Goal: Task Accomplishment & Management: Use online tool/utility

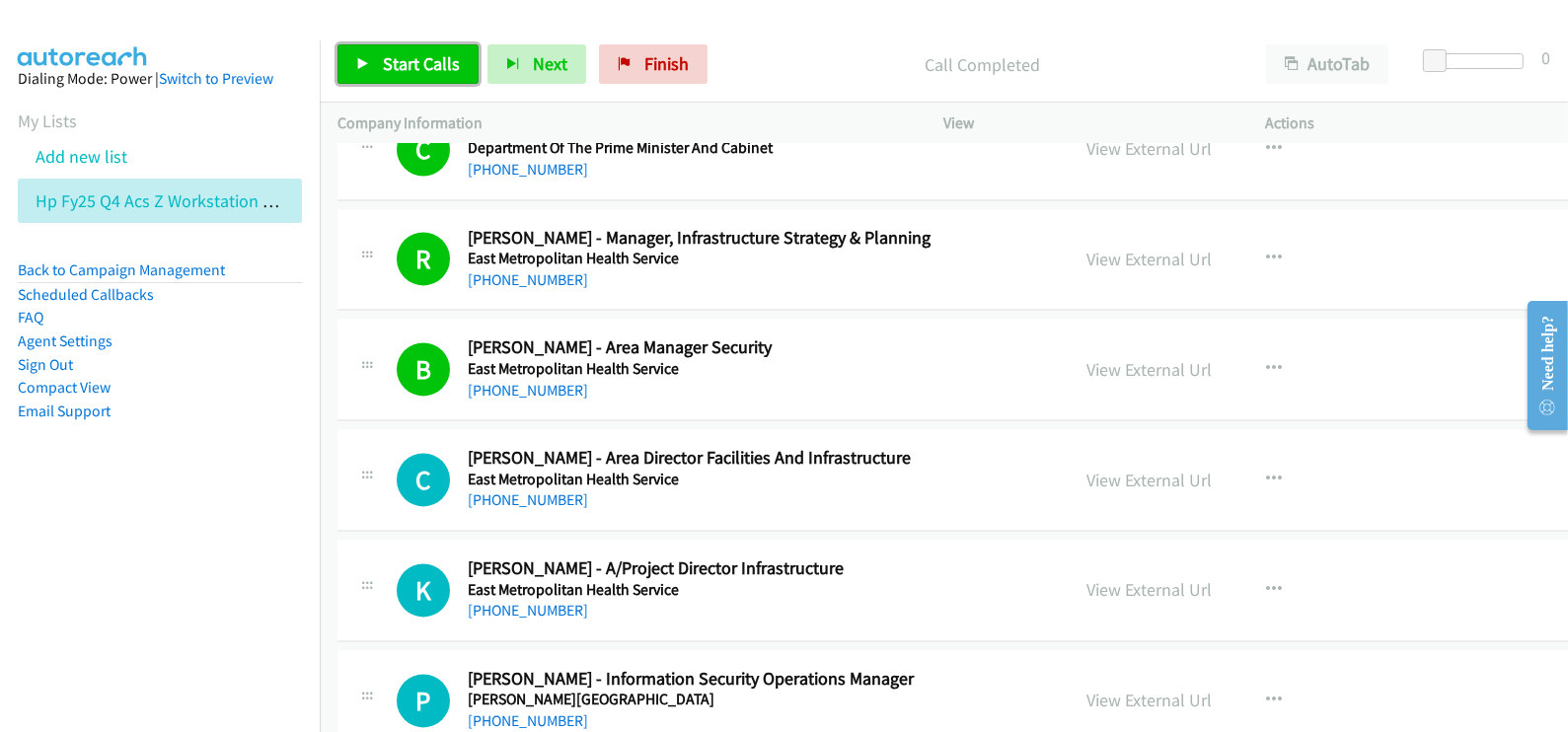
click at [446, 72] on span "Start Calls" at bounding box center [421, 64] width 77 height 23
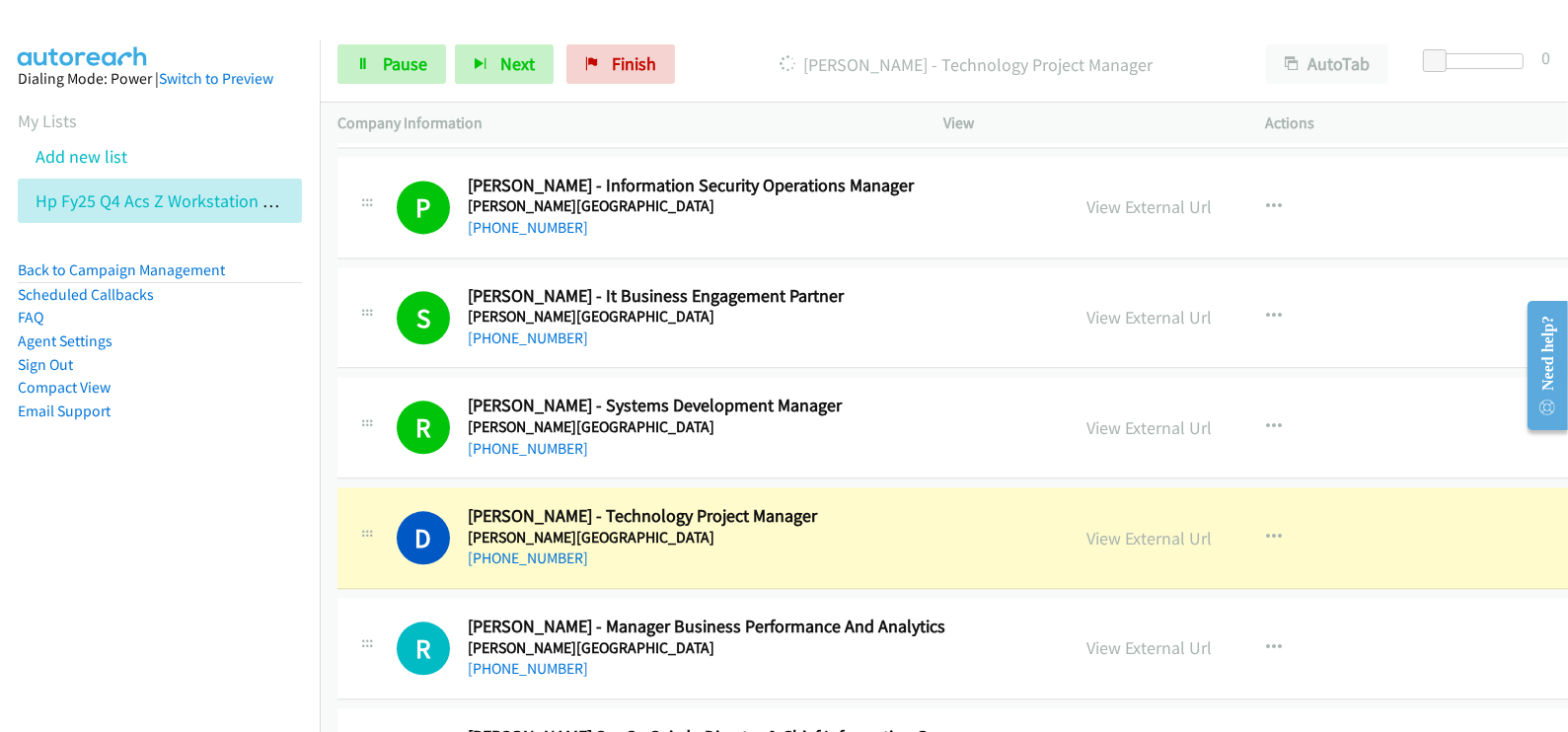
scroll to position [15286, 0]
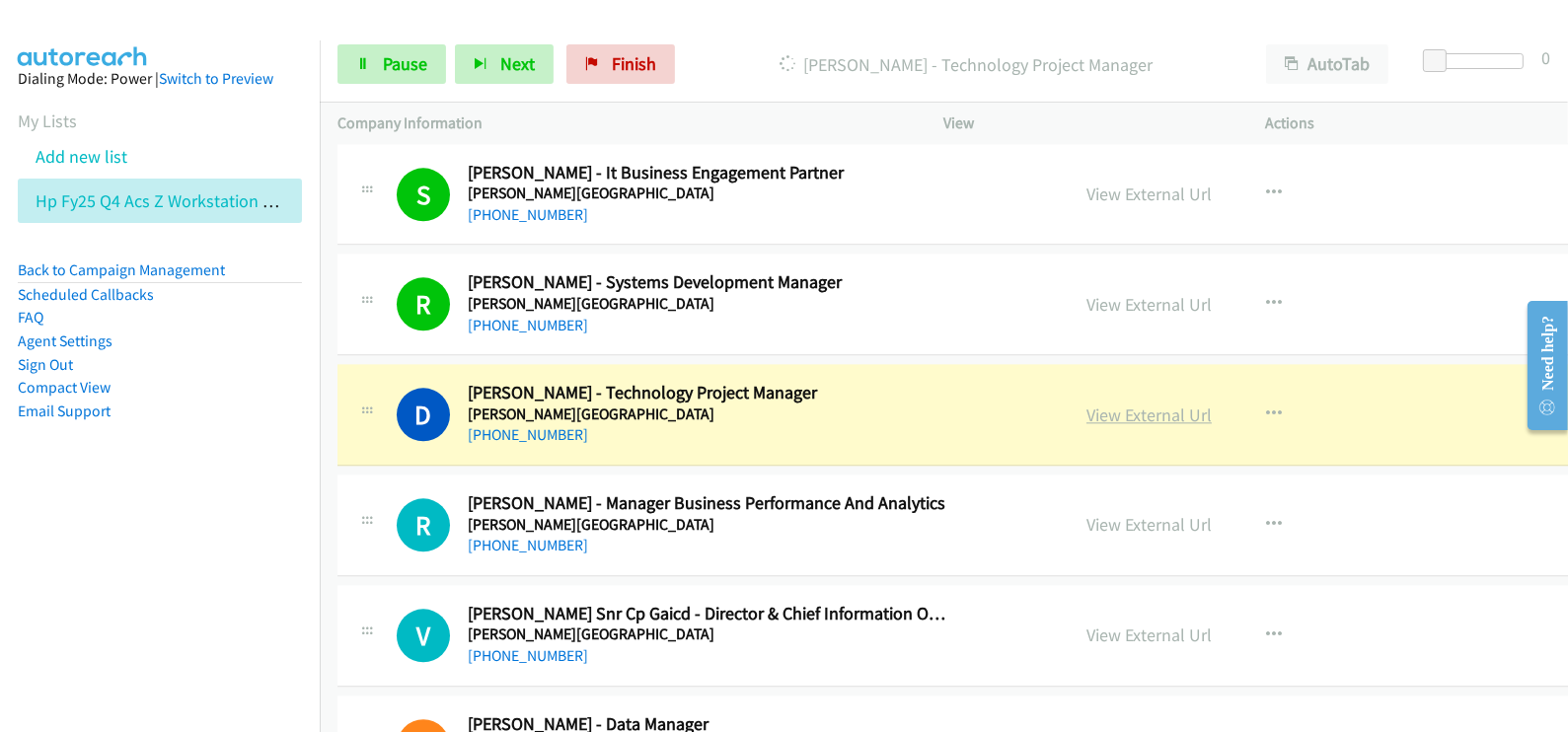
click at [1086, 404] on link "View External Url" at bounding box center [1149, 415] width 125 height 23
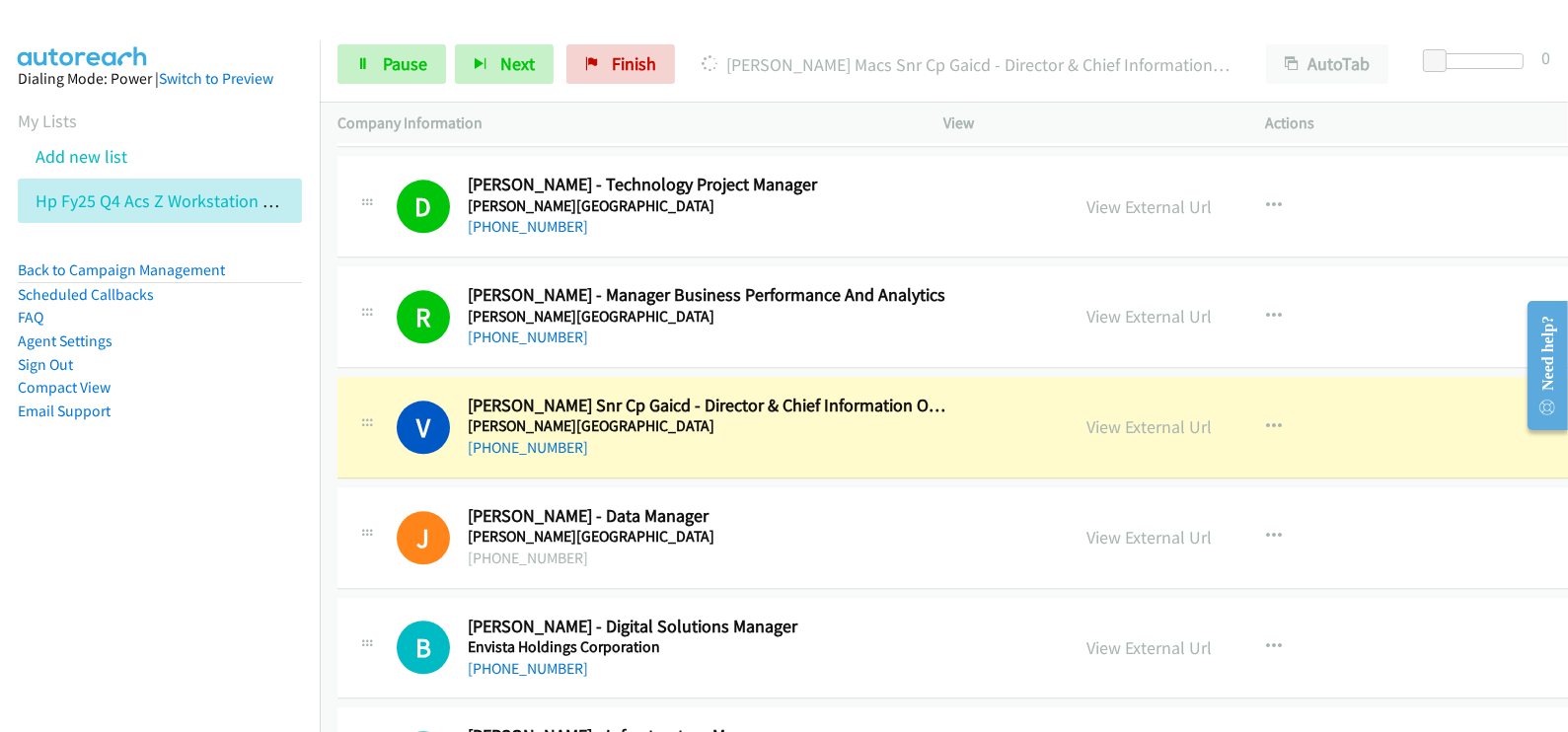
scroll to position [15533, 0]
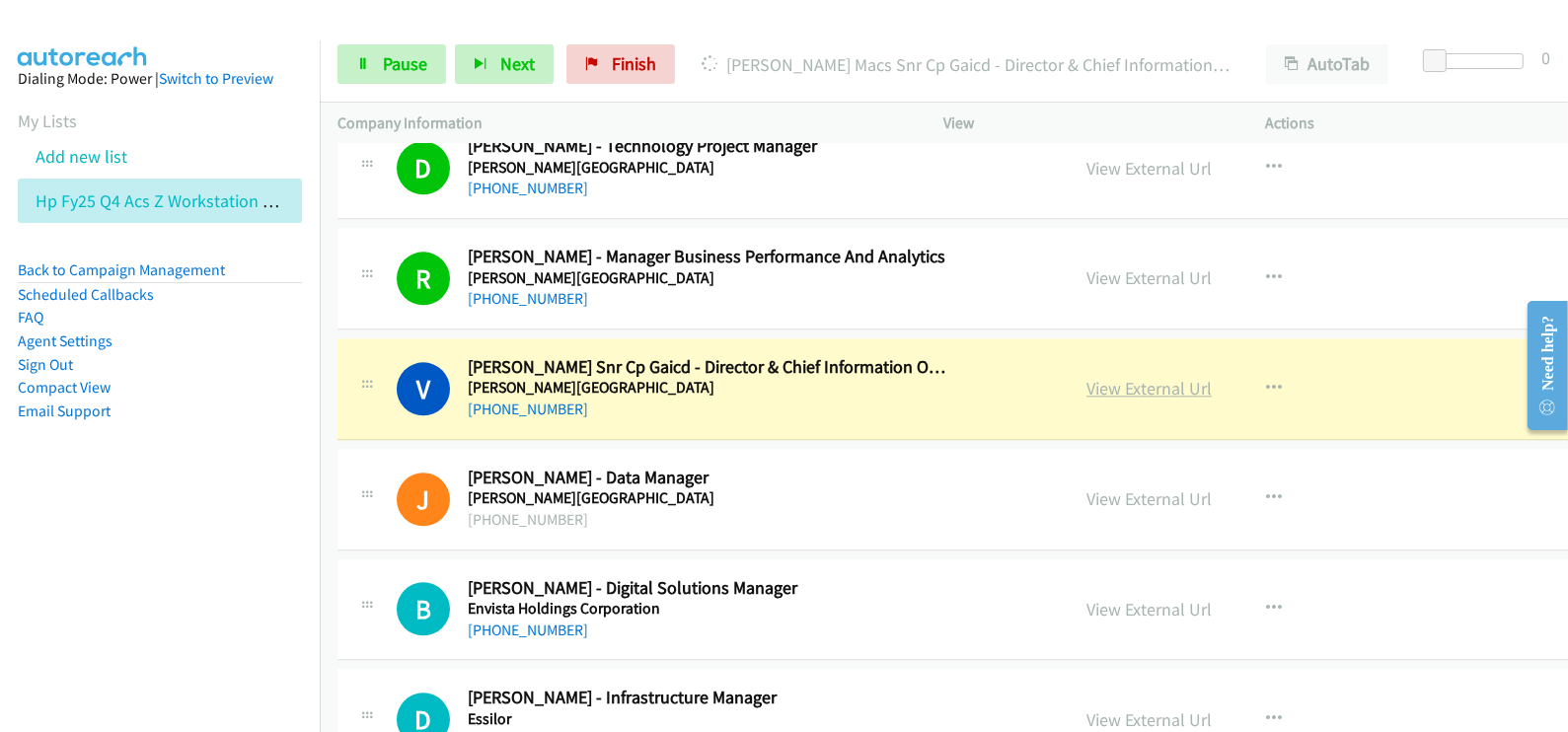
click at [1086, 377] on link "View External Url" at bounding box center [1149, 388] width 125 height 23
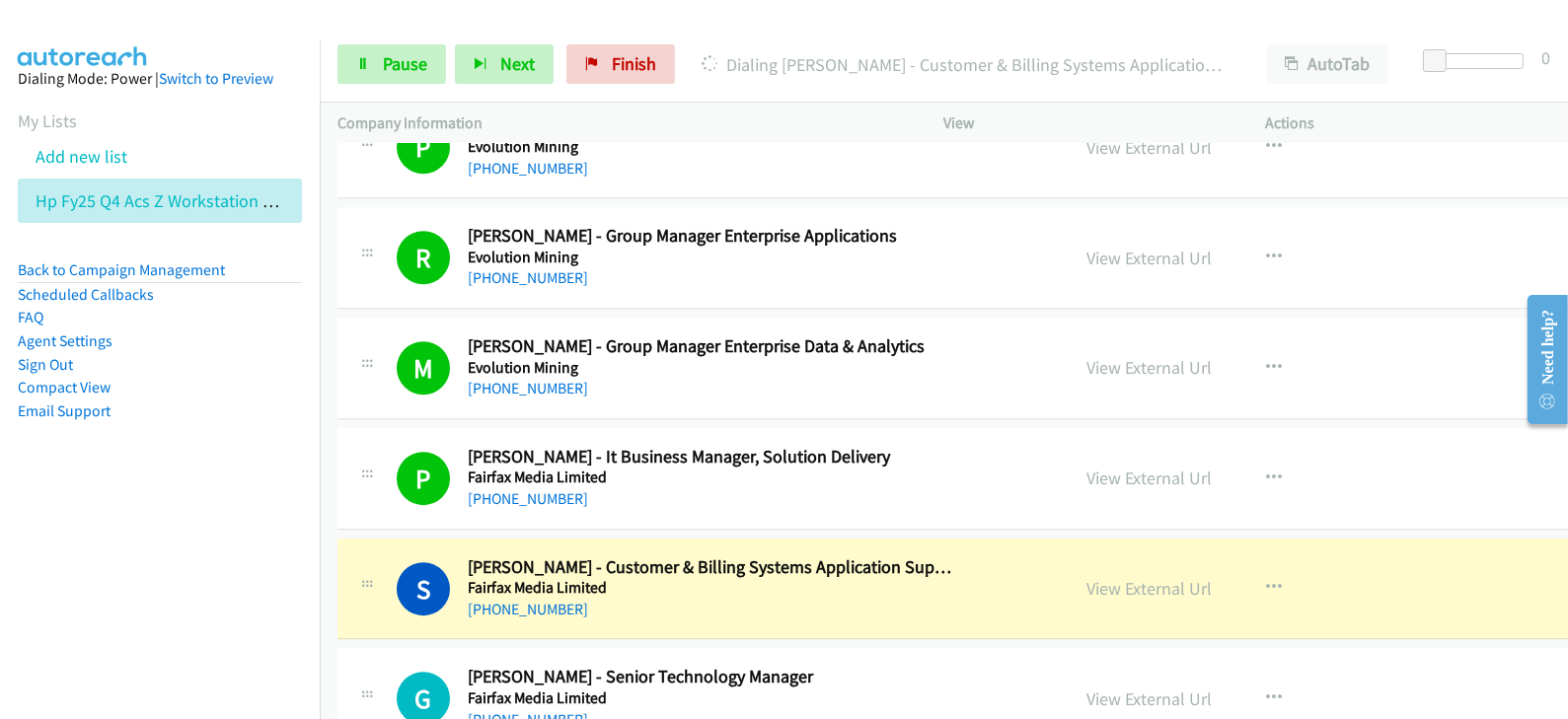
scroll to position [16888, 0]
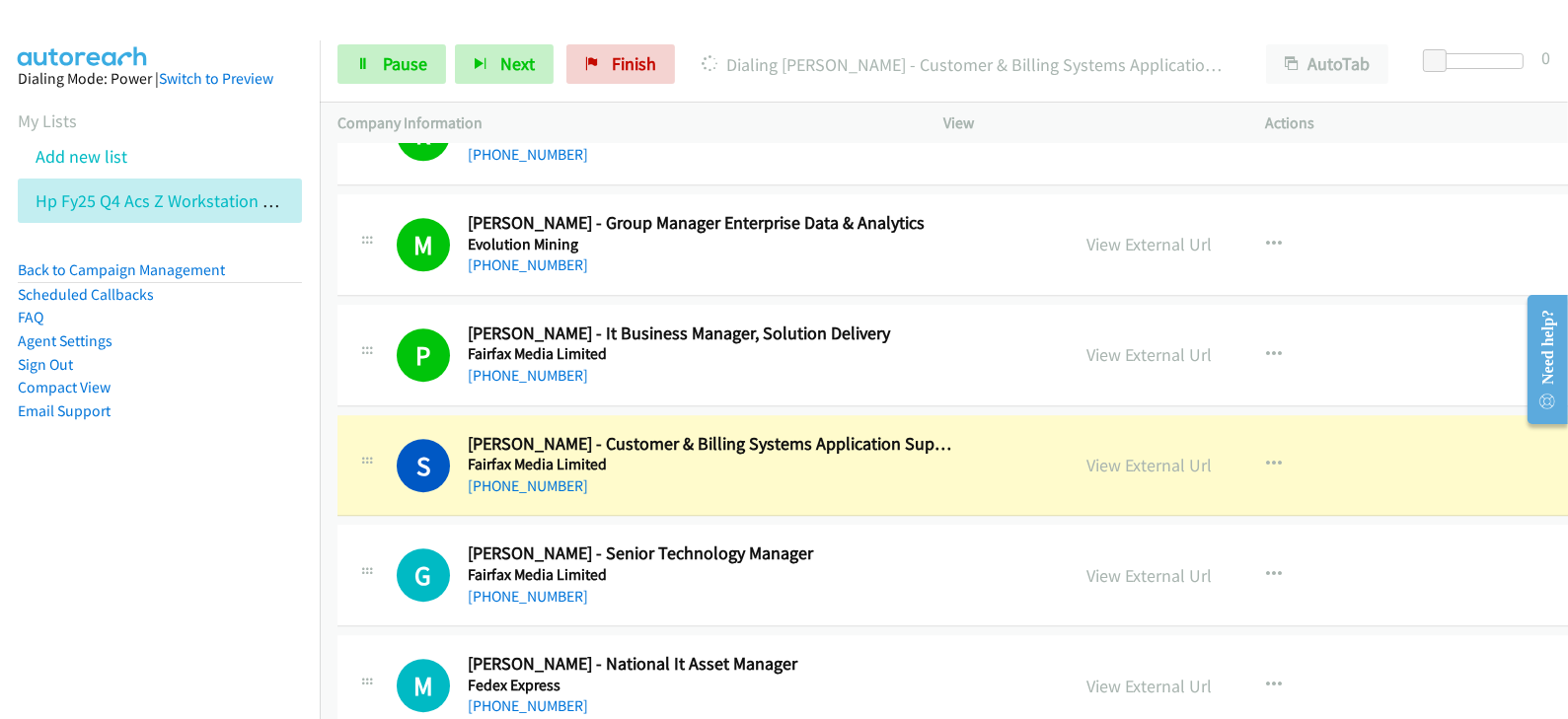
drag, startPoint x: 1035, startPoint y: 438, endPoint x: 902, endPoint y: 717, distance: 309.1
click at [834, 454] on h5 "Fairfax Media Limited" at bounding box center [709, 464] width 485 height 20
click at [1086, 453] on link "View External Url" at bounding box center [1149, 464] width 125 height 23
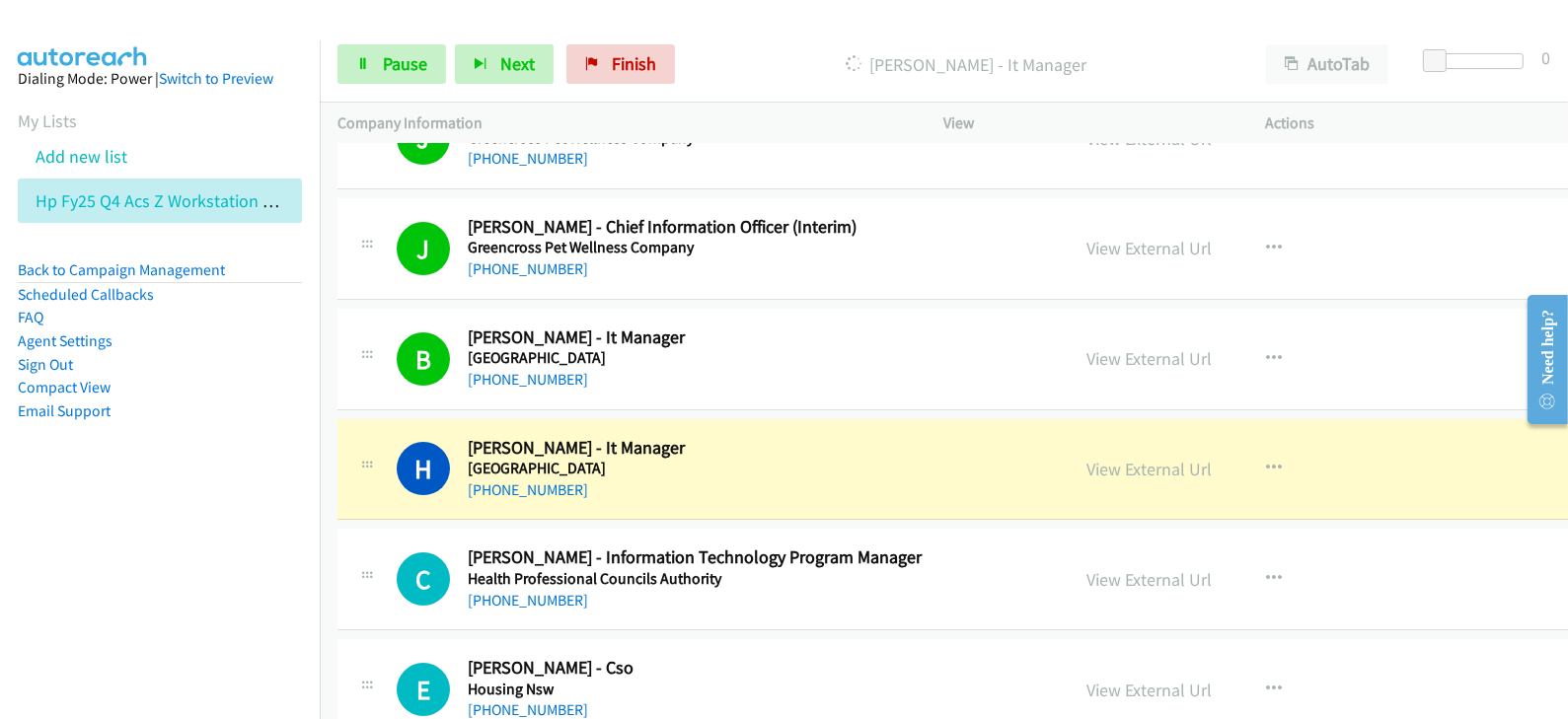
scroll to position [18121, 0]
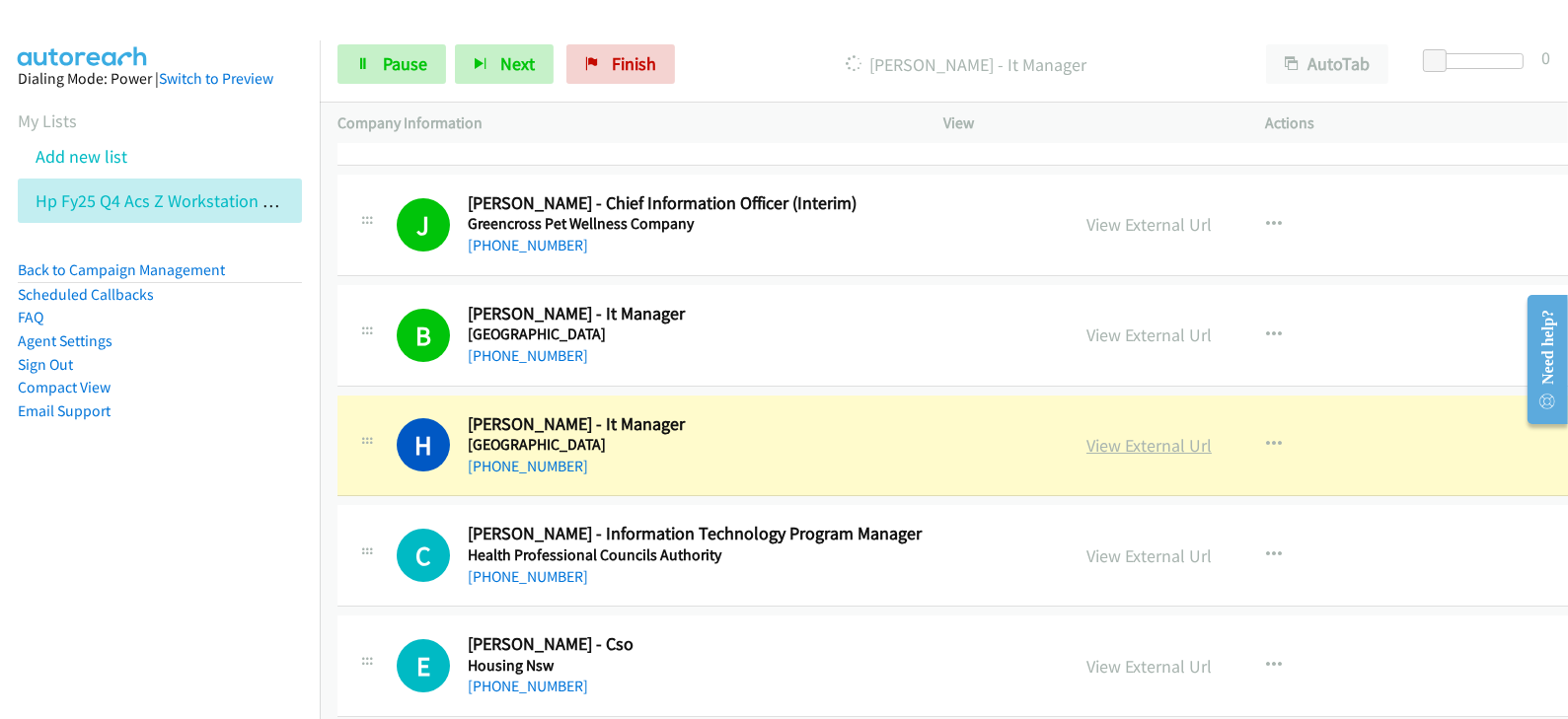
click at [1086, 434] on link "View External Url" at bounding box center [1149, 445] width 125 height 23
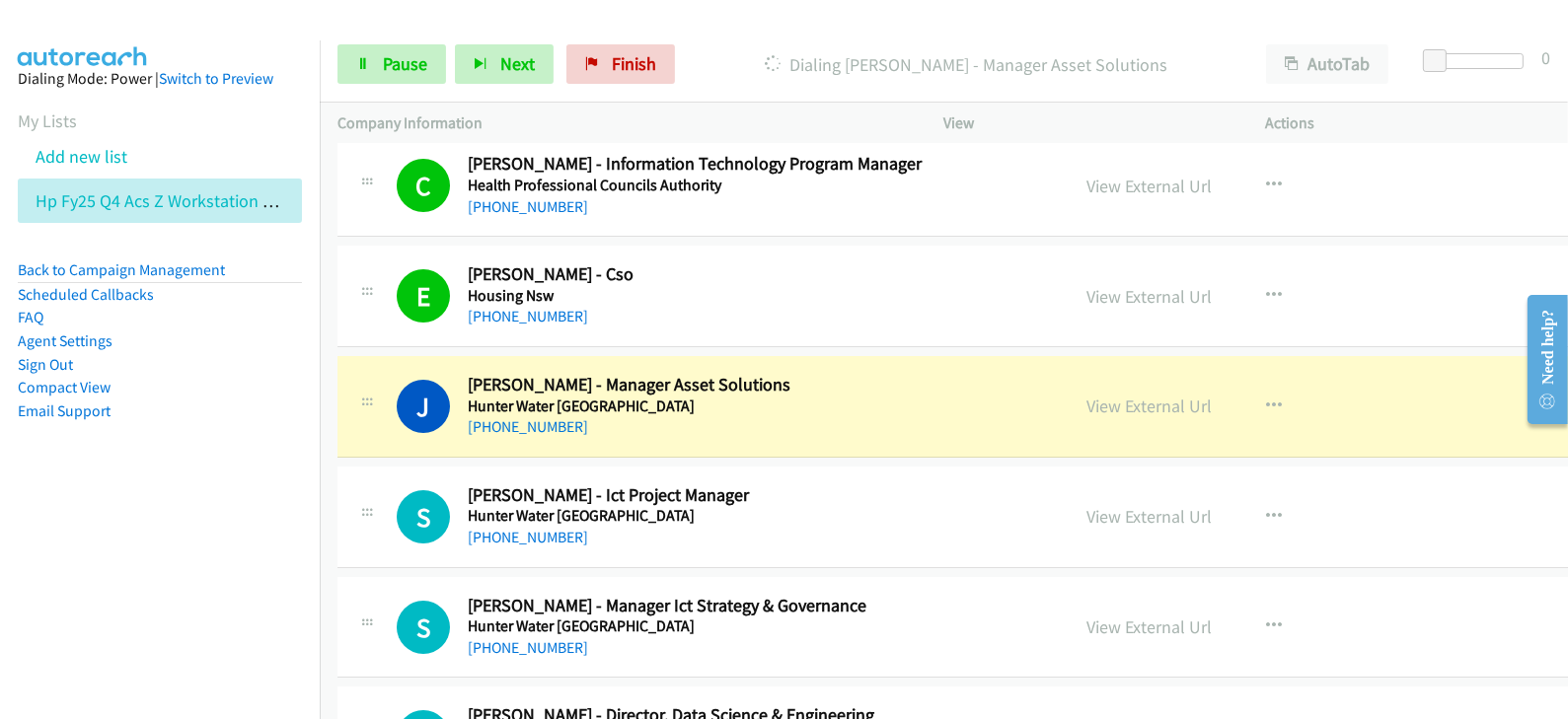
scroll to position [18614, 0]
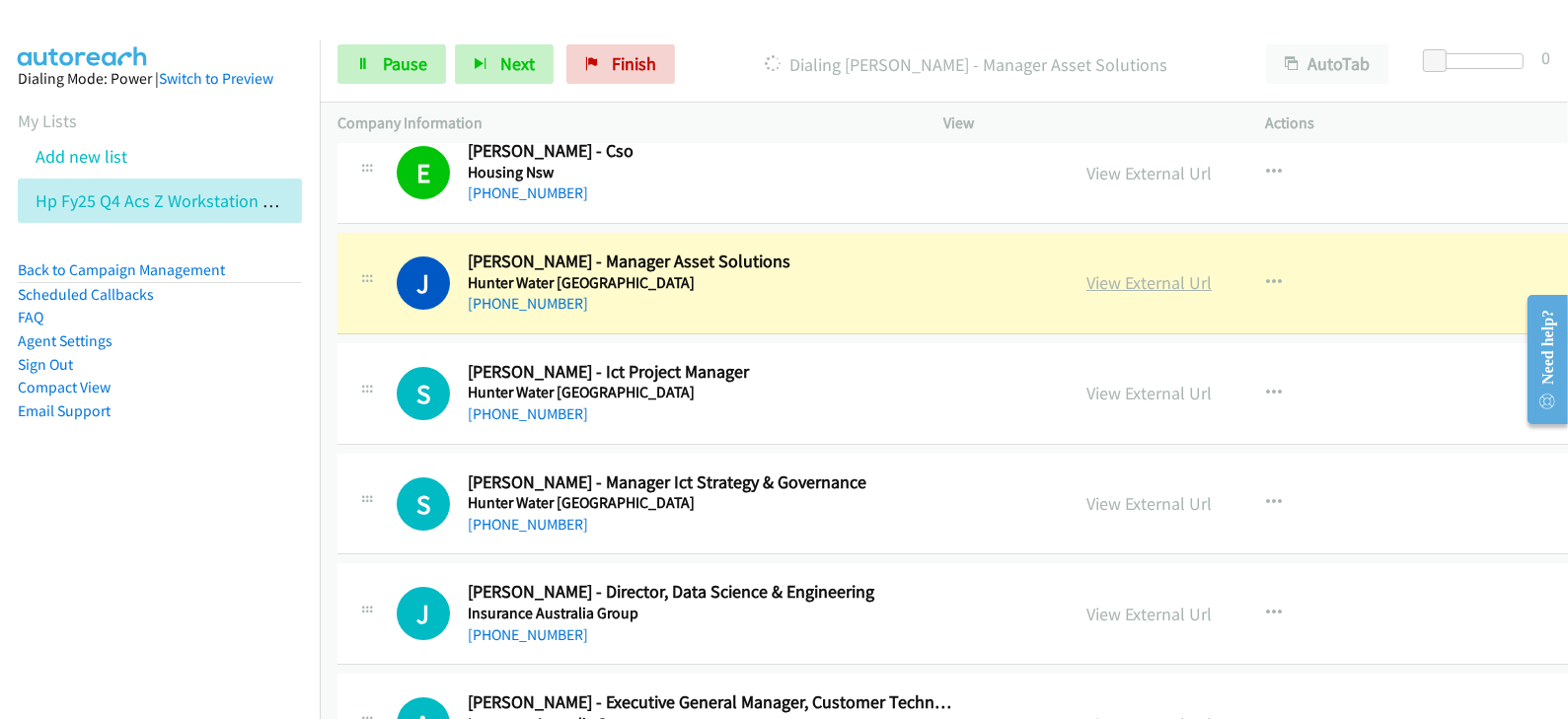
click at [1086, 271] on link "View External Url" at bounding box center [1149, 282] width 125 height 23
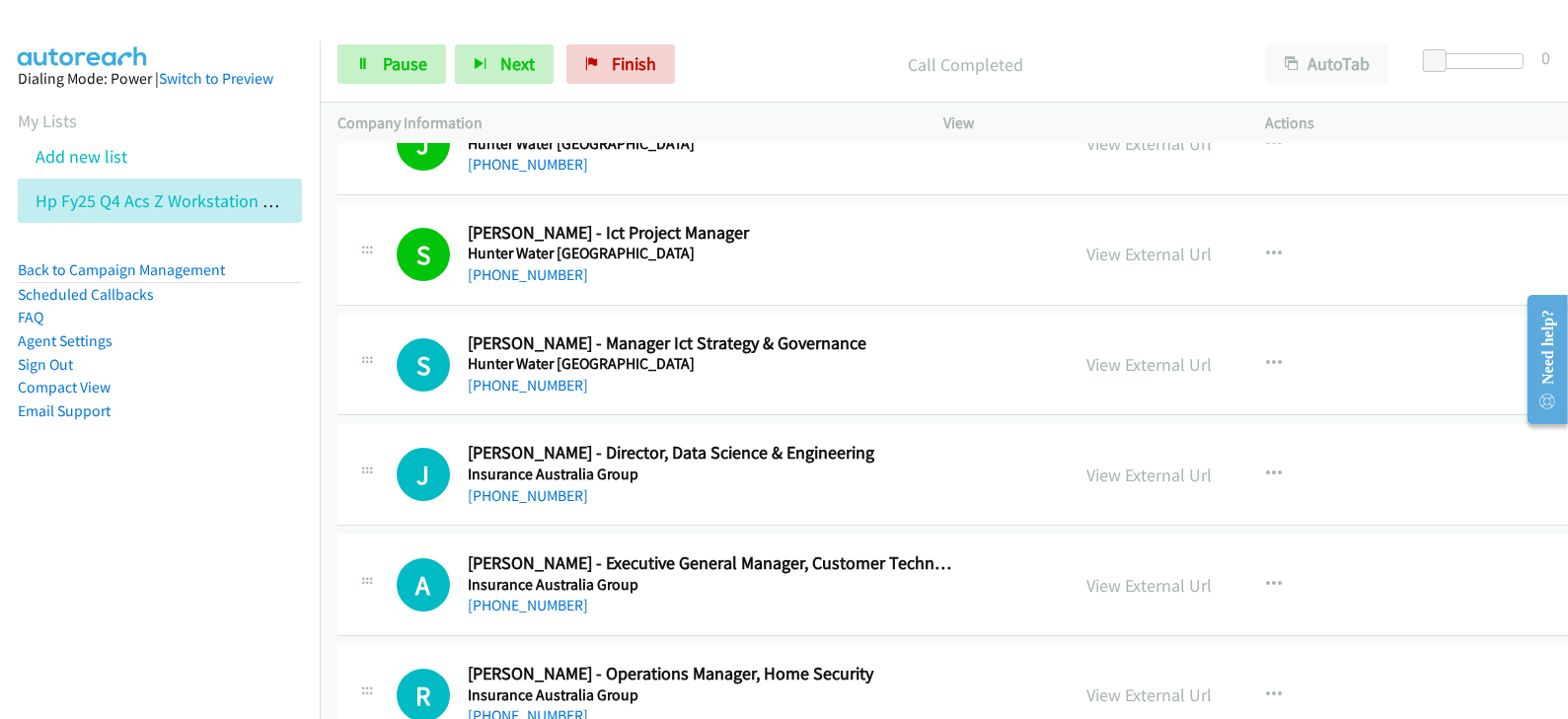
scroll to position [18861, 0]
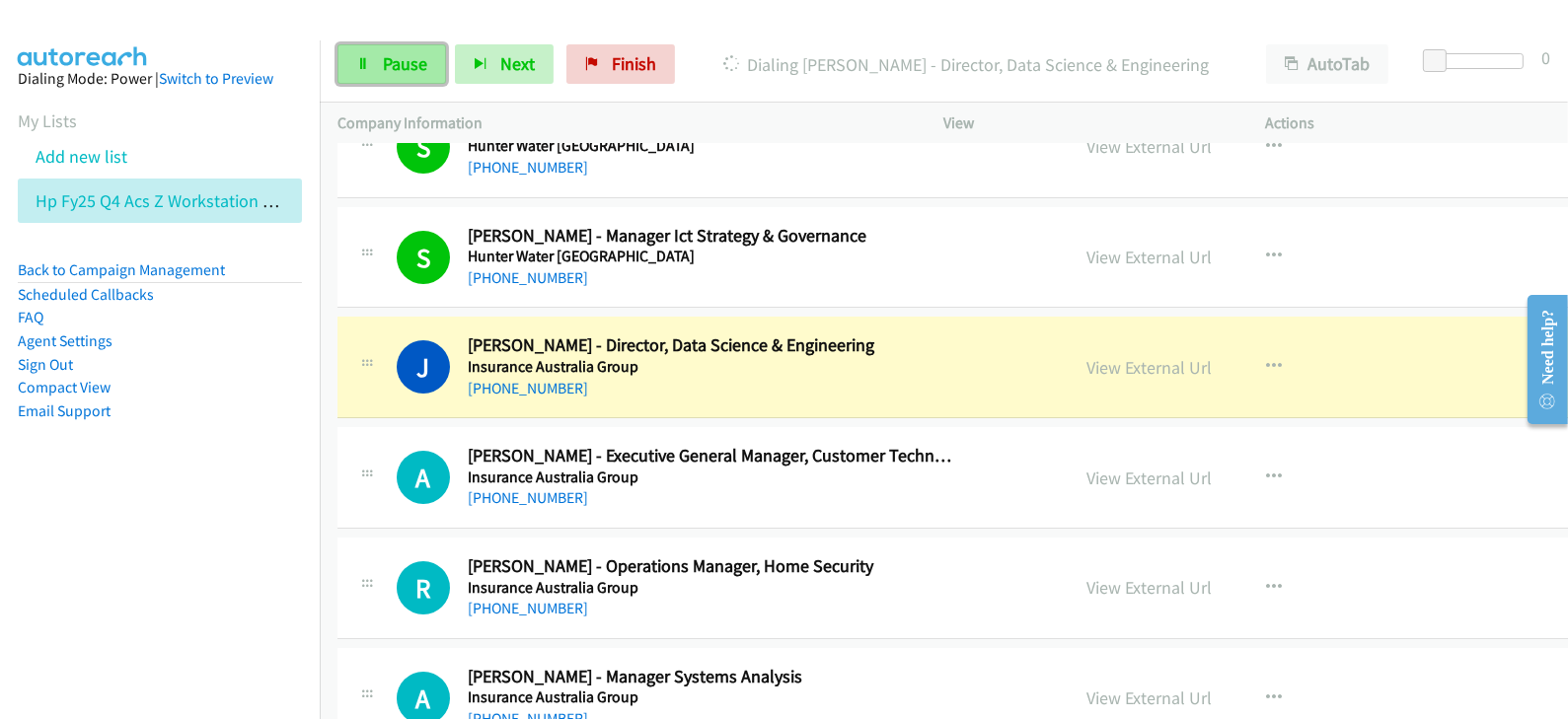
click at [406, 58] on span "Pause" at bounding box center [405, 64] width 45 height 23
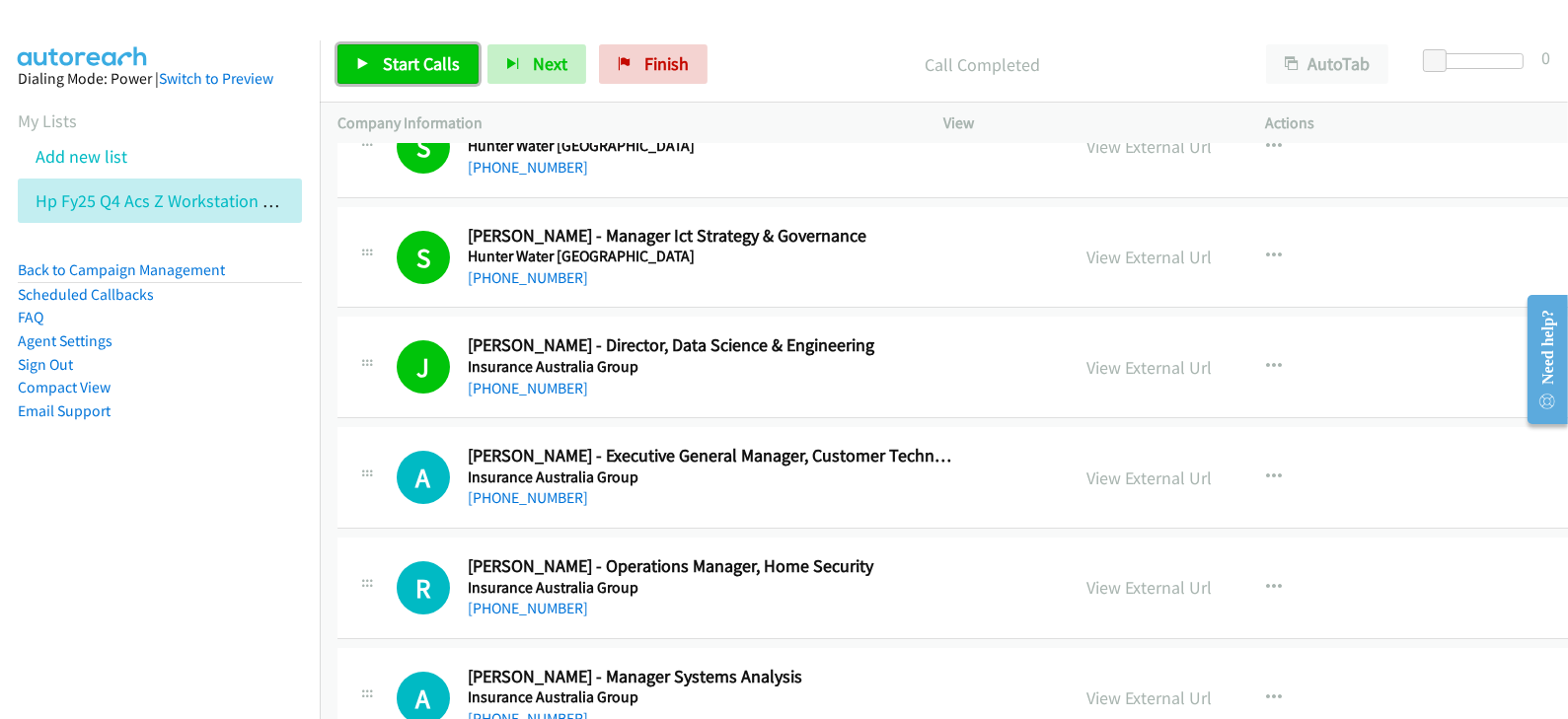
click at [410, 50] on link "Start Calls" at bounding box center [408, 65] width 141 height 40
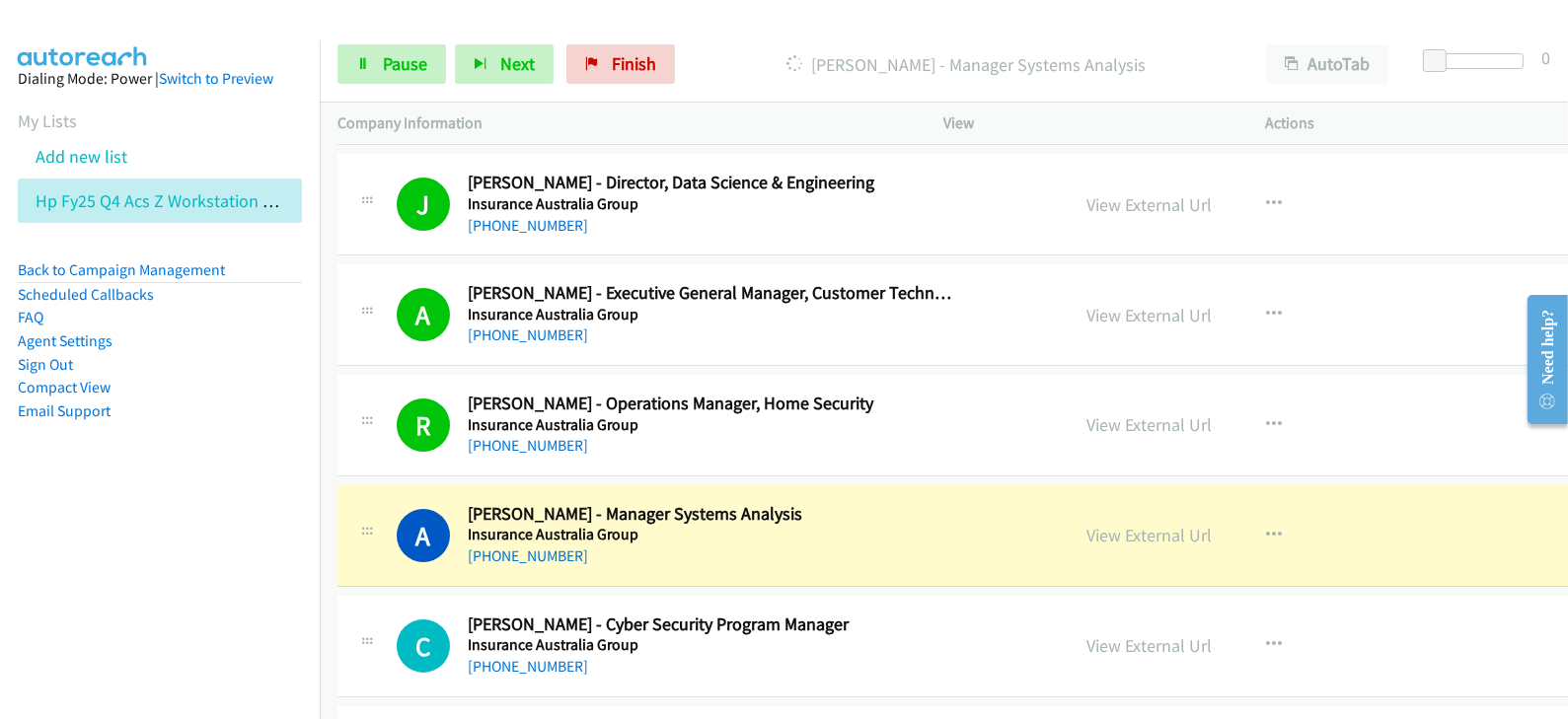
scroll to position [19107, 0]
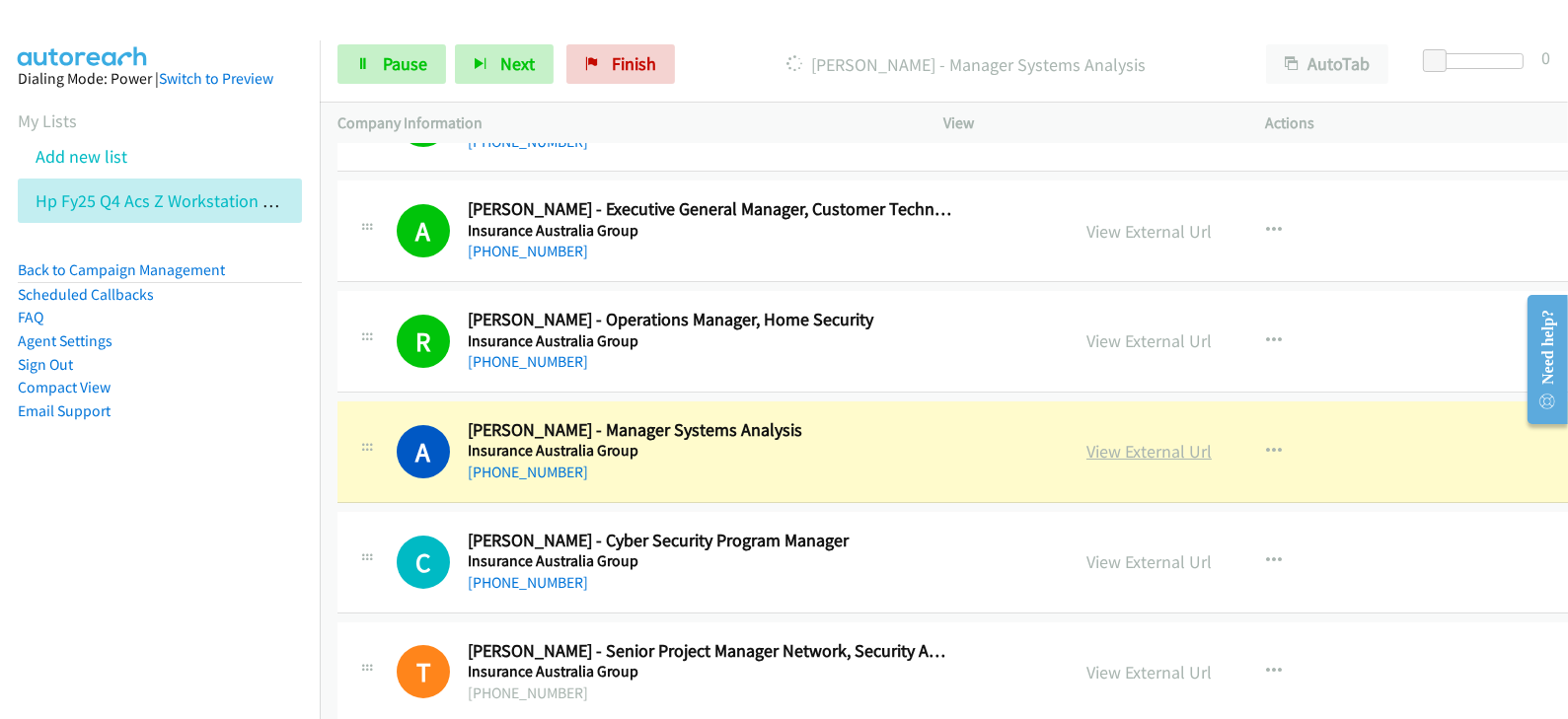
click at [1086, 440] on link "View External Url" at bounding box center [1149, 450] width 125 height 23
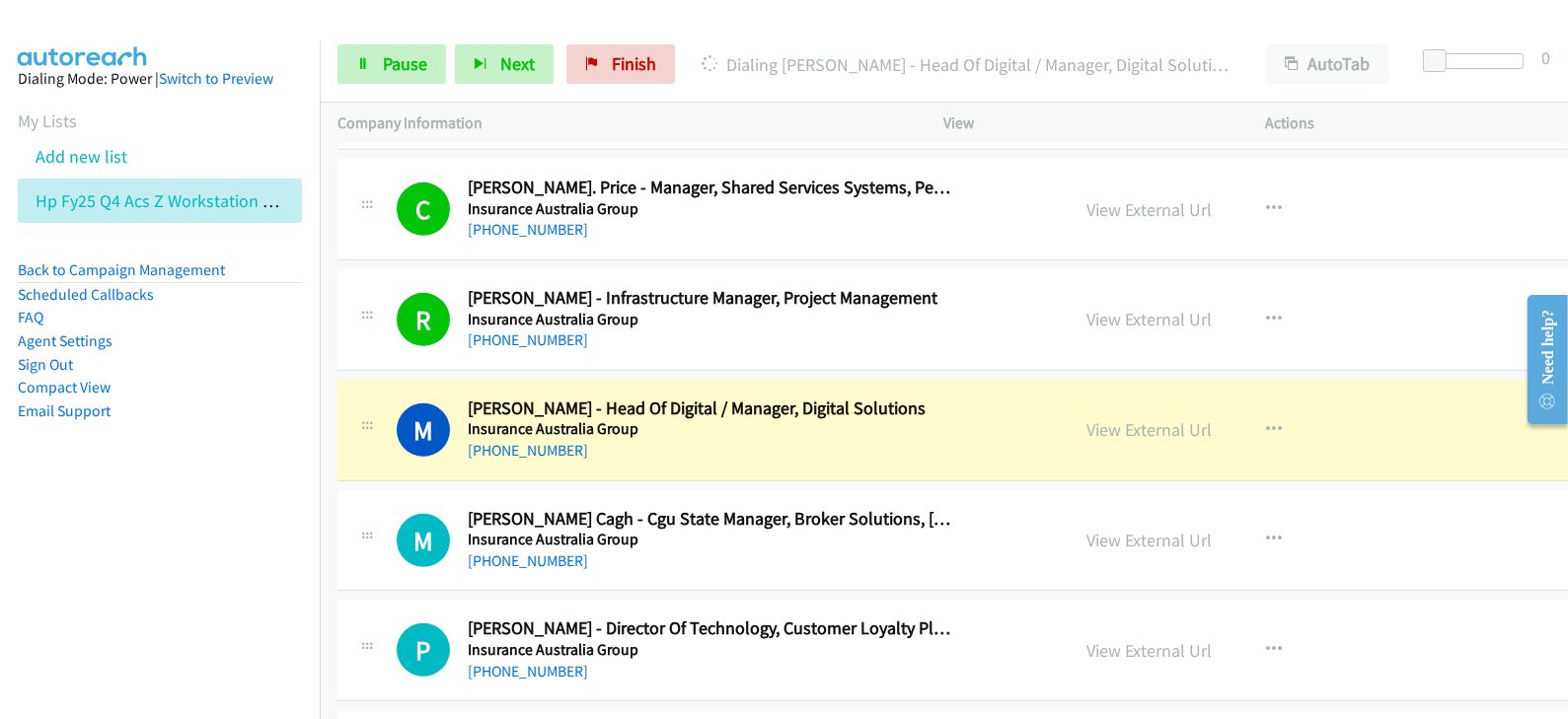
scroll to position [20340, 0]
click at [1086, 420] on link "View External Url" at bounding box center [1149, 431] width 125 height 23
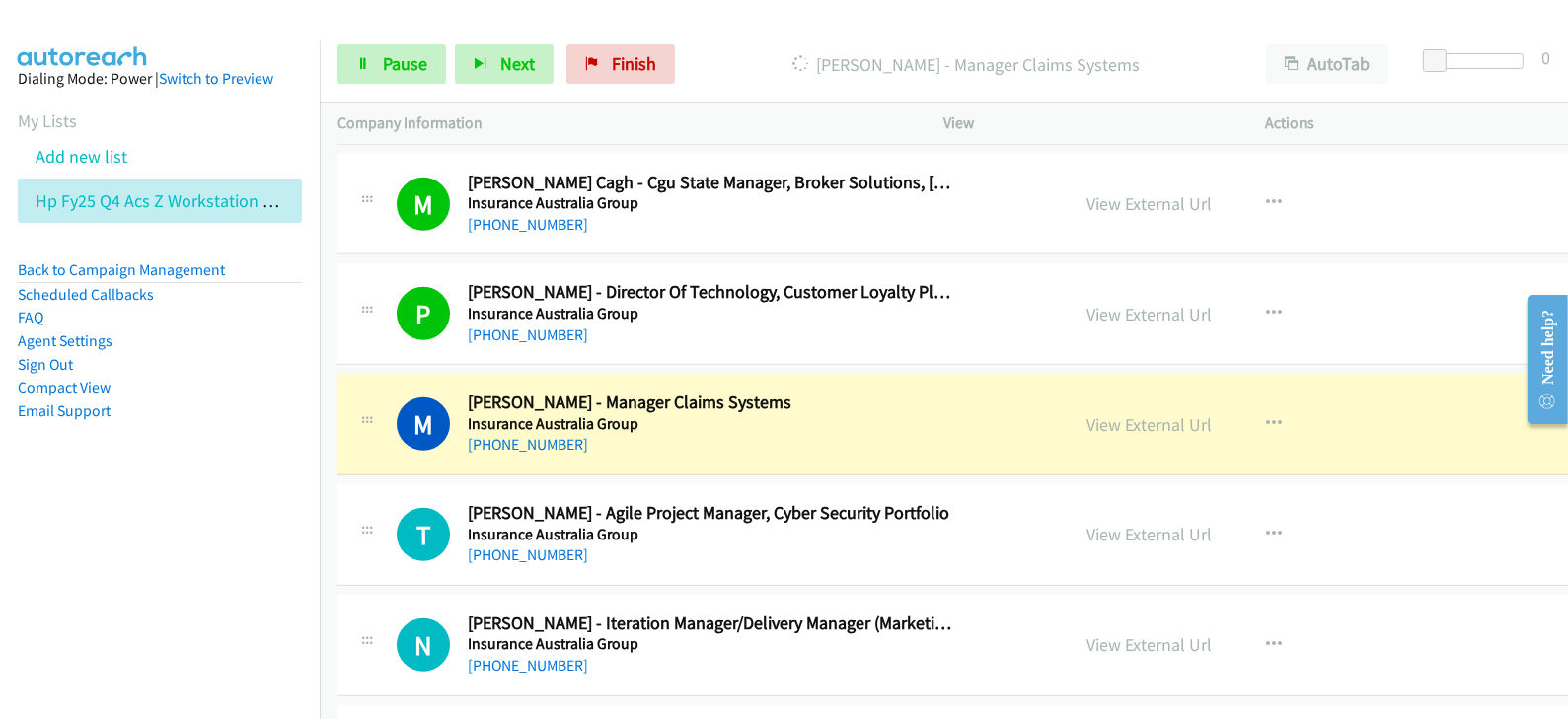
scroll to position [20833, 0]
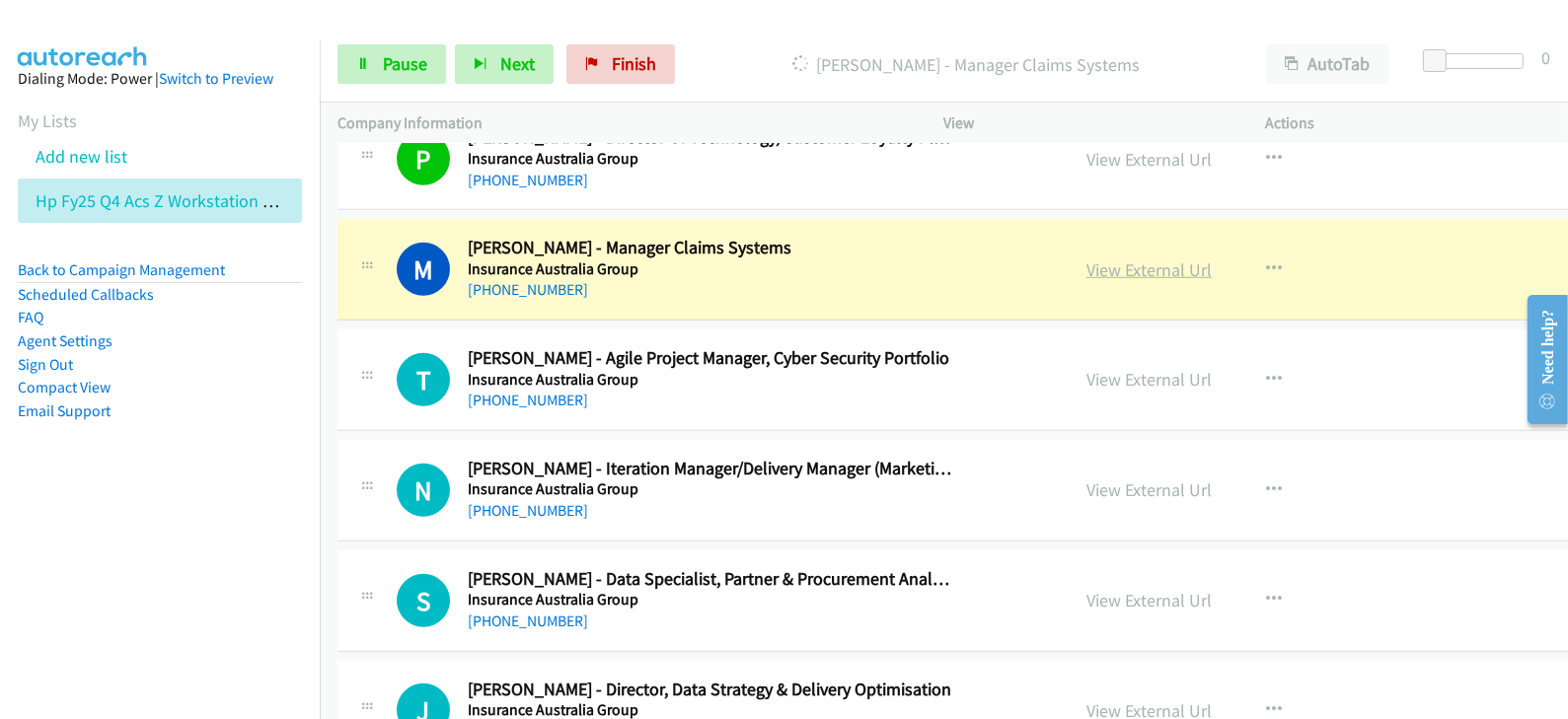
click at [1086, 259] on link "View External Url" at bounding box center [1149, 270] width 125 height 23
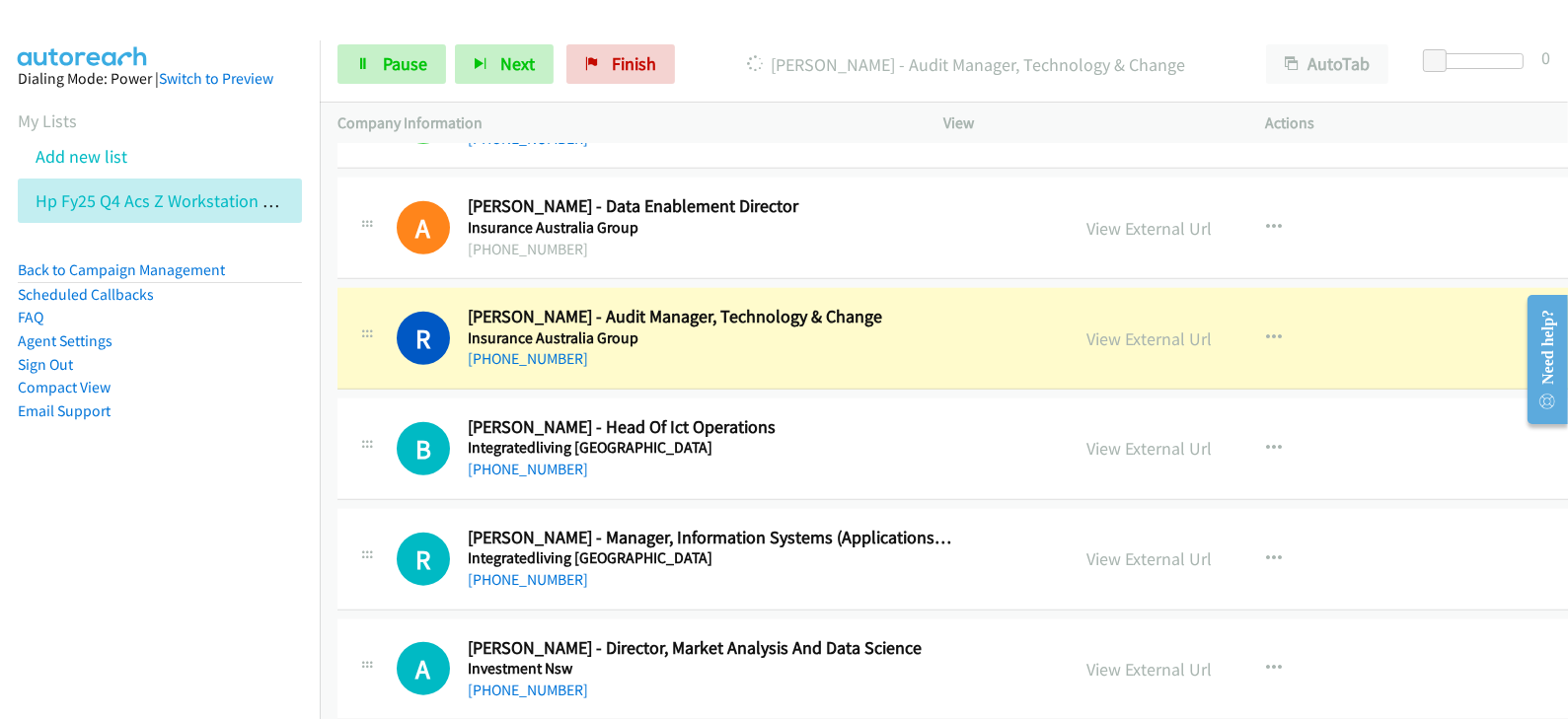
scroll to position [21450, 0]
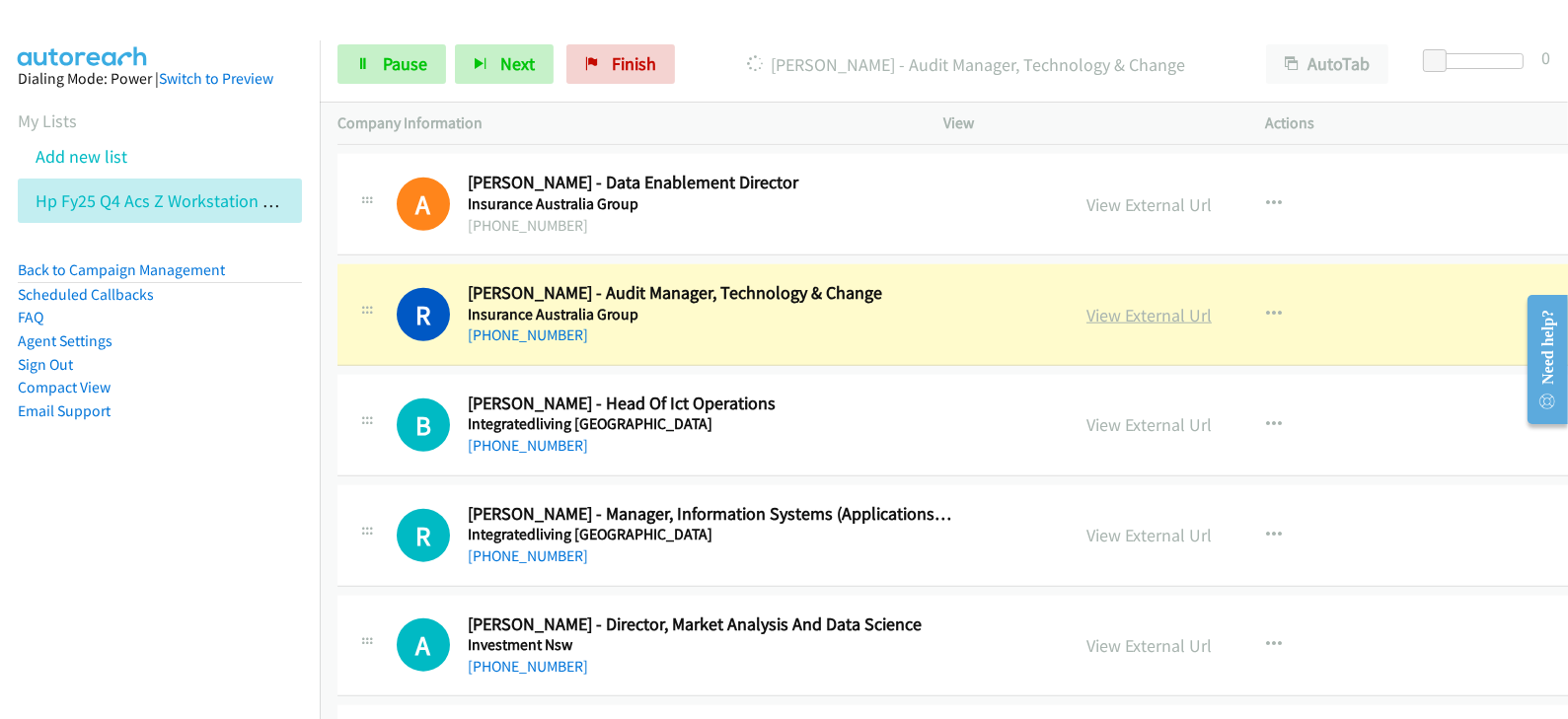
click at [1086, 303] on link "View External Url" at bounding box center [1149, 314] width 125 height 23
click at [388, 60] on span "Pause" at bounding box center [405, 64] width 45 height 23
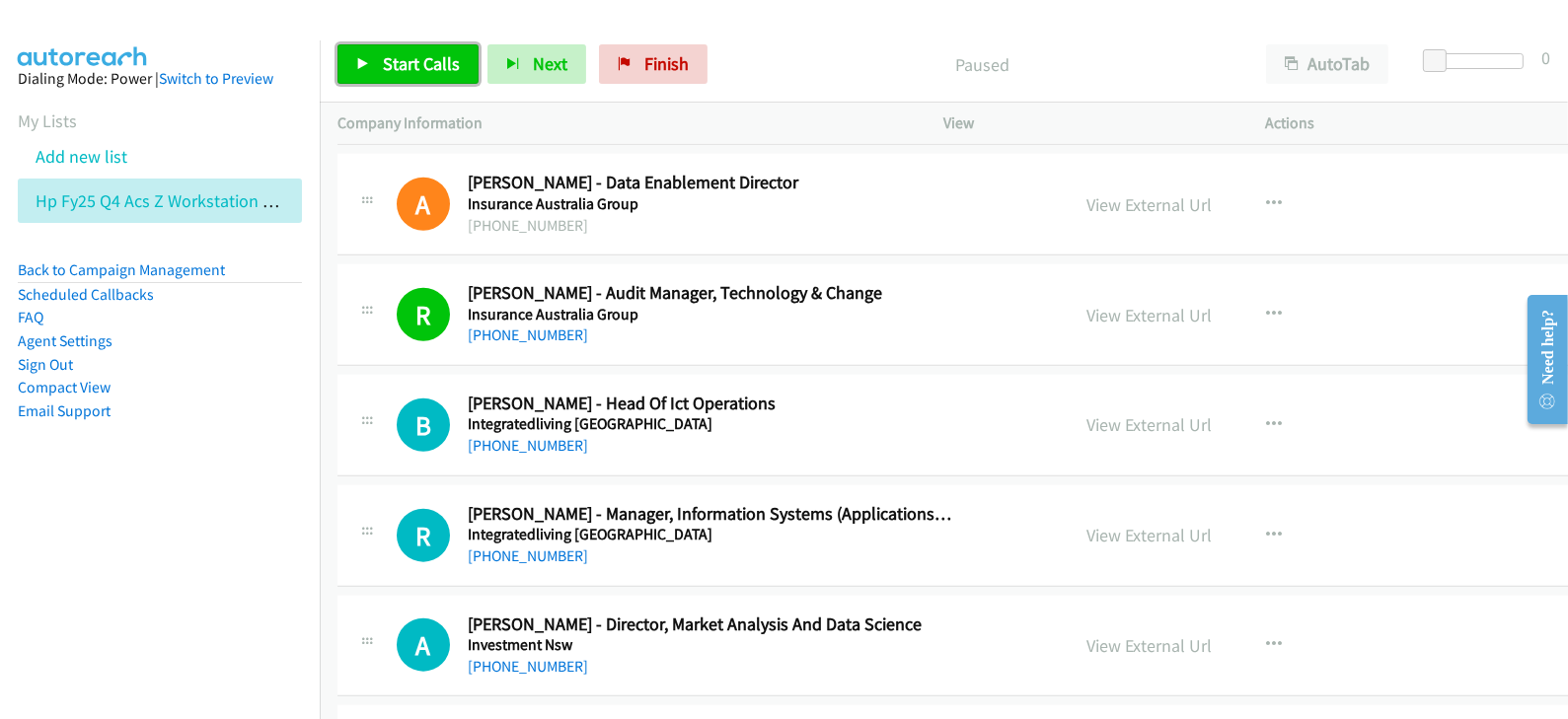
click at [395, 58] on span "Start Calls" at bounding box center [421, 64] width 77 height 23
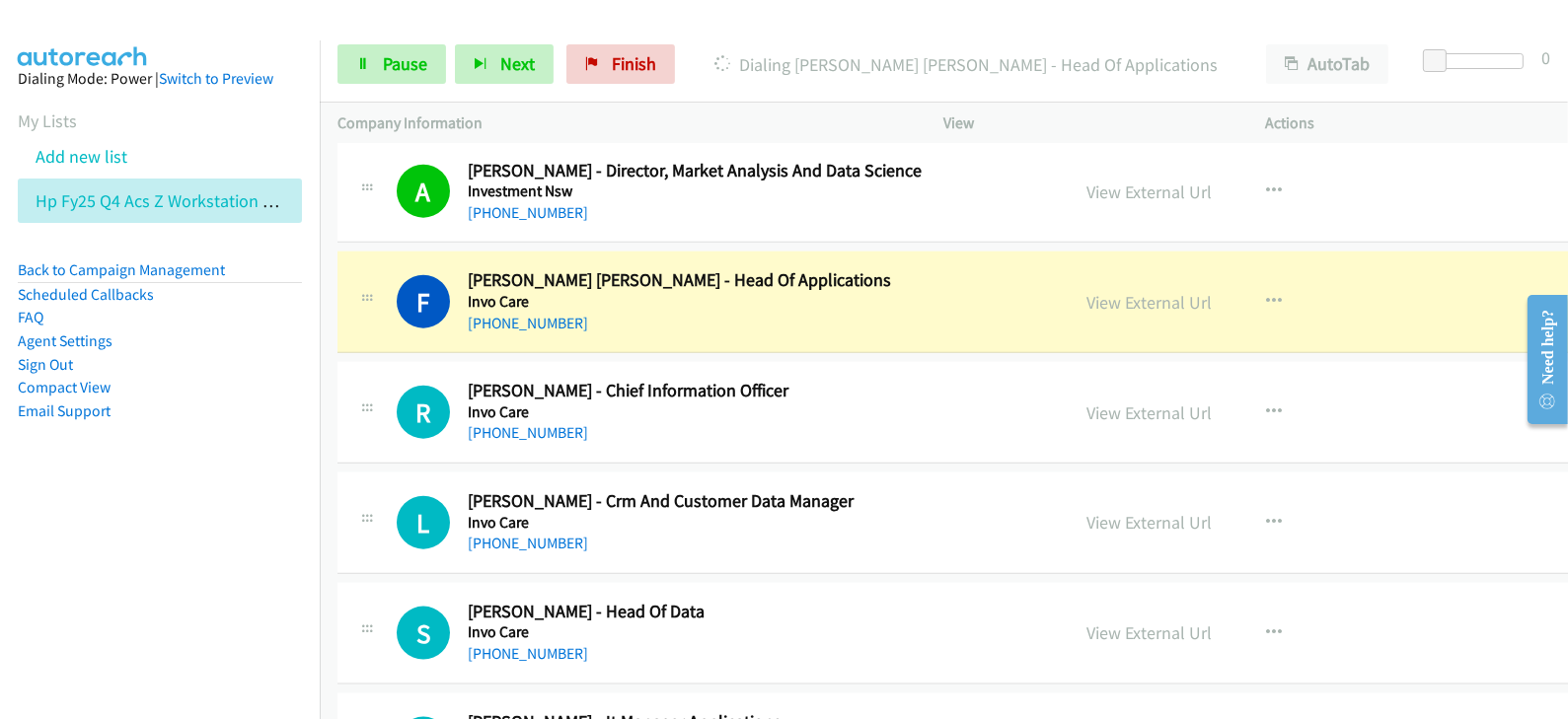
scroll to position [21942, 0]
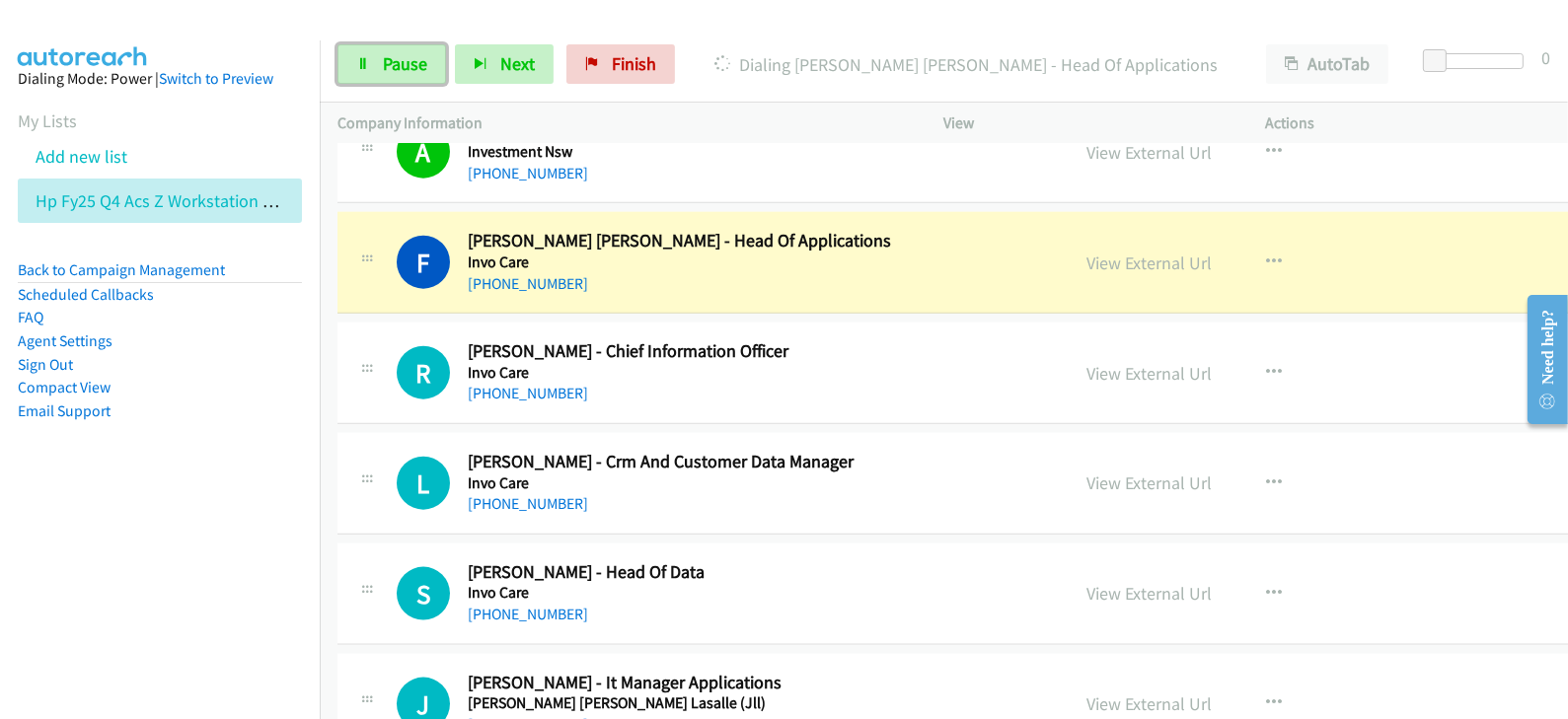
drag, startPoint x: 407, startPoint y: 79, endPoint x: 444, endPoint y: 94, distance: 39.9
click at [405, 79] on link "Pause" at bounding box center [391, 65] width 108 height 40
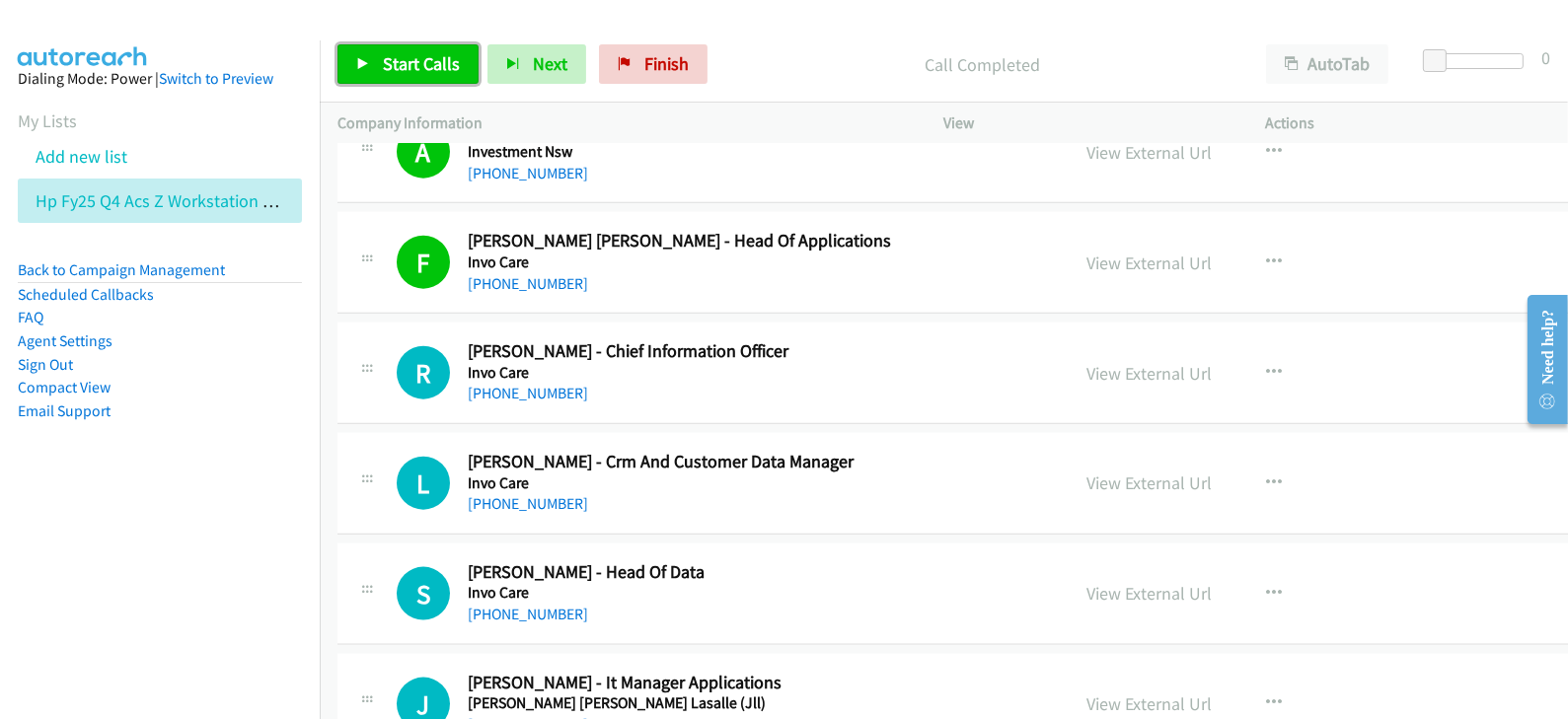
click at [427, 63] on span "Start Calls" at bounding box center [421, 64] width 77 height 23
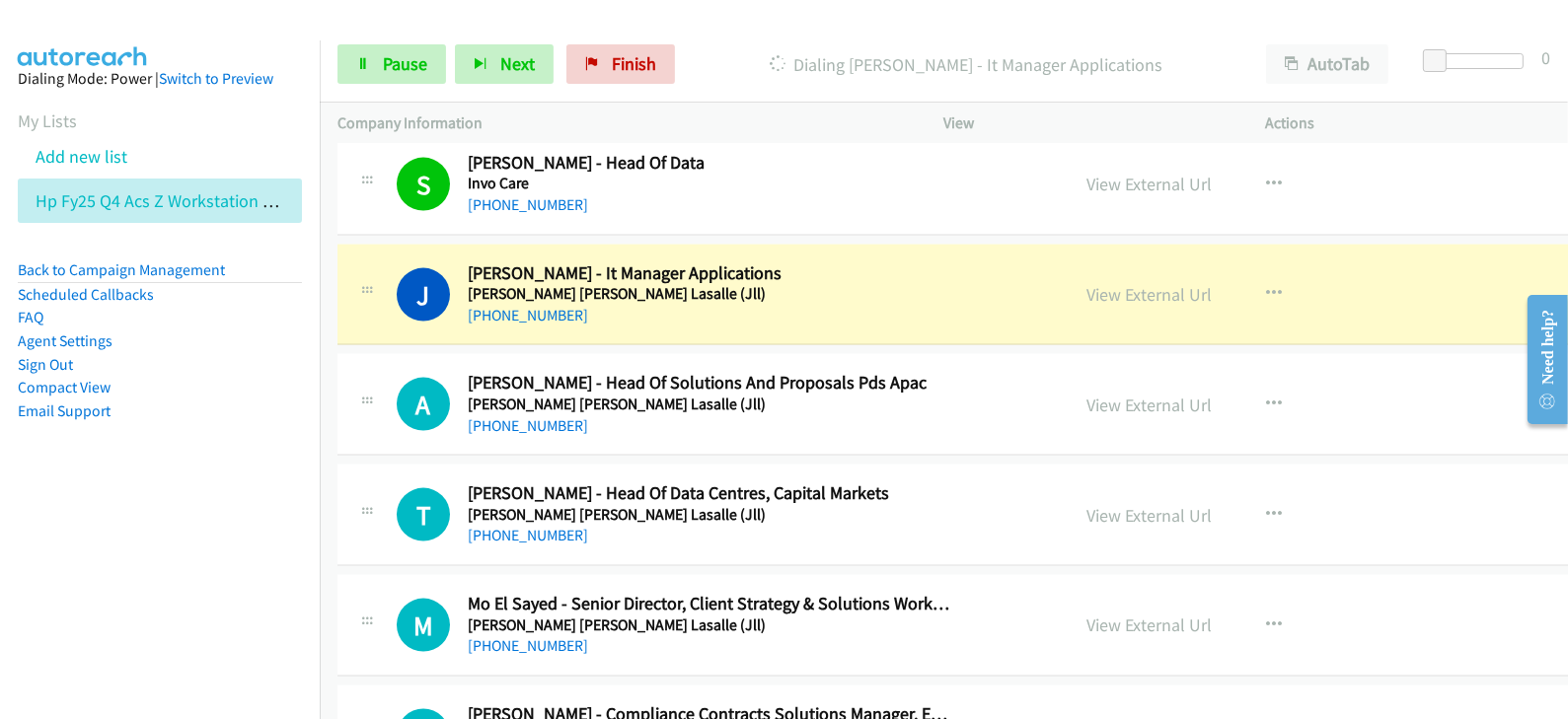
scroll to position [22435, 0]
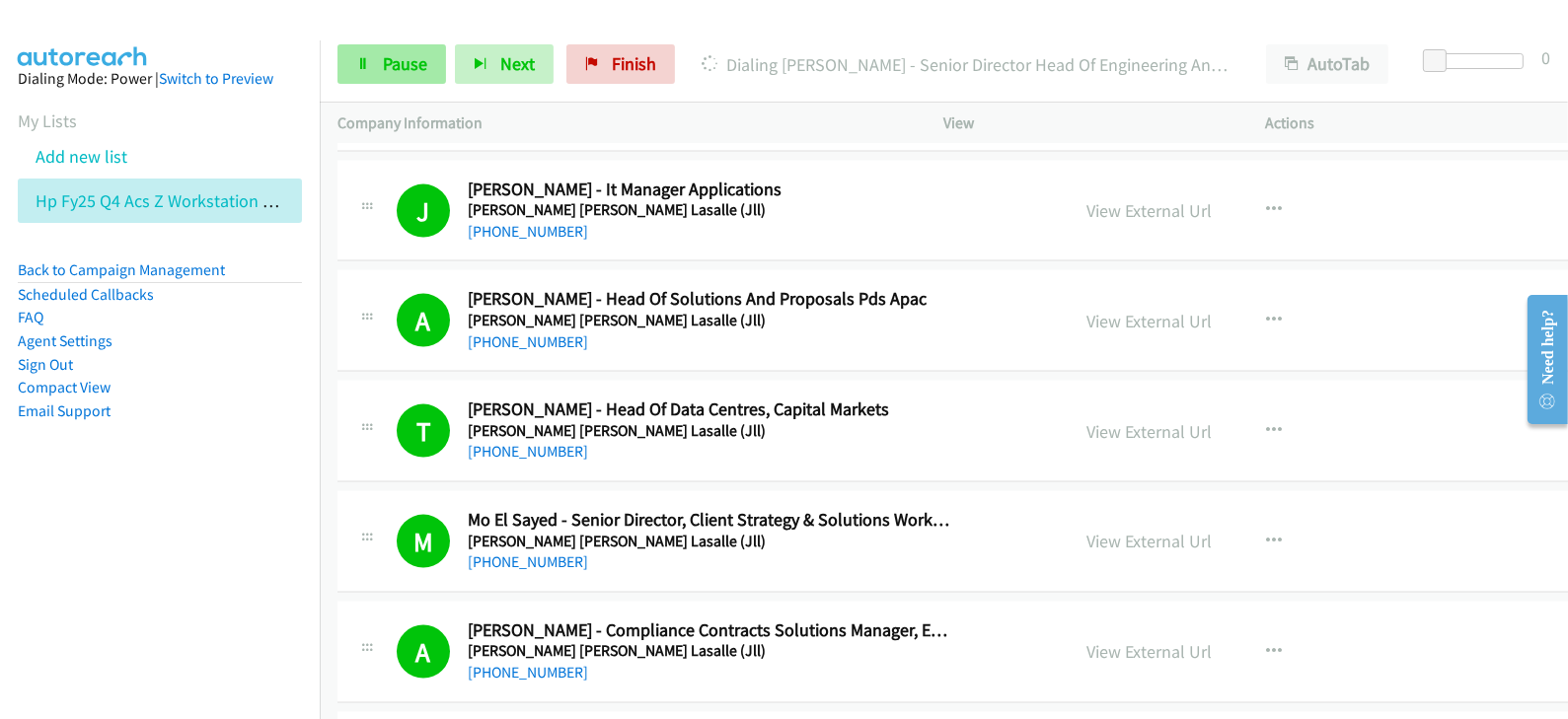
click at [425, 86] on div "Start Calls Pause Next Finish [PERSON_NAME] - Senior Director Head Of Engineeri…" at bounding box center [943, 65] width 1248 height 76
click at [419, 71] on span "Pause" at bounding box center [405, 64] width 45 height 23
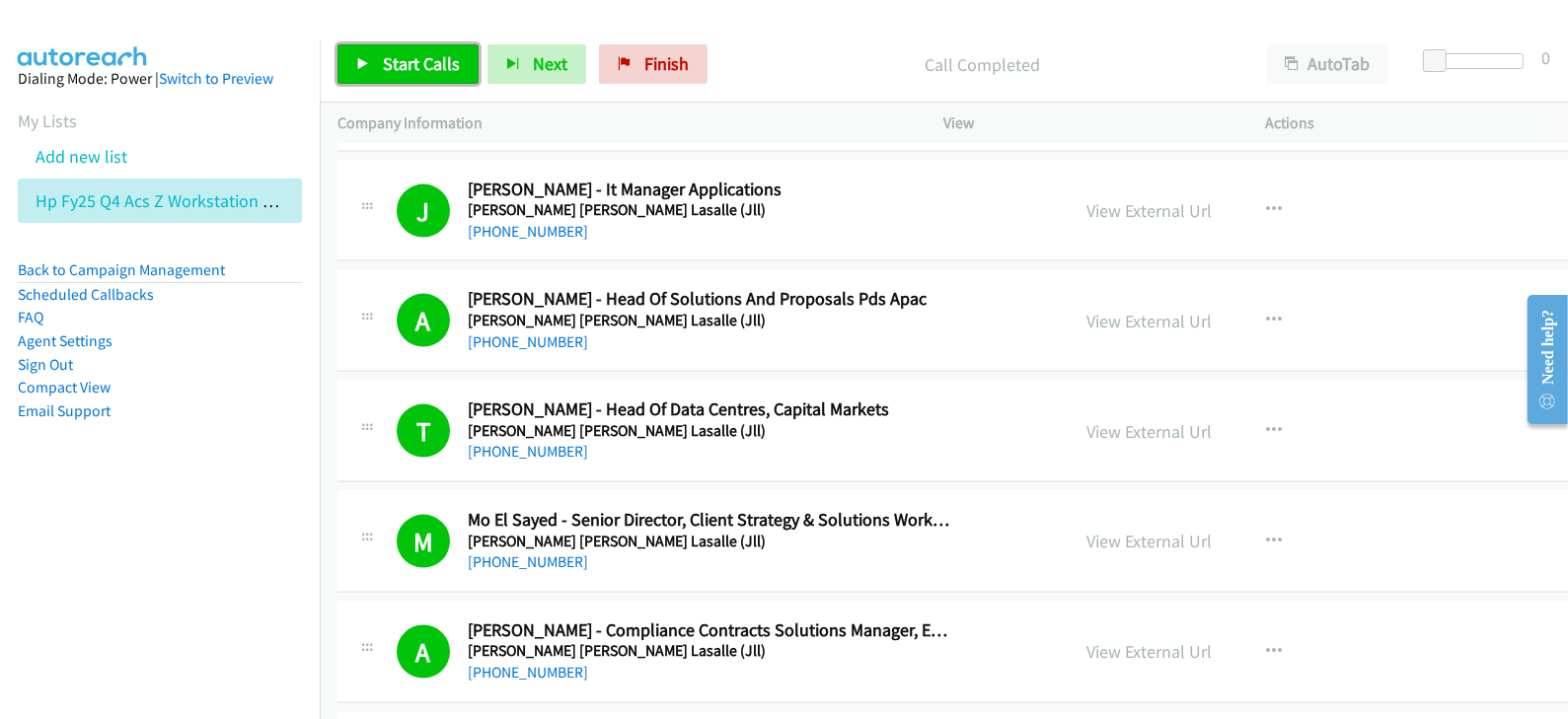
click at [415, 64] on span "Start Calls" at bounding box center [421, 64] width 77 height 23
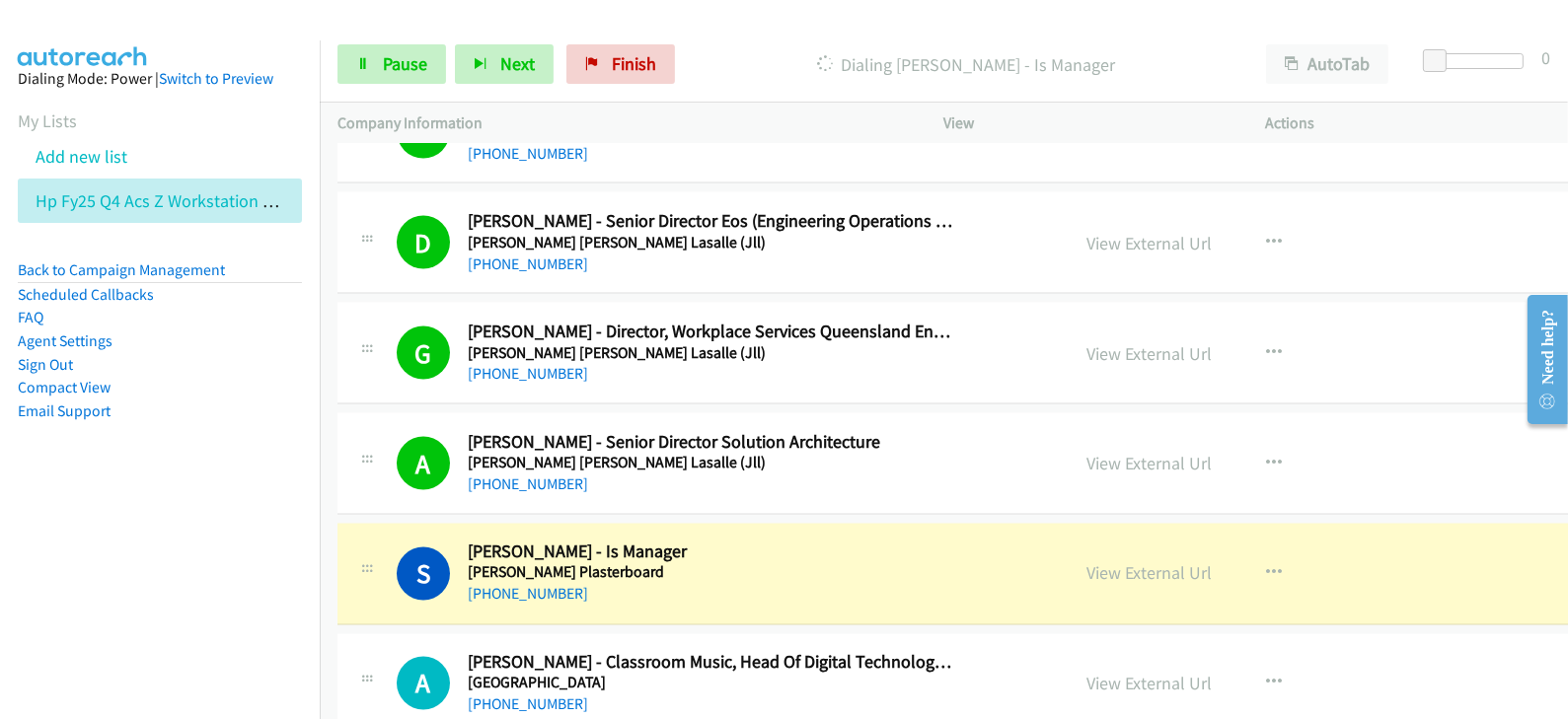
scroll to position [23298, 0]
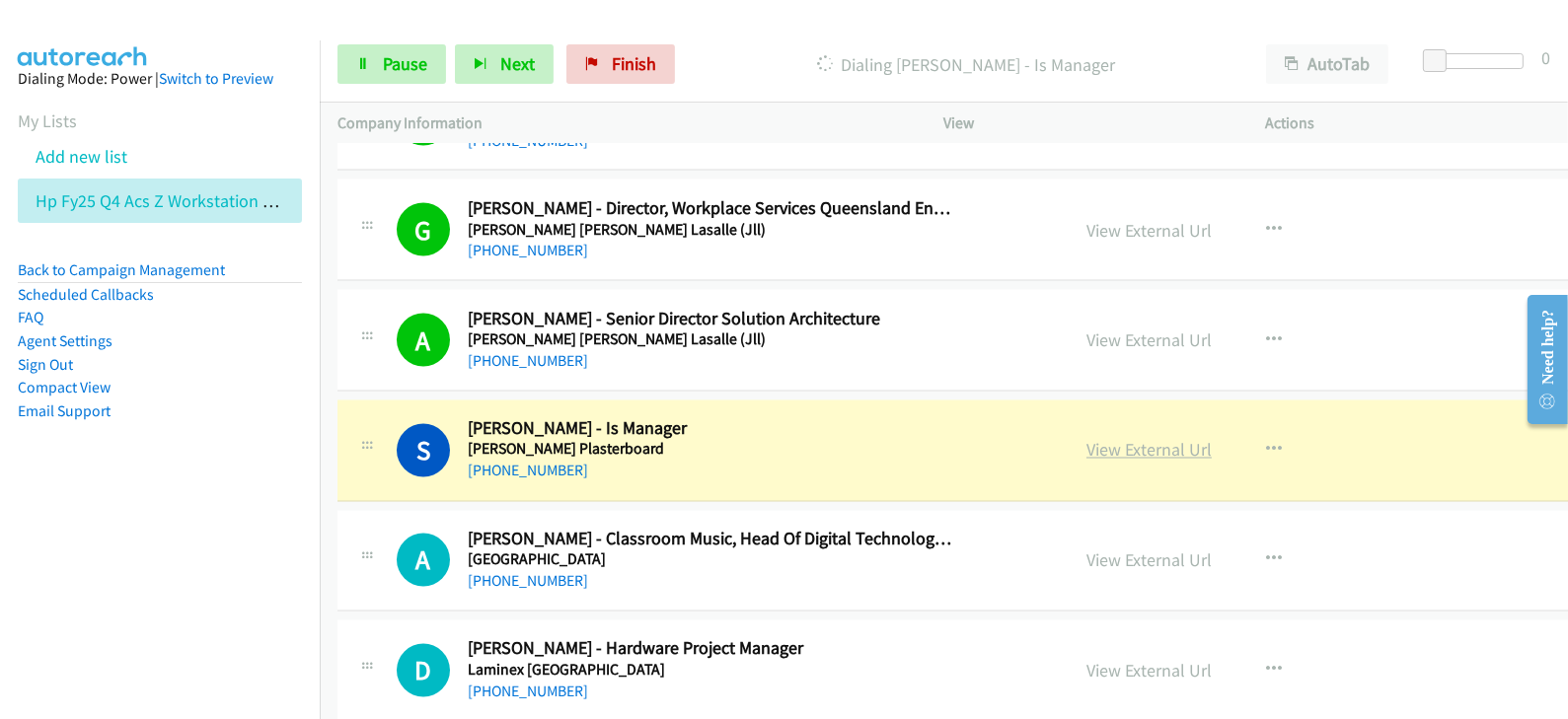
click at [1086, 439] on link "View External Url" at bounding box center [1149, 449] width 125 height 23
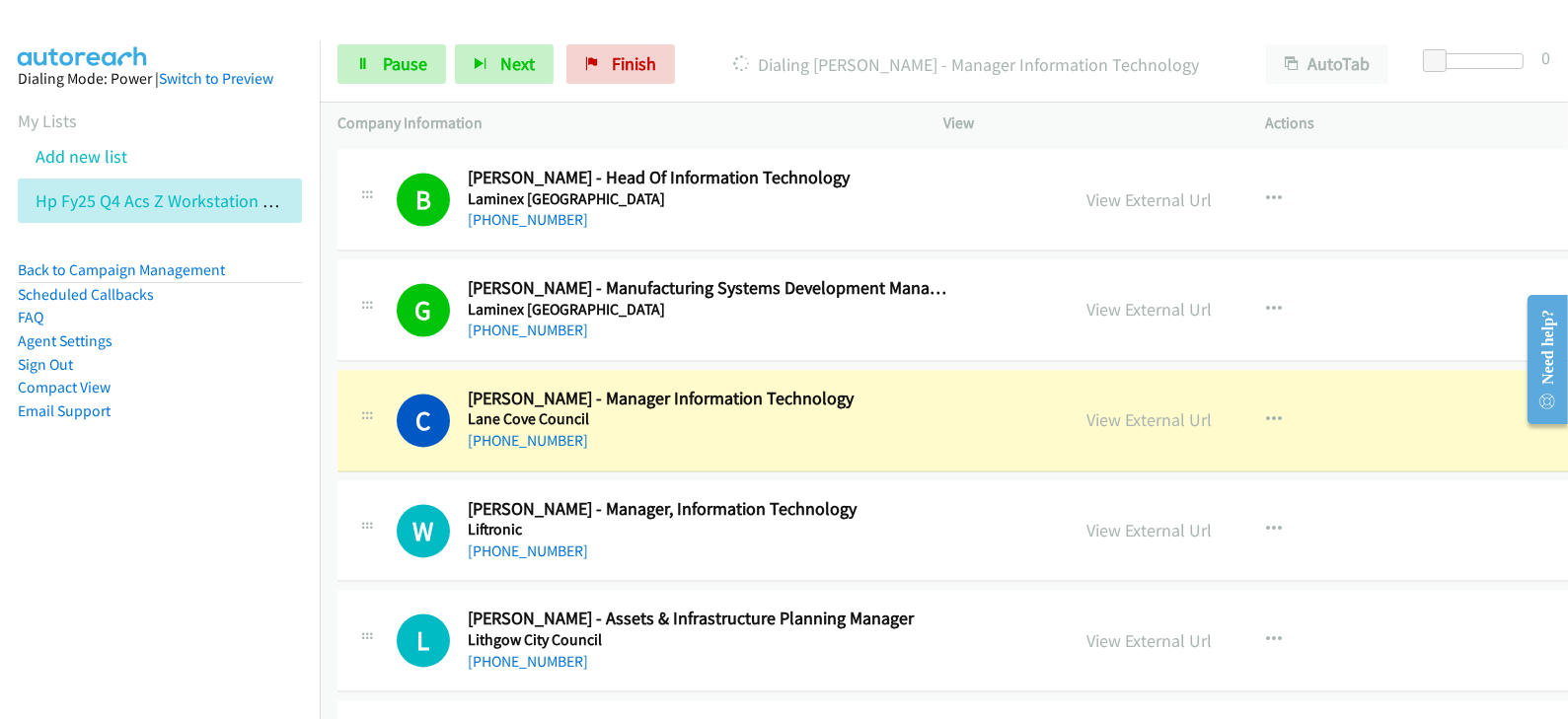
scroll to position [23915, 0]
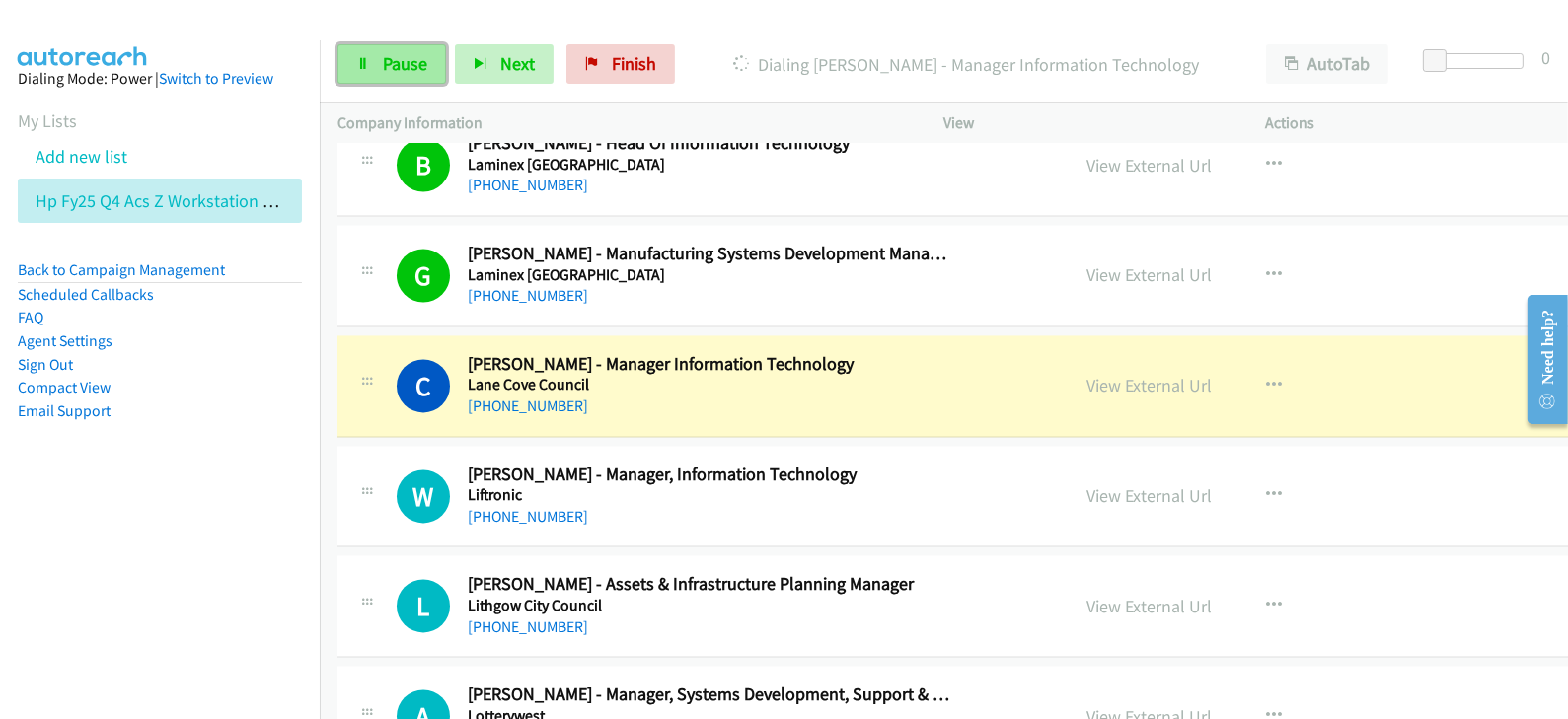
click at [425, 69] on span "Pause" at bounding box center [405, 64] width 45 height 23
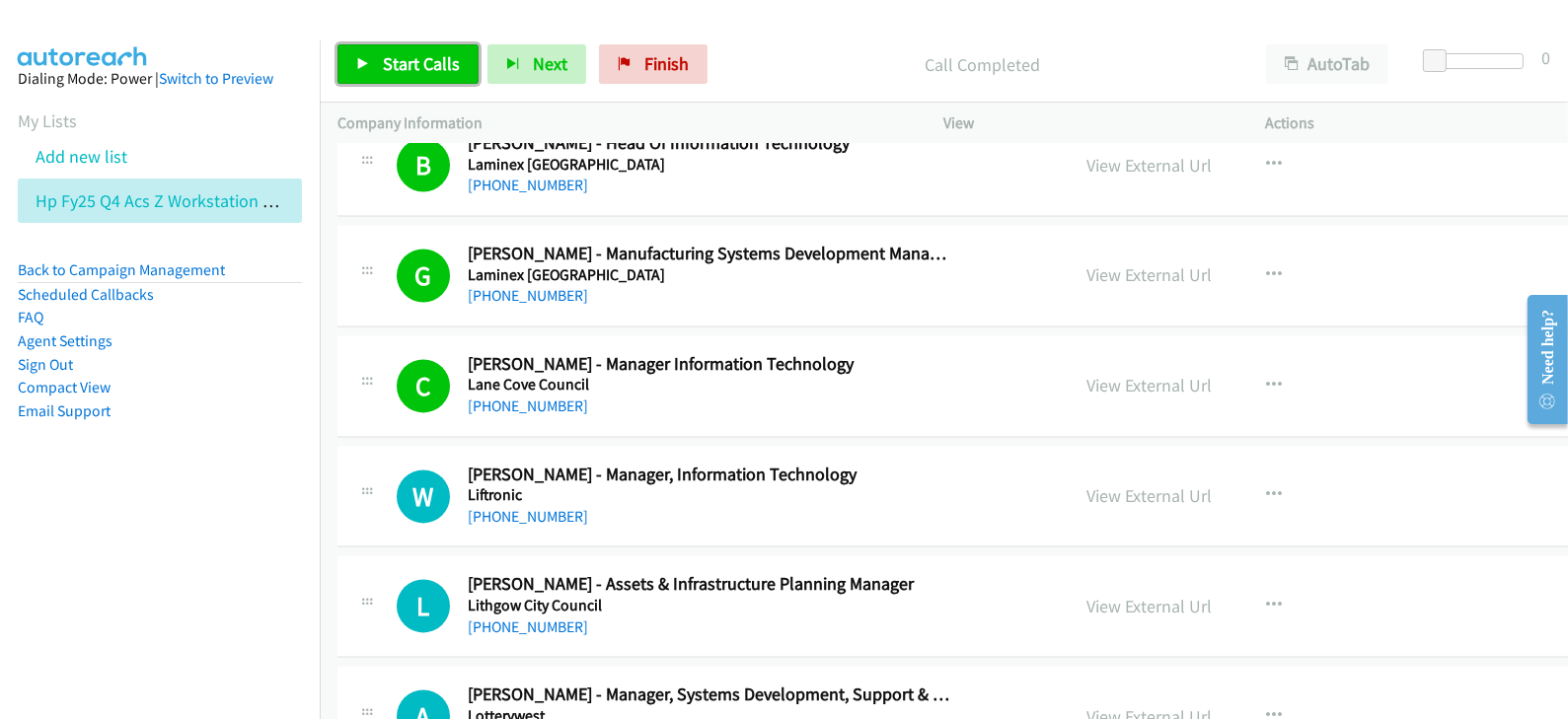
click at [418, 49] on link "Start Calls" at bounding box center [408, 65] width 141 height 40
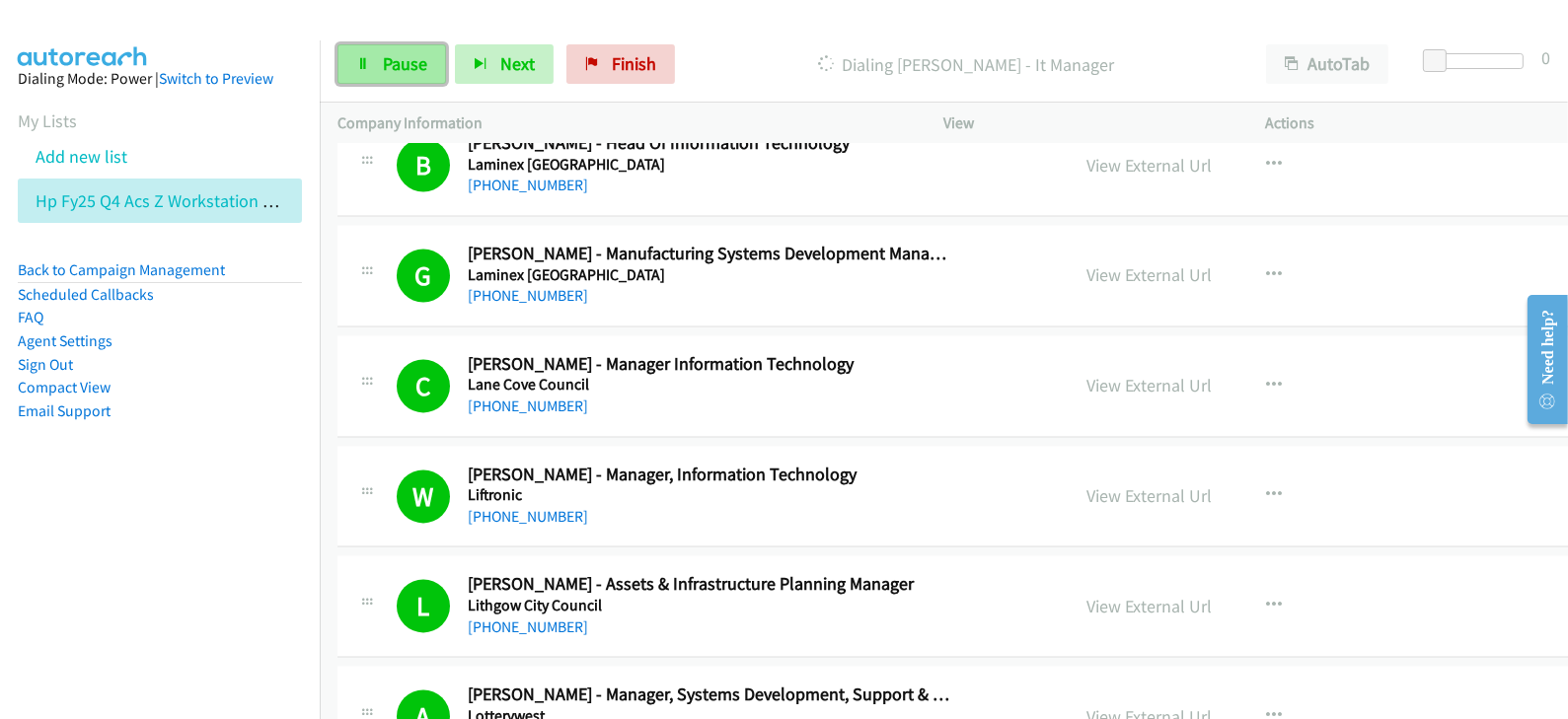
click at [353, 61] on link "Pause" at bounding box center [391, 65] width 108 height 40
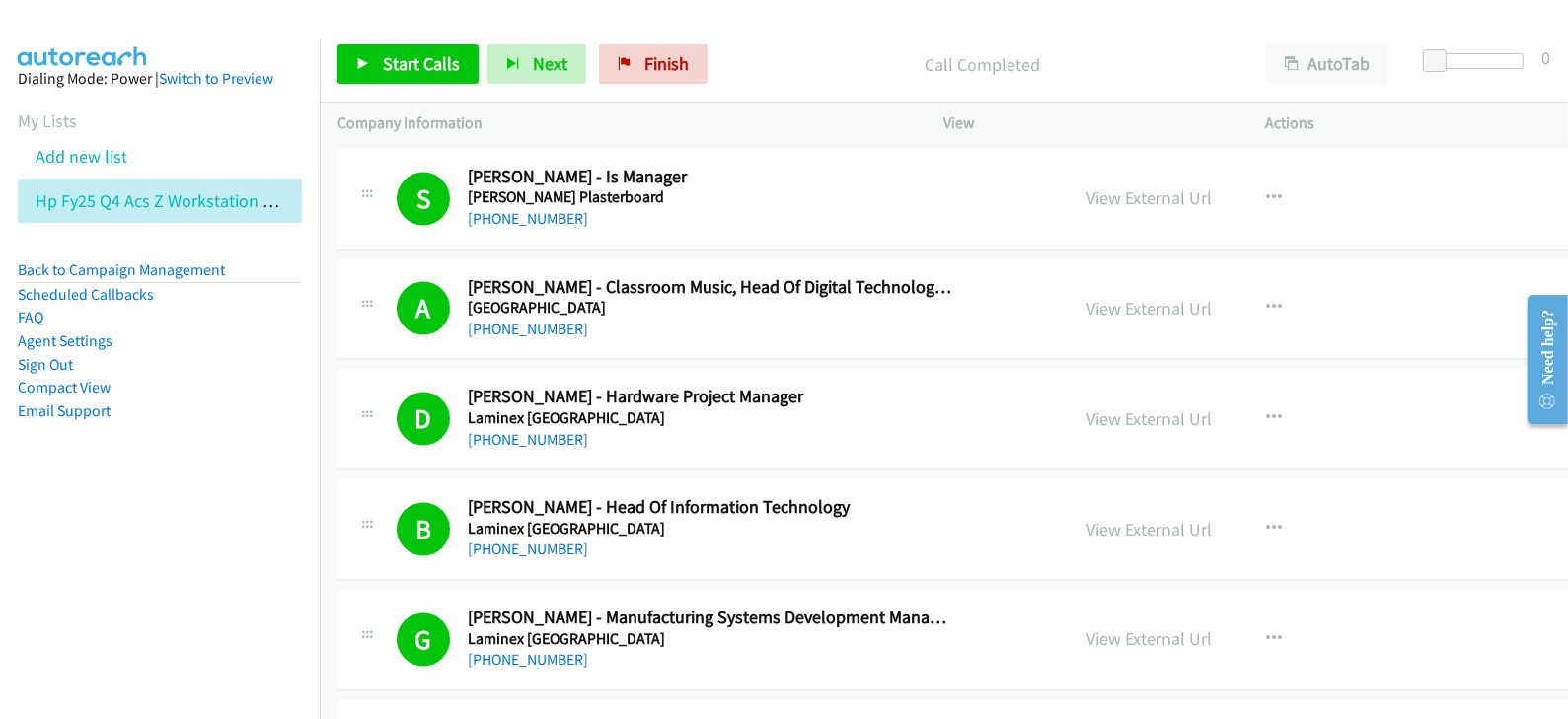
scroll to position [23422, 0]
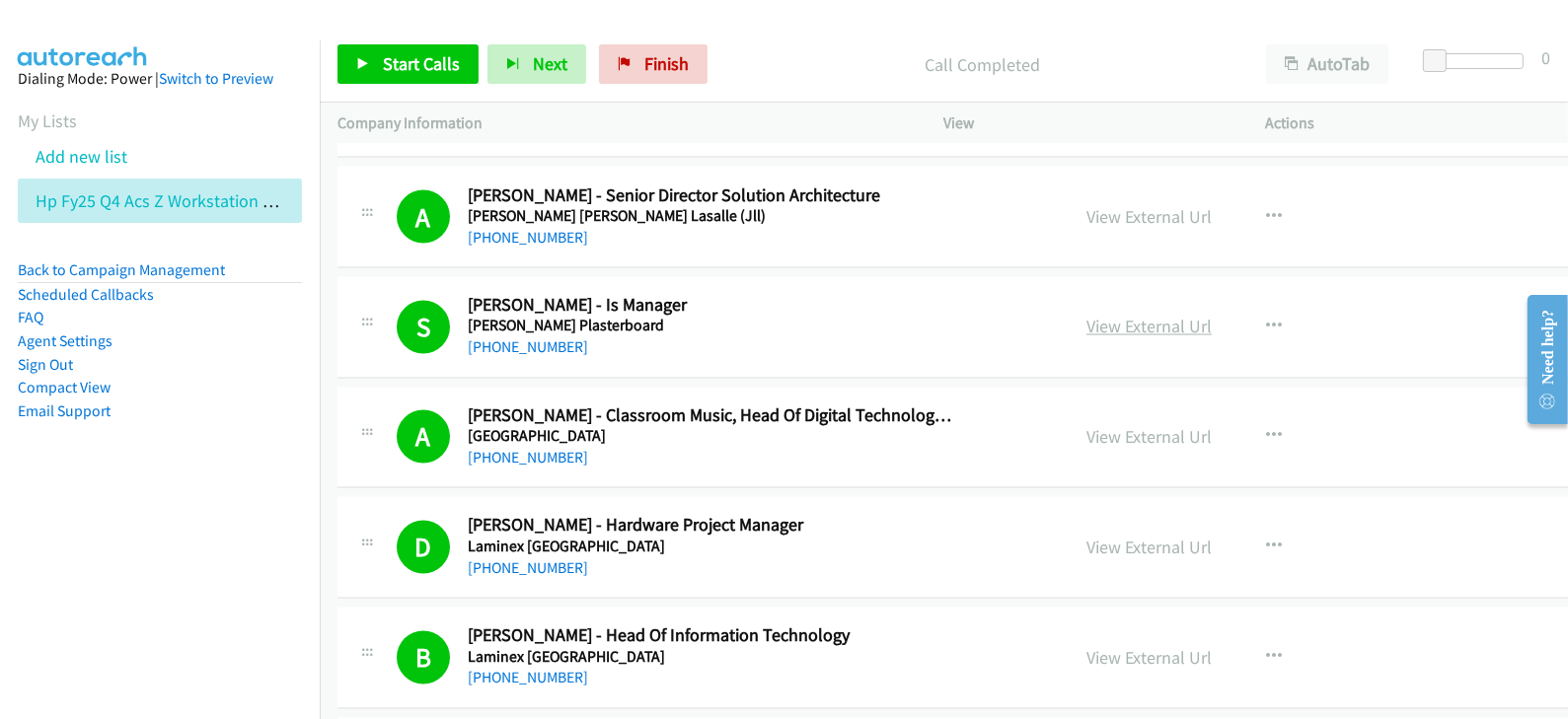
click at [1086, 315] on link "View External Url" at bounding box center [1149, 326] width 125 height 23
click at [444, 58] on span "Start Calls" at bounding box center [421, 64] width 77 height 23
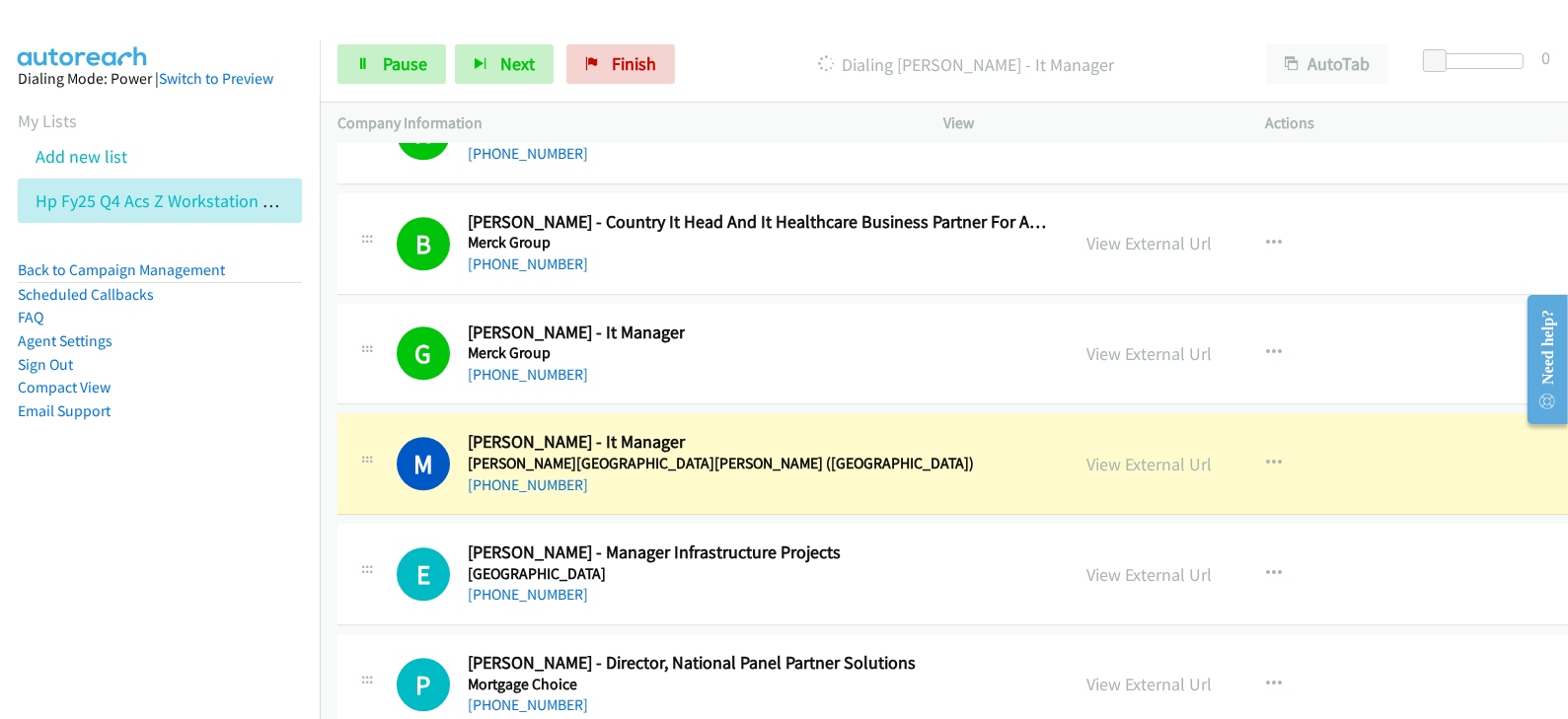
scroll to position [25393, 0]
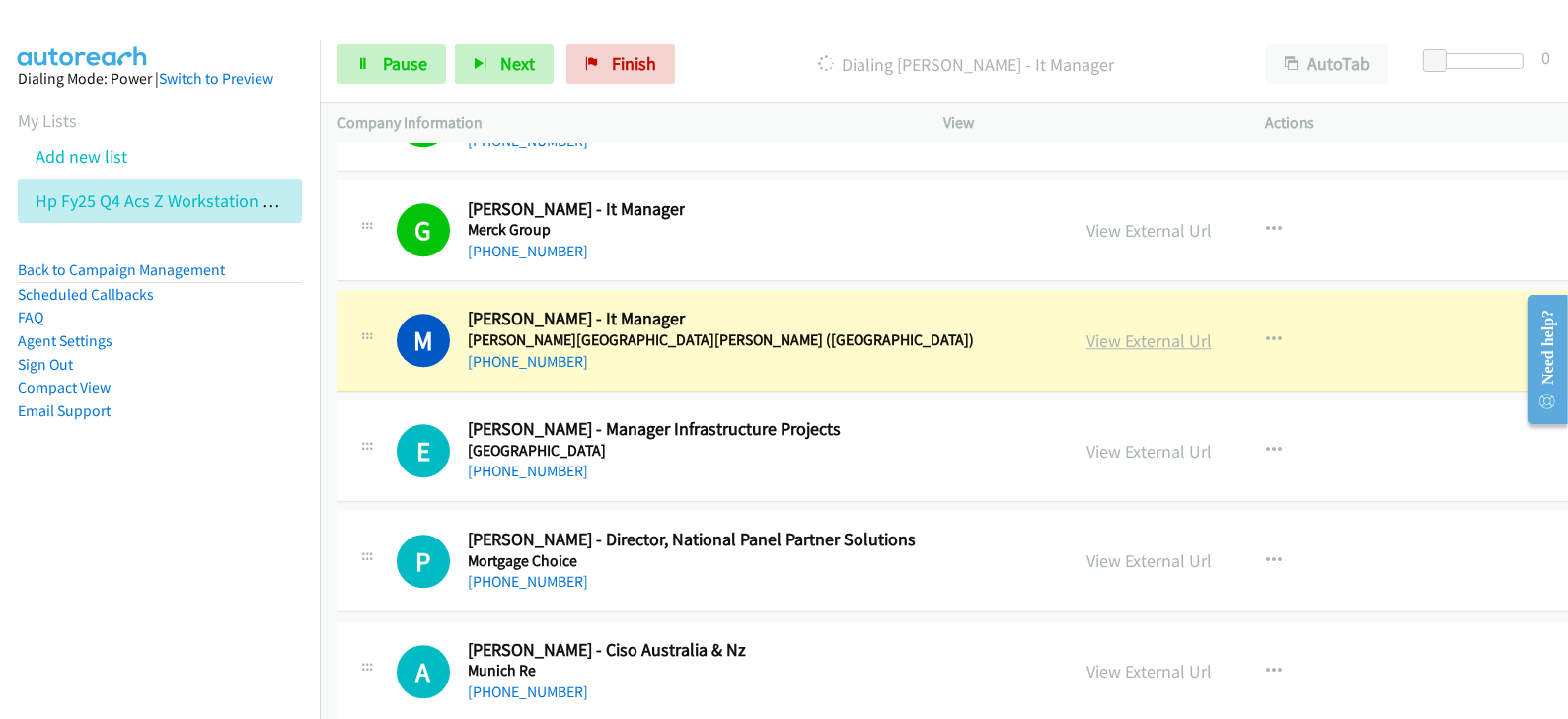
click at [1086, 329] on link "View External Url" at bounding box center [1149, 340] width 125 height 23
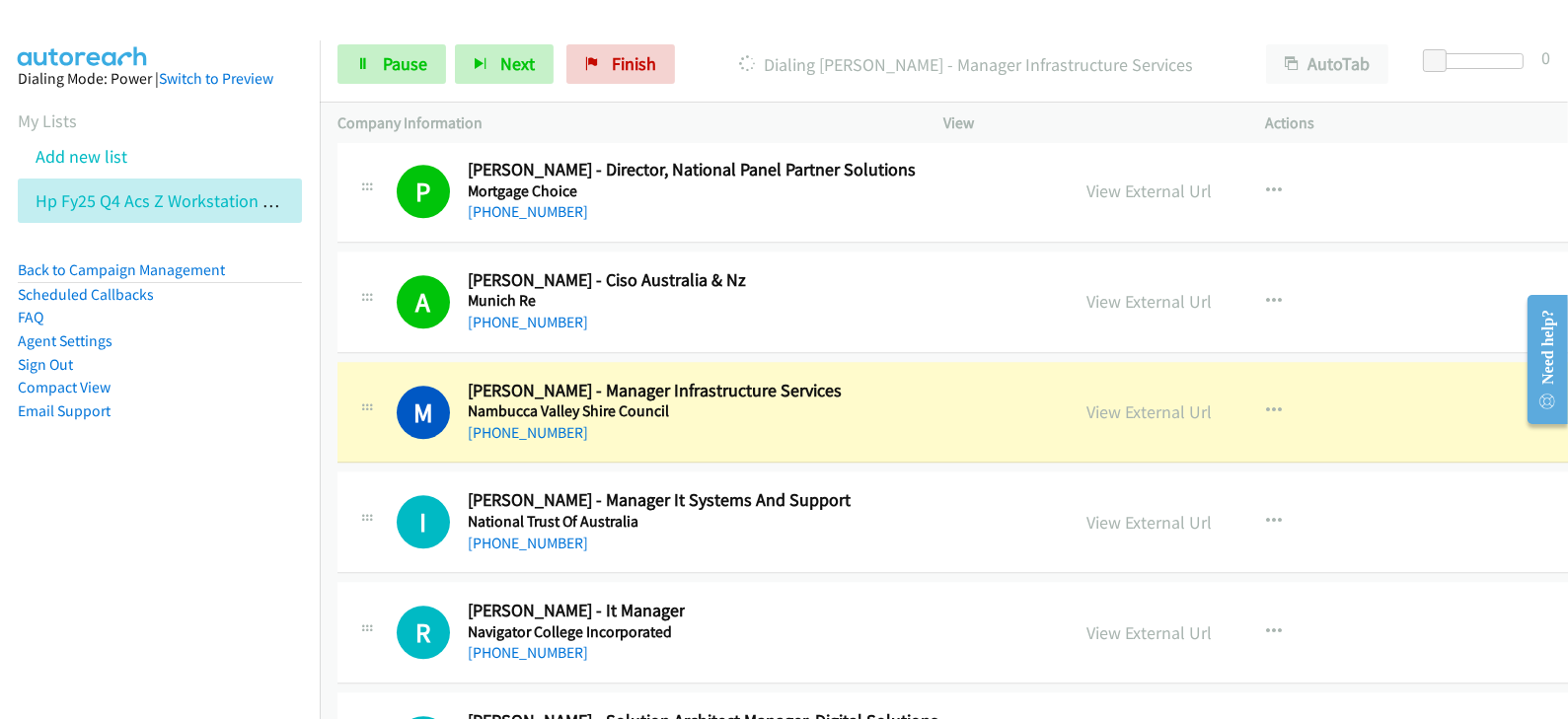
scroll to position [25886, 0]
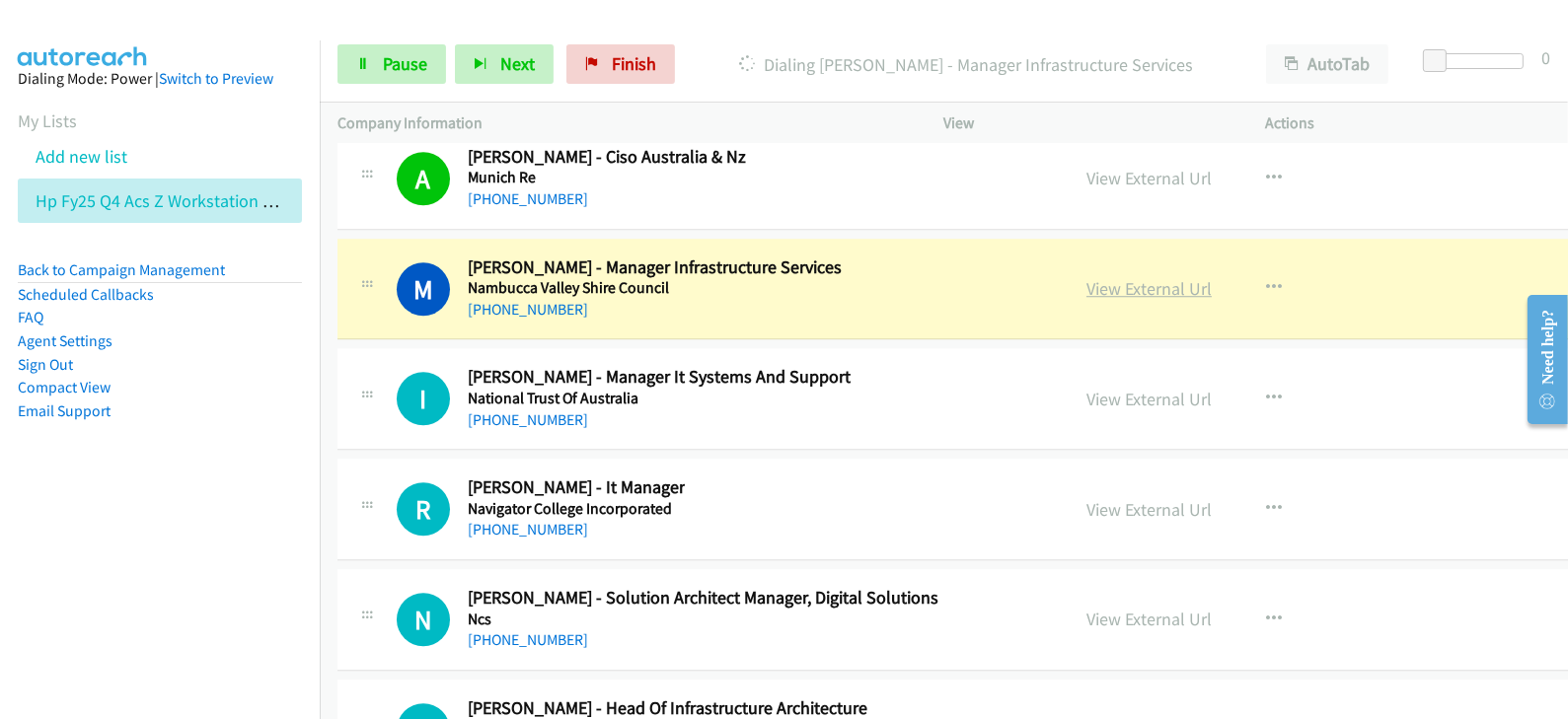
click at [1086, 277] on link "View External Url" at bounding box center [1149, 288] width 125 height 23
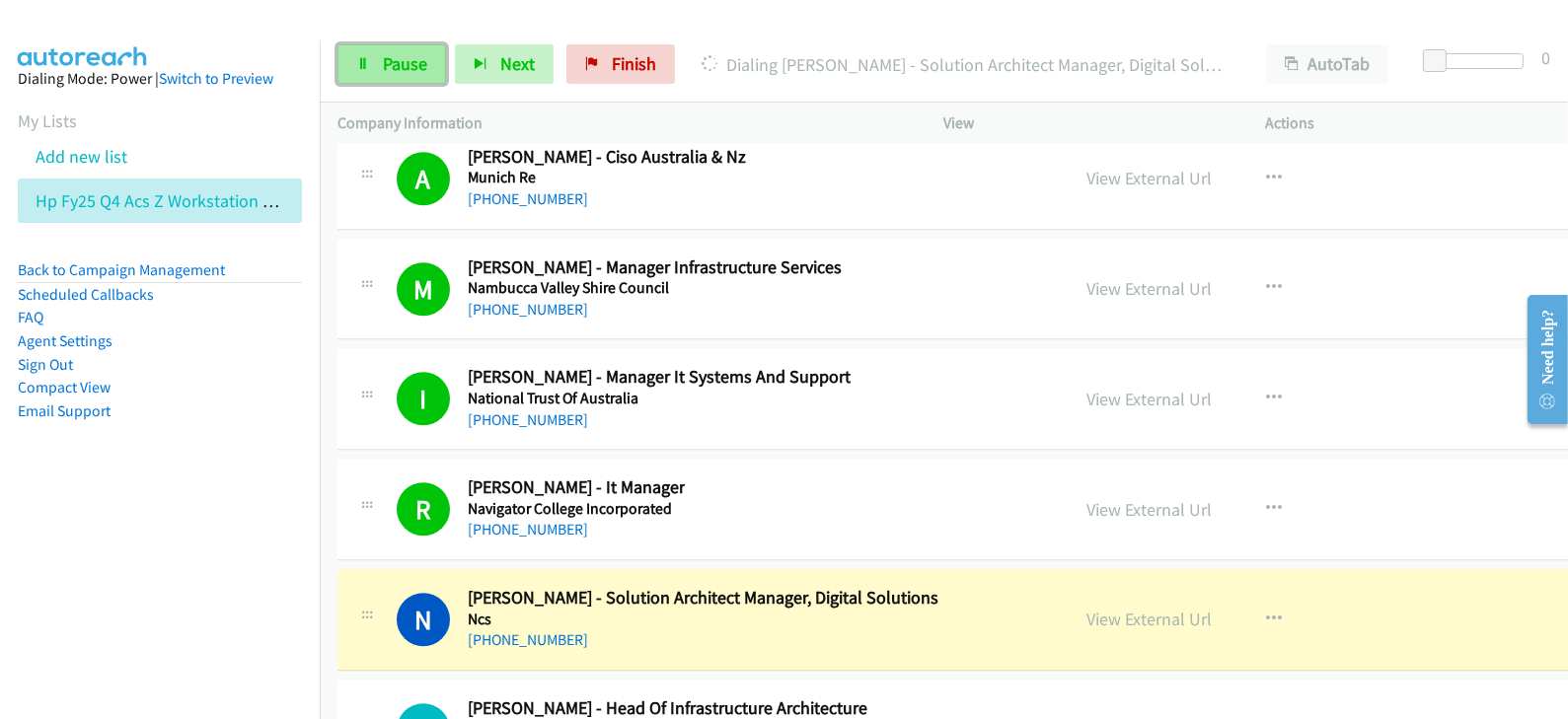
click at [426, 59] on link "Pause" at bounding box center [391, 65] width 108 height 40
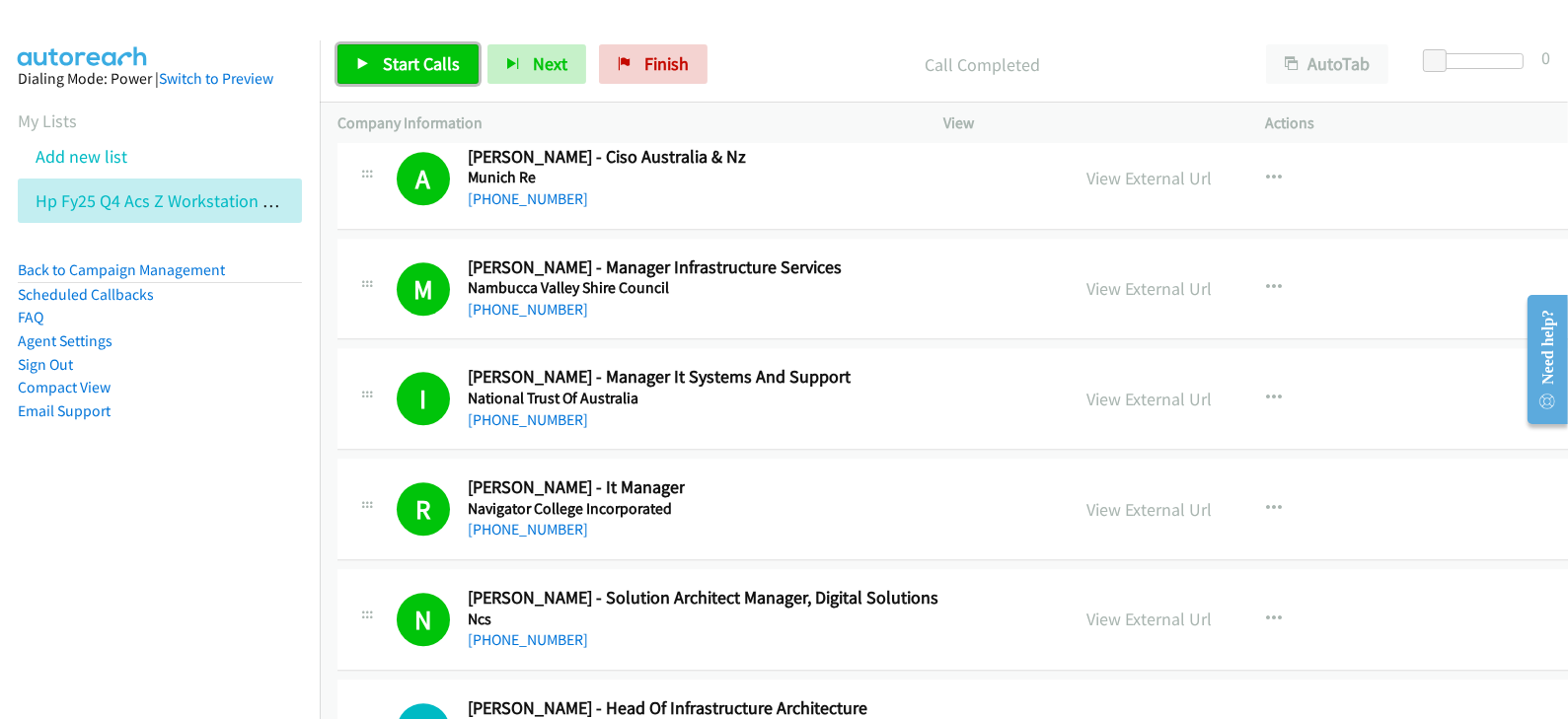
click at [383, 62] on span "Start Calls" at bounding box center [421, 64] width 77 height 23
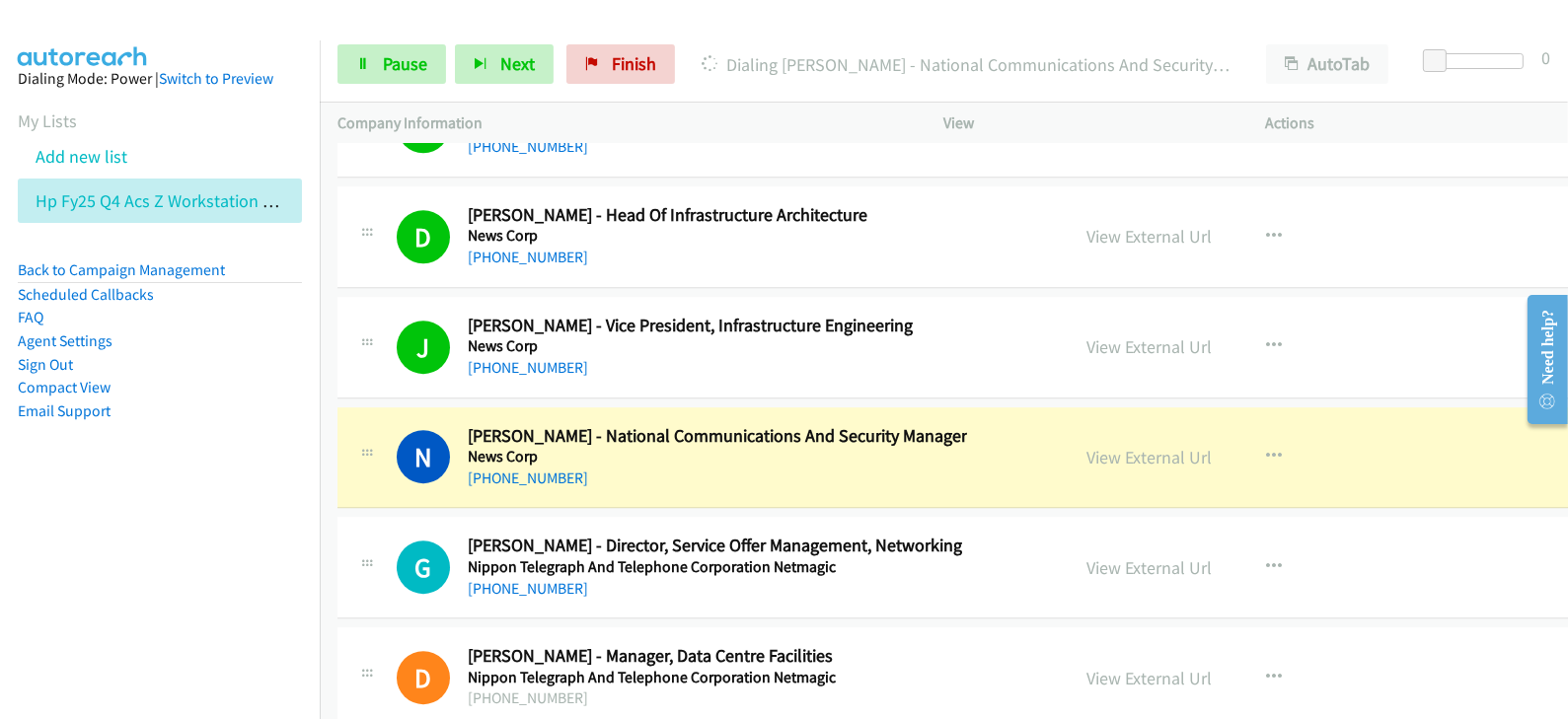
scroll to position [26503, 0]
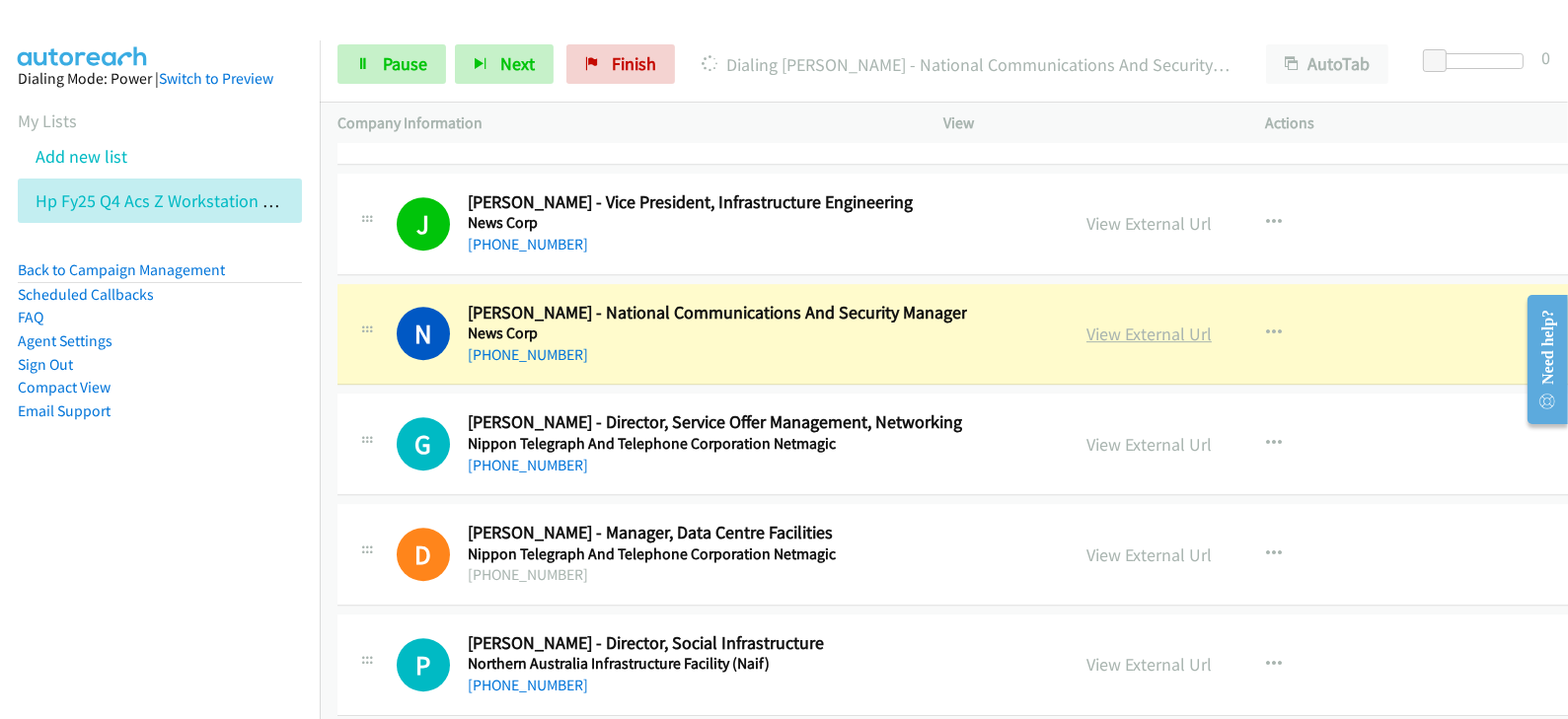
click at [1086, 322] on link "View External Url" at bounding box center [1149, 333] width 125 height 23
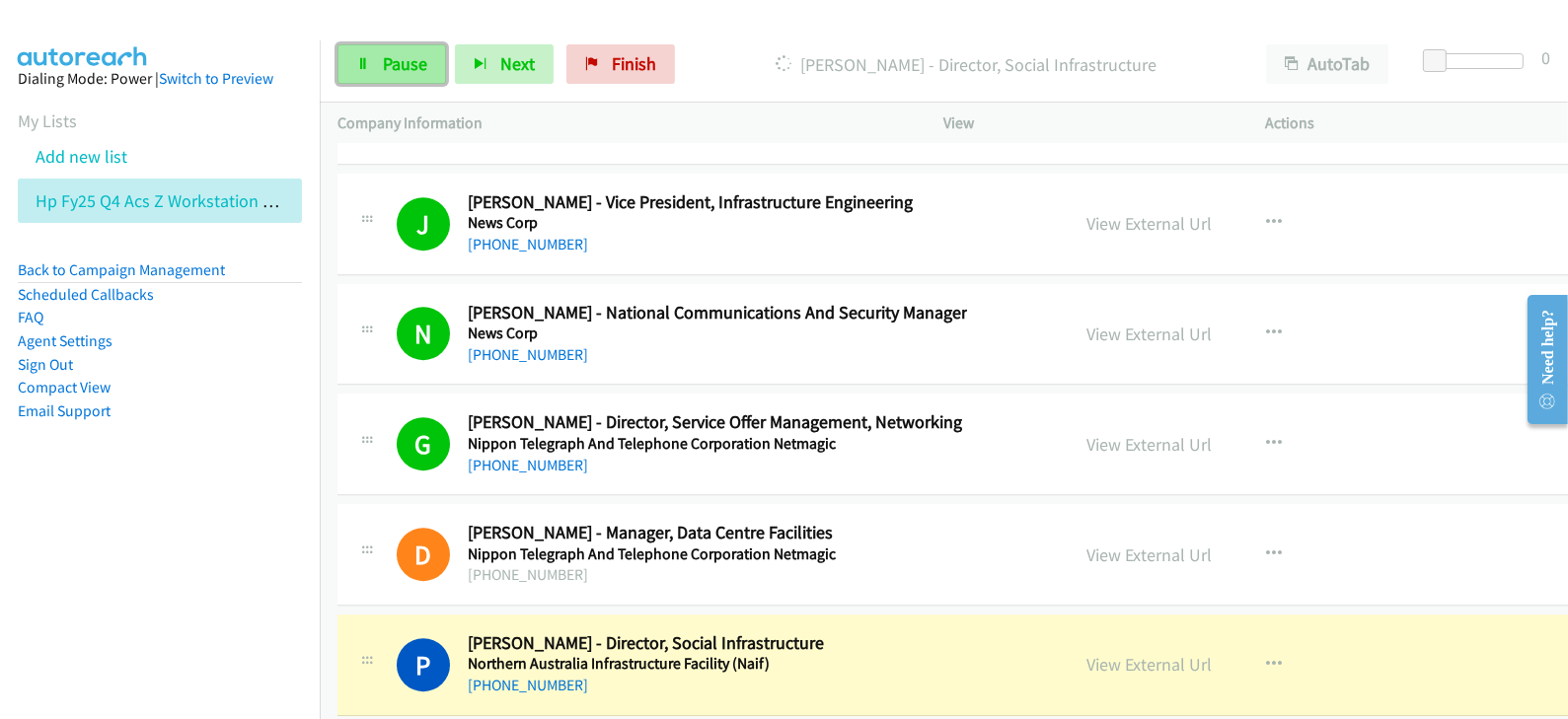
click at [360, 53] on link "Pause" at bounding box center [391, 65] width 108 height 40
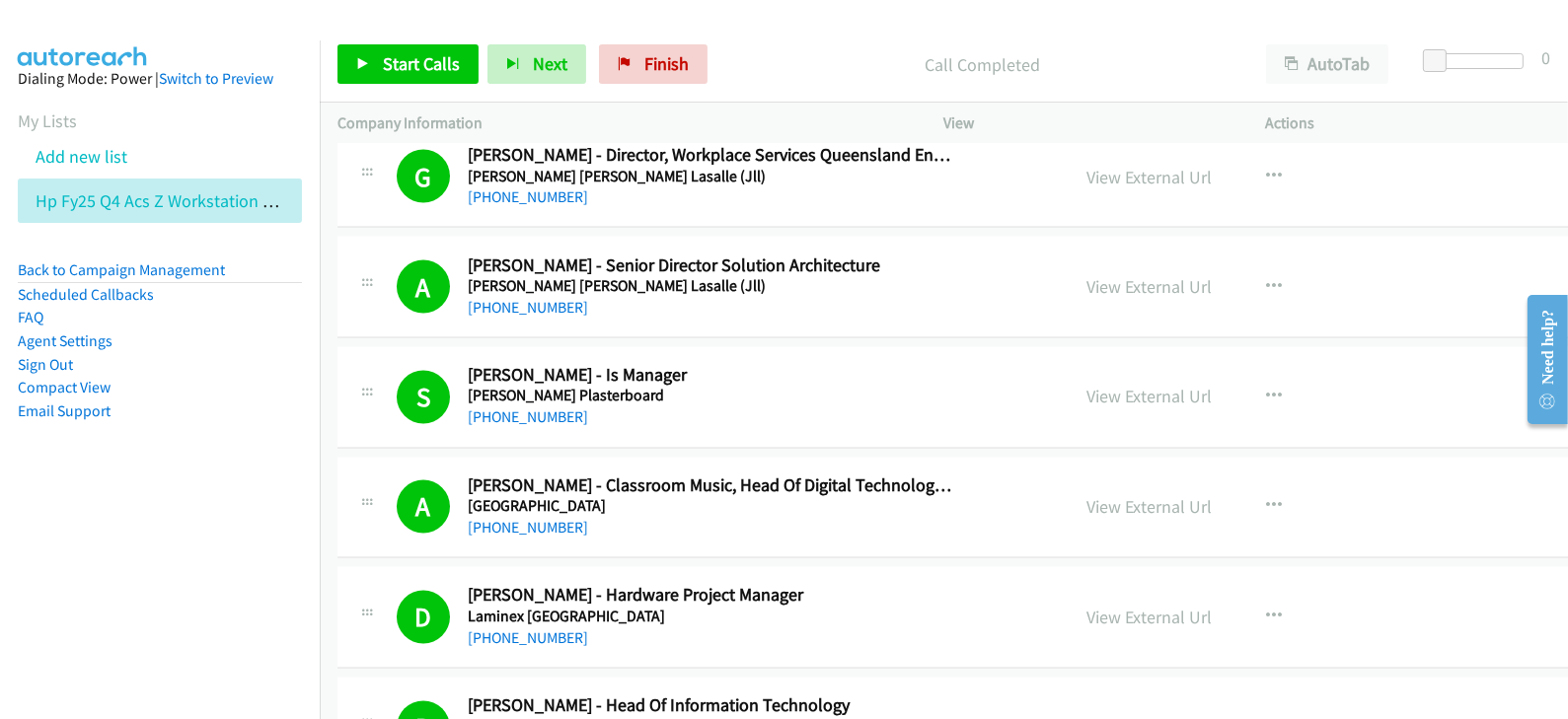
scroll to position [23298, 0]
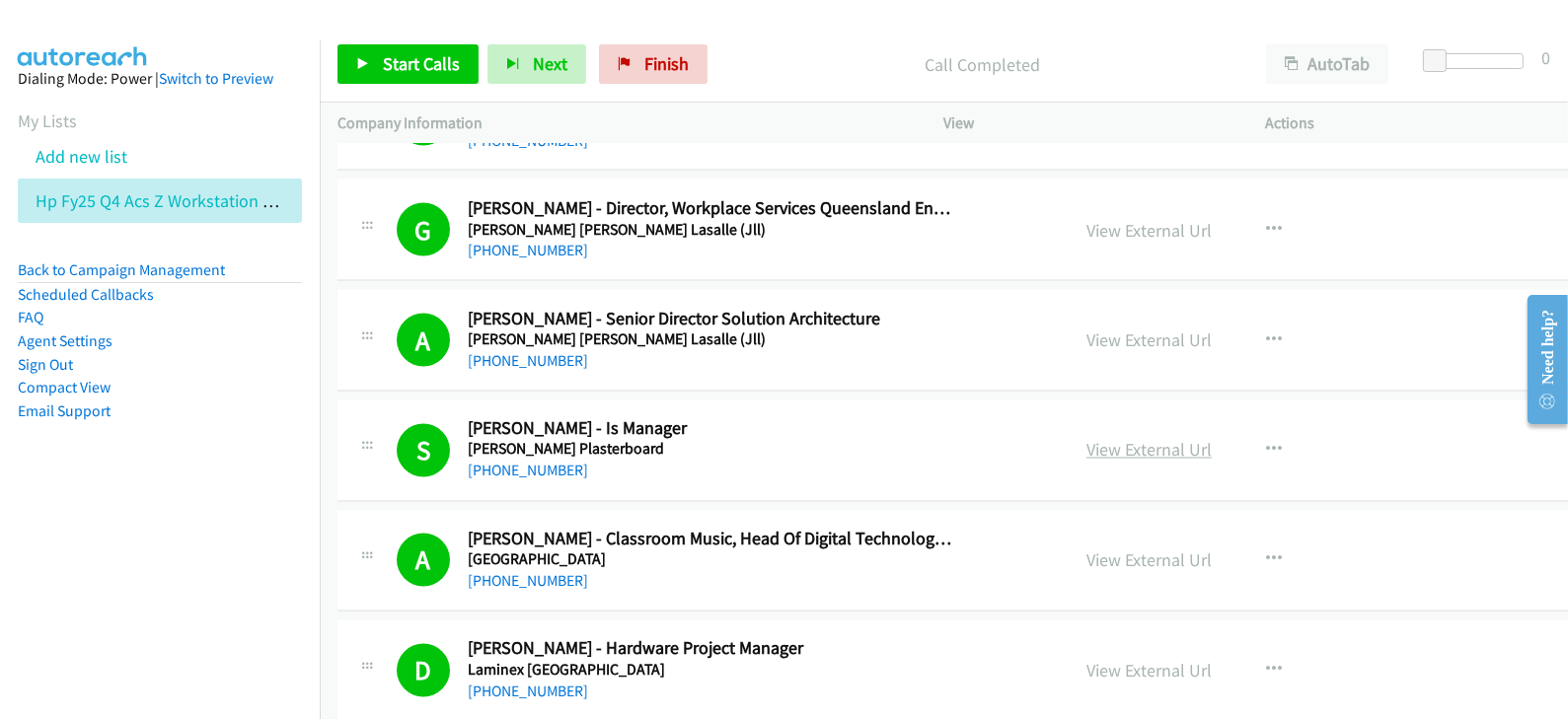
click at [1086, 439] on link "View External Url" at bounding box center [1149, 449] width 125 height 23
click at [424, 66] on span "Start Calls" at bounding box center [421, 64] width 77 height 23
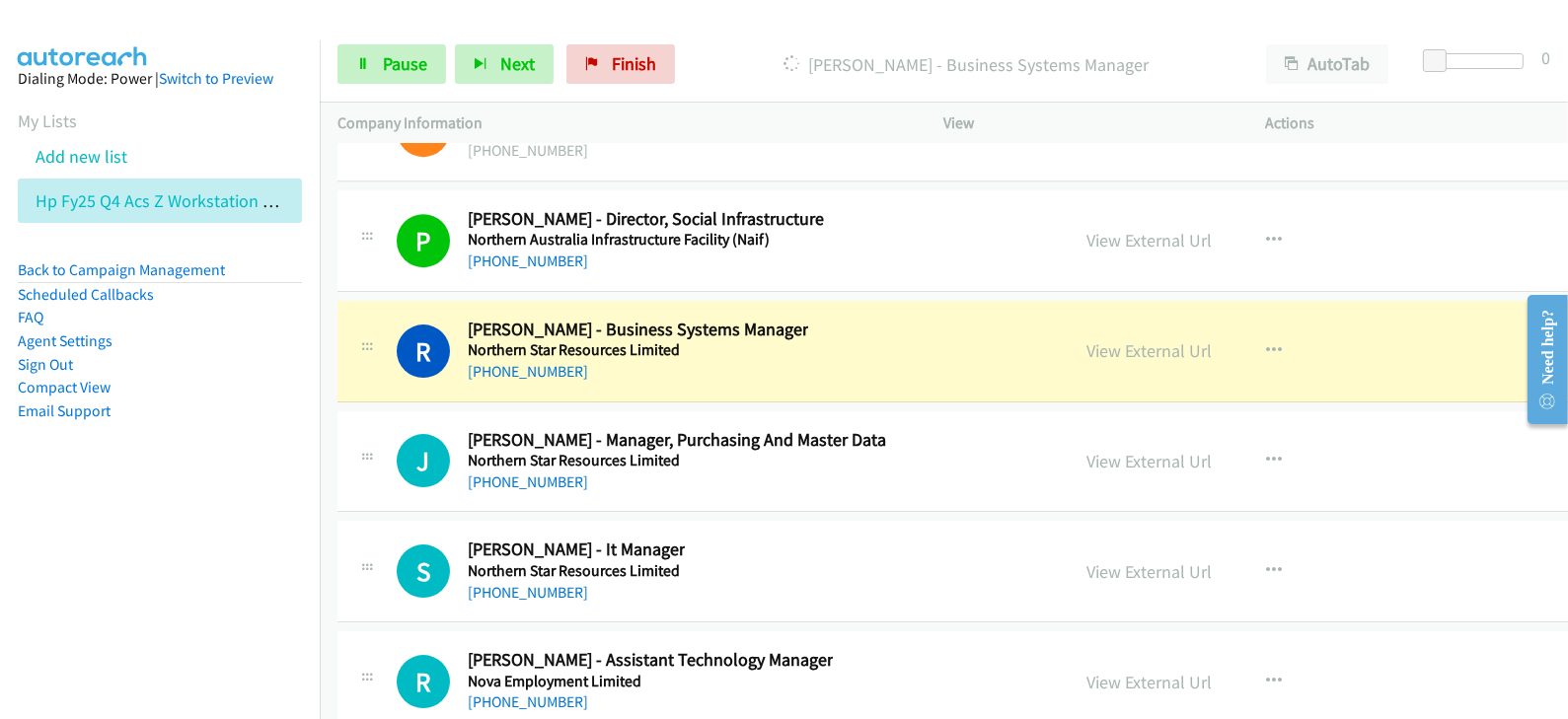
scroll to position [26996, 0]
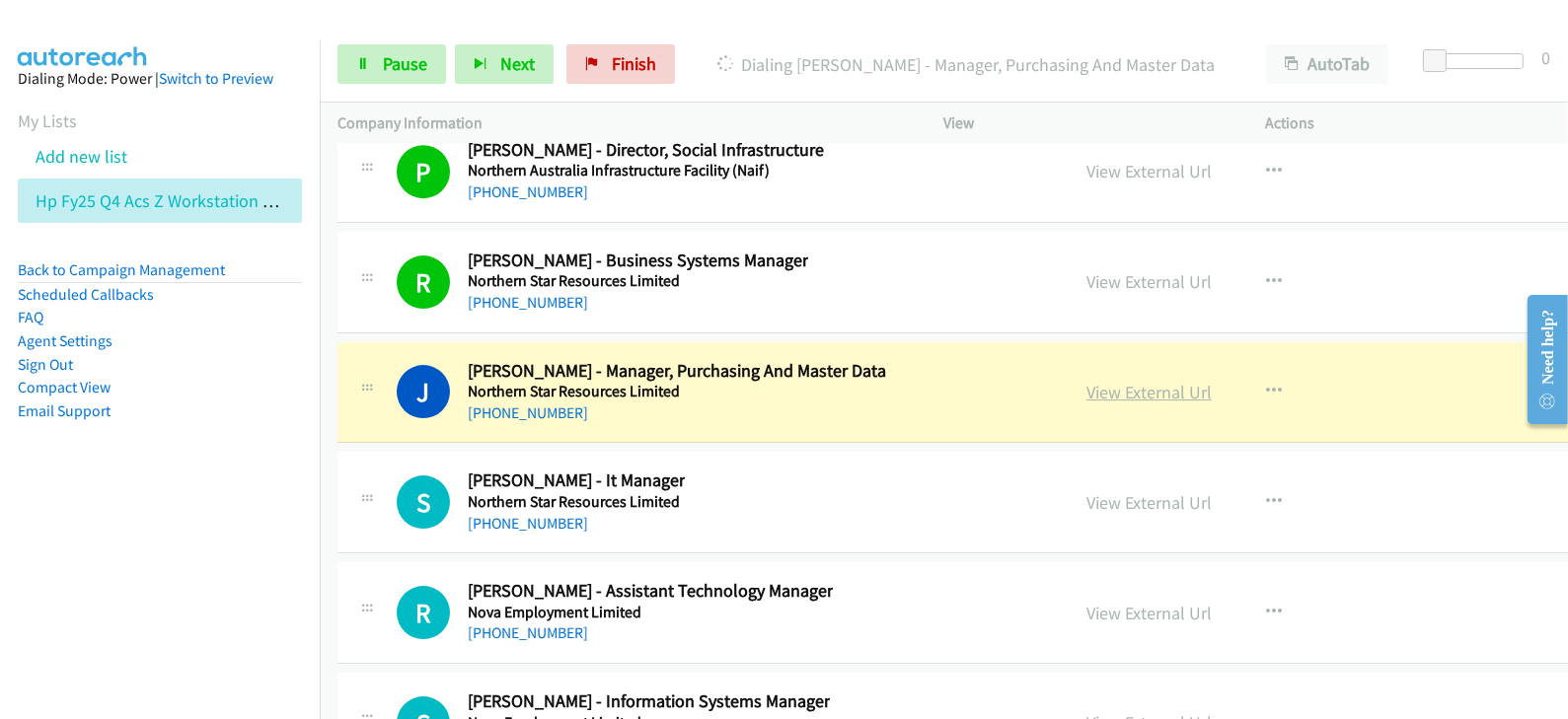
click at [1086, 381] on link "View External Url" at bounding box center [1149, 392] width 125 height 23
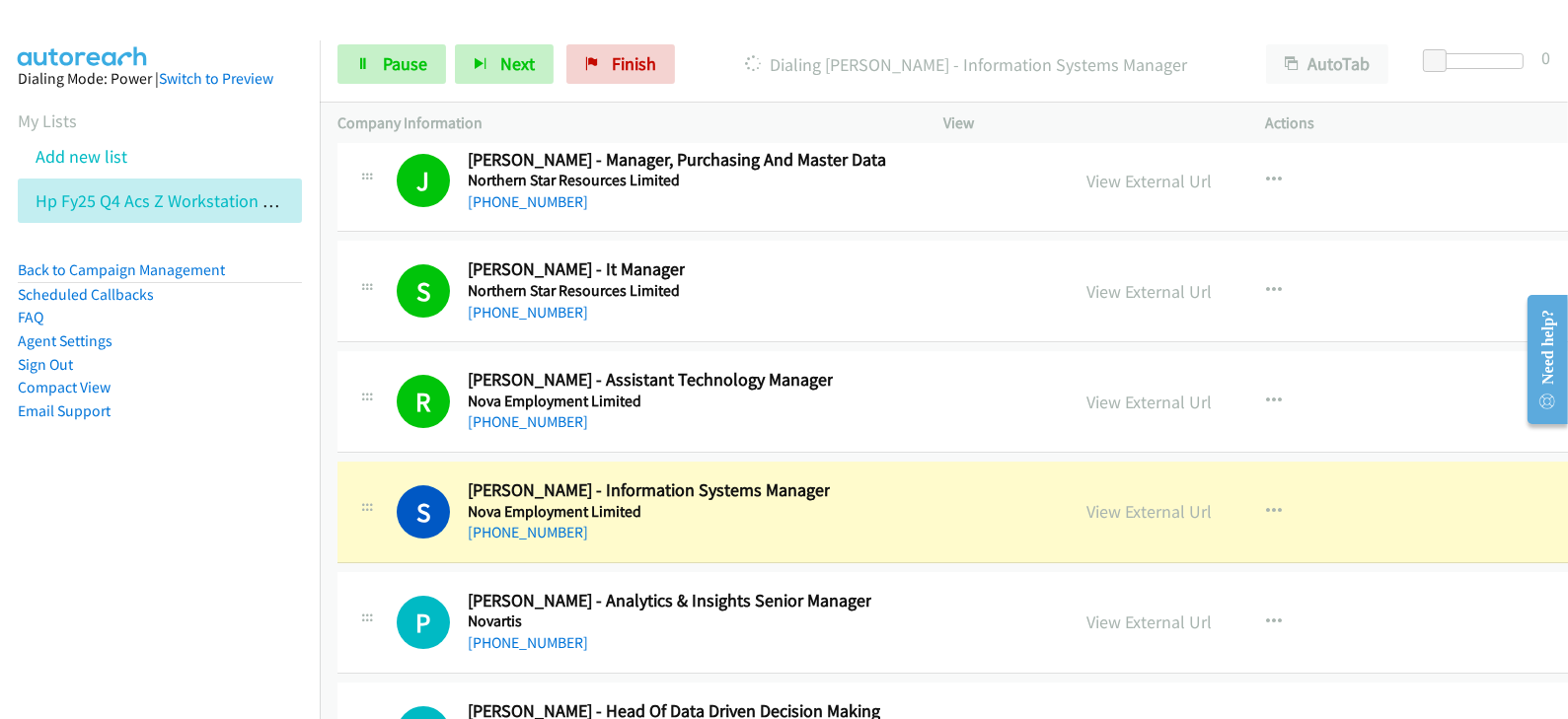
scroll to position [27366, 0]
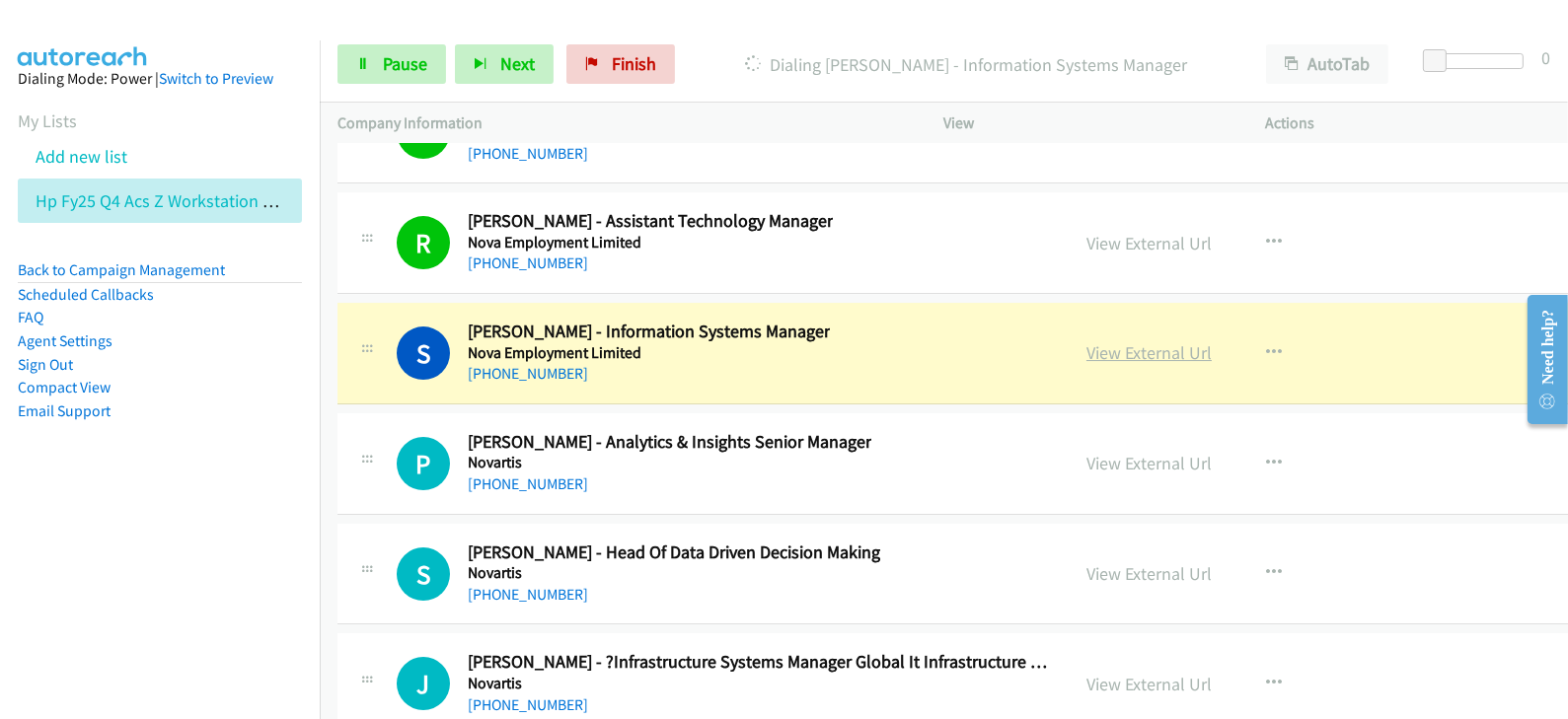
click at [1086, 341] on link "View External Url" at bounding box center [1149, 352] width 125 height 23
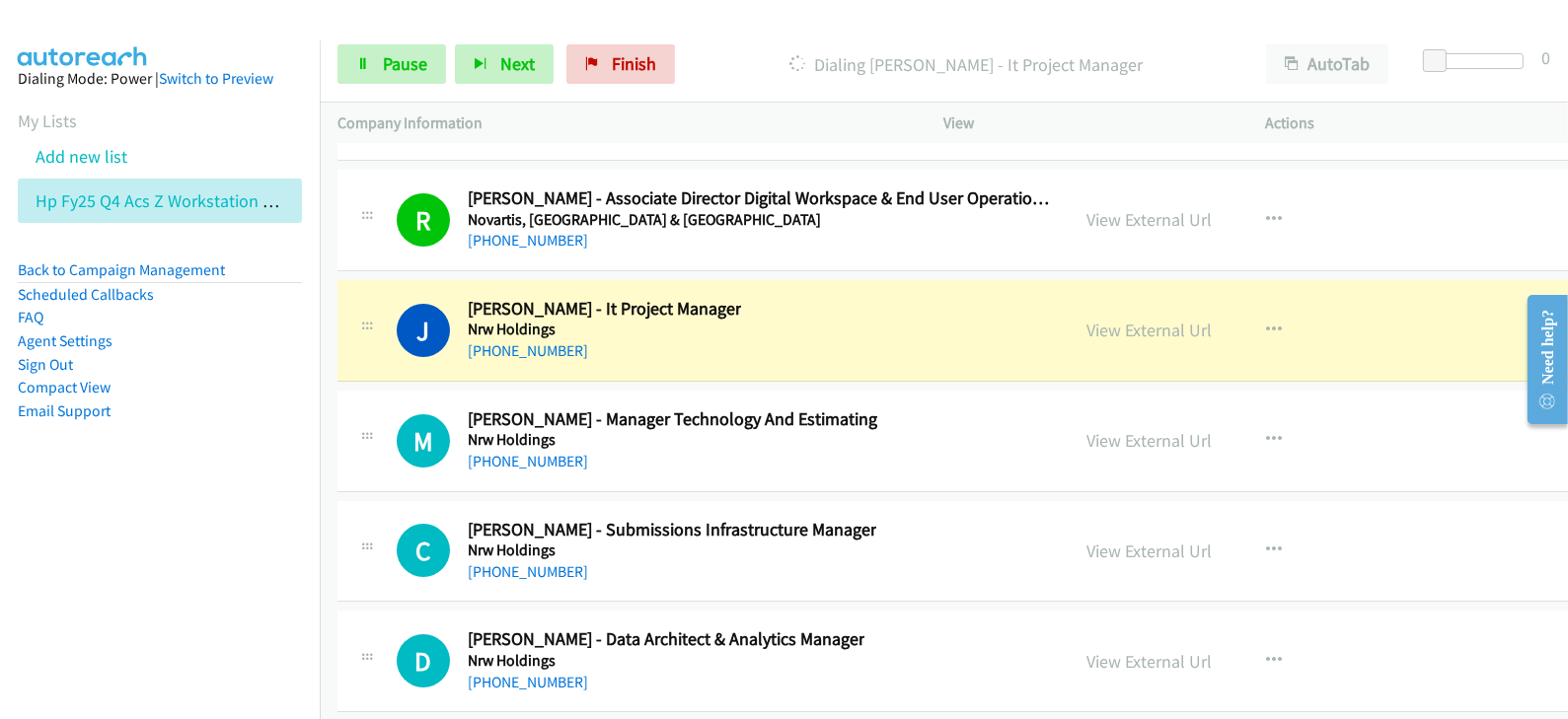
scroll to position [28105, 0]
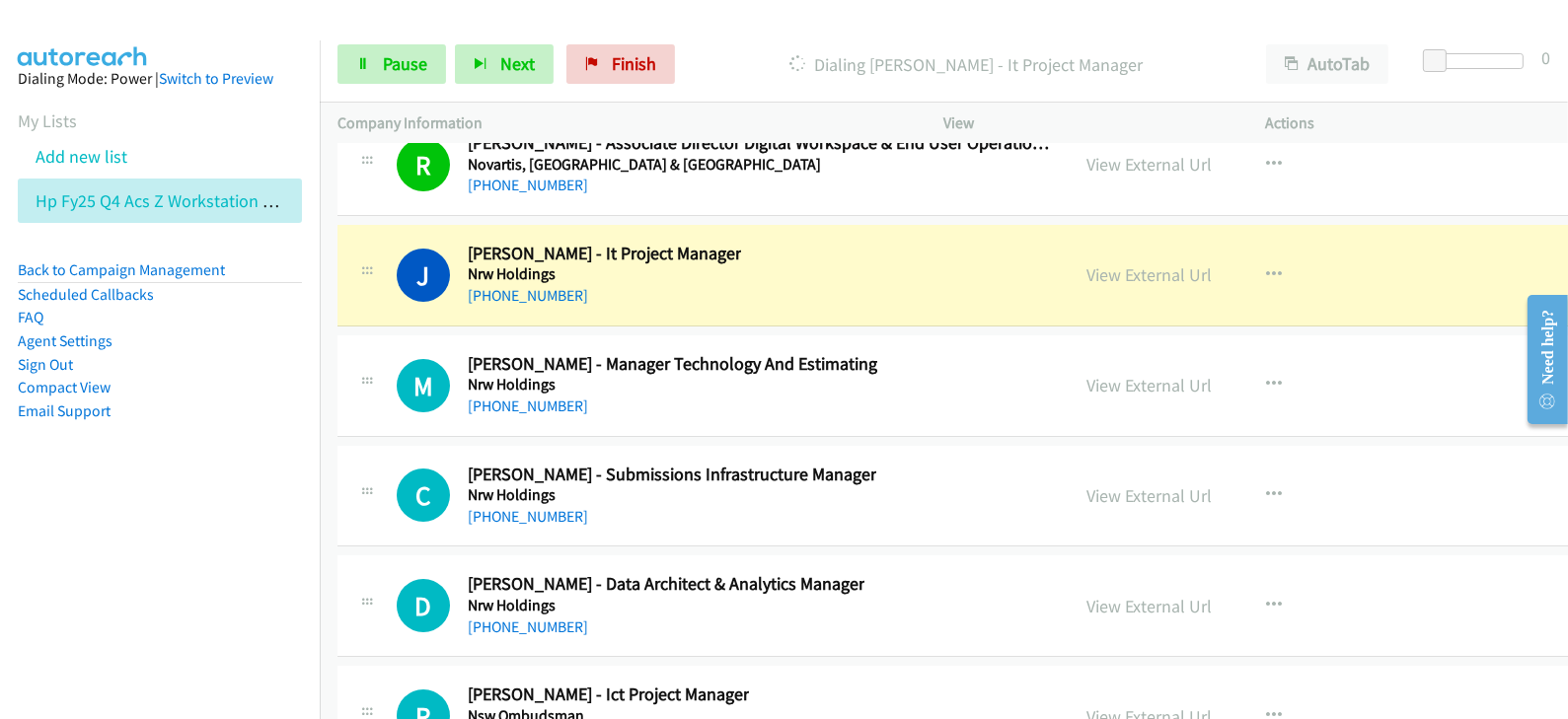
click at [861, 264] on div "J Callback Scheduled [PERSON_NAME] - It Project Manager Nrw Holdings [GEOGRAPHI…" at bounding box center [1033, 275] width 1391 height 101
click at [1086, 264] on link "View External Url" at bounding box center [1149, 274] width 125 height 23
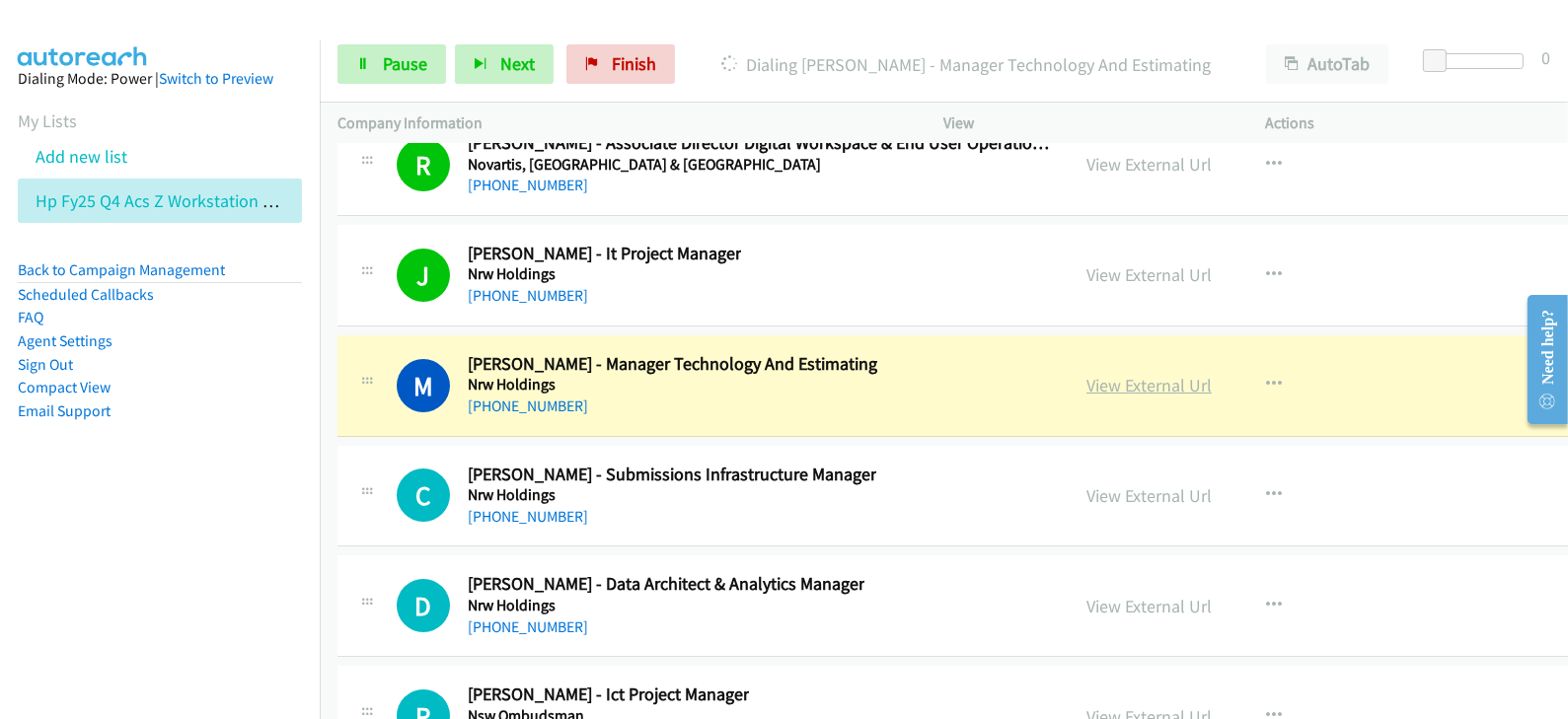
click at [1086, 374] on link "View External Url" at bounding box center [1149, 385] width 125 height 23
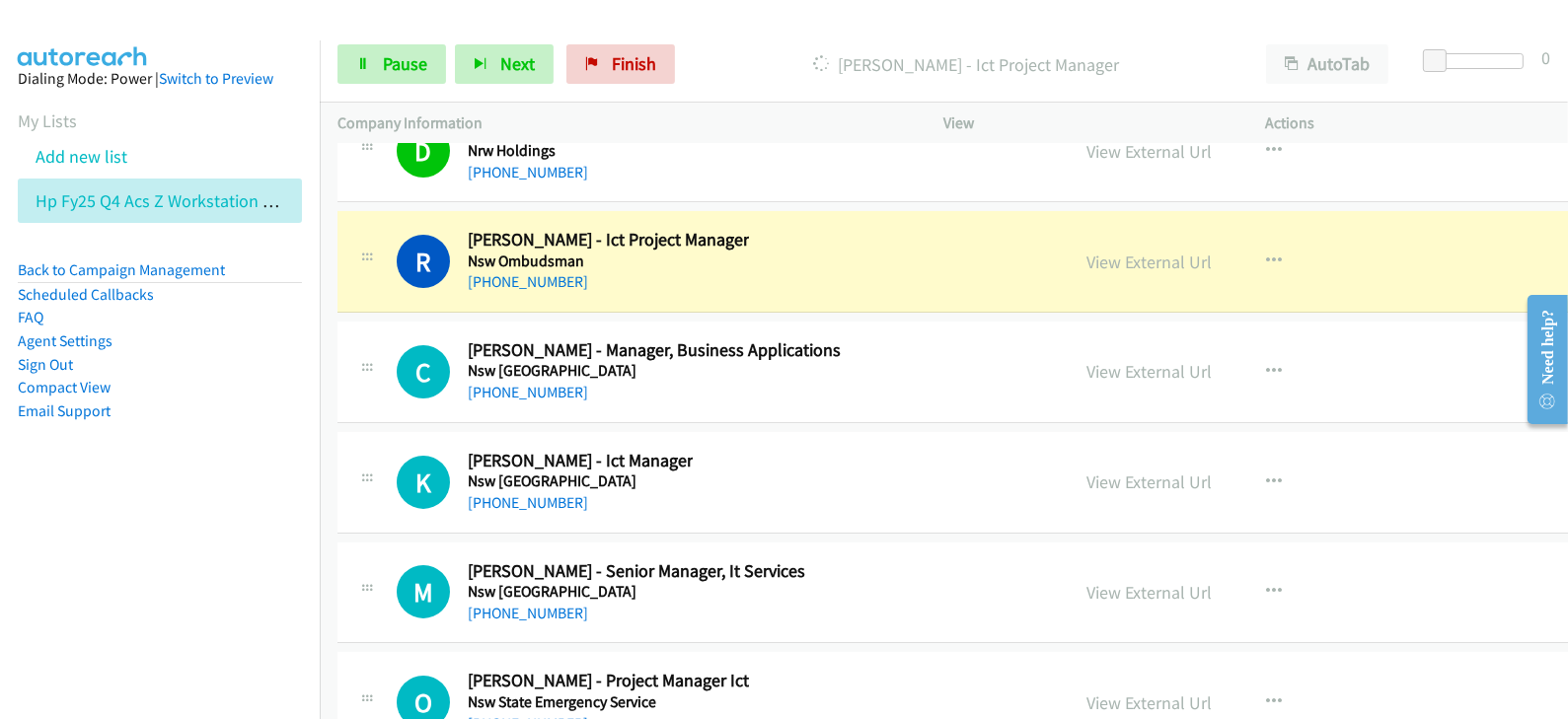
scroll to position [28598, 0]
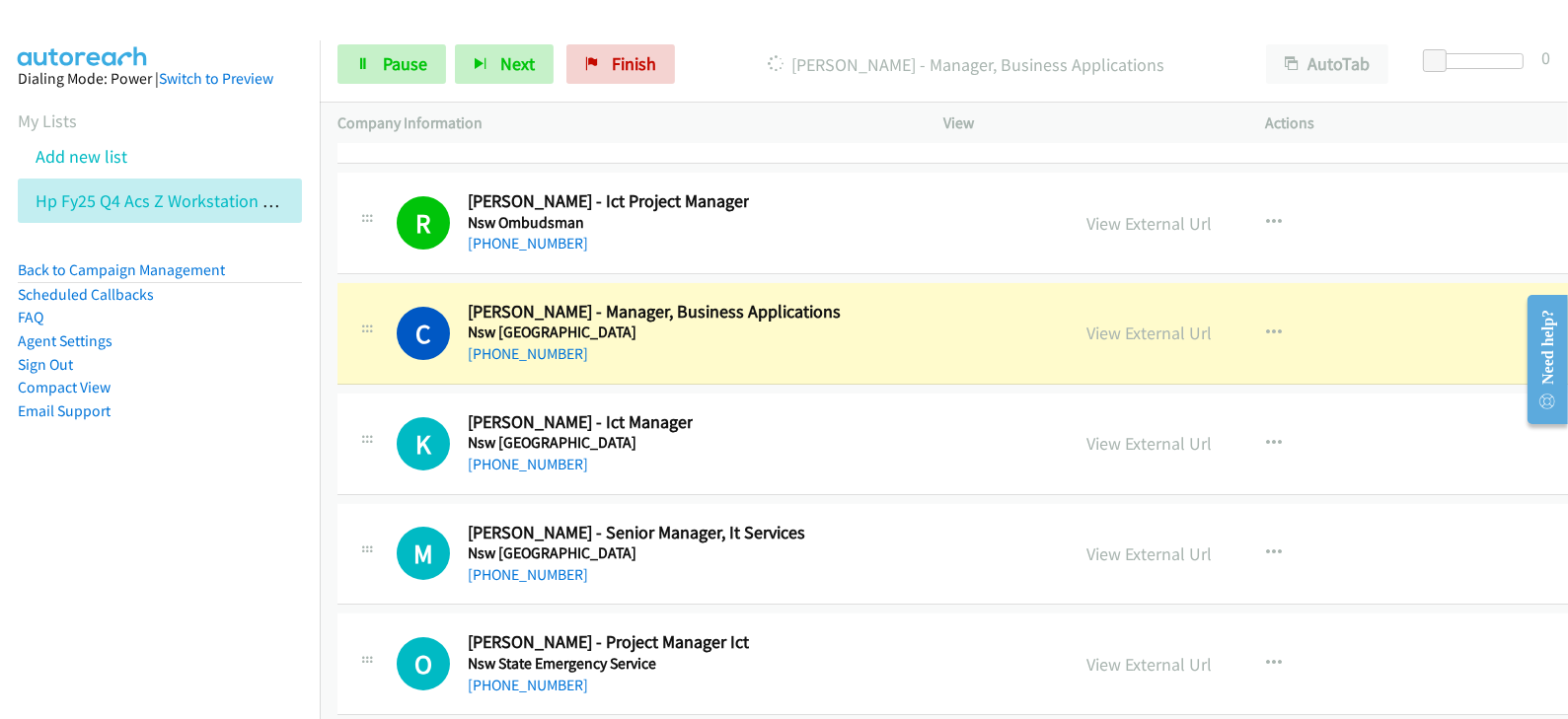
drag, startPoint x: 953, startPoint y: 40, endPoint x: 936, endPoint y: 52, distance: 20.8
click at [953, 40] on div "Start Calls Pause Next Finish [PERSON_NAME] - Manager, Business Applications Au…" at bounding box center [943, 65] width 1248 height 76
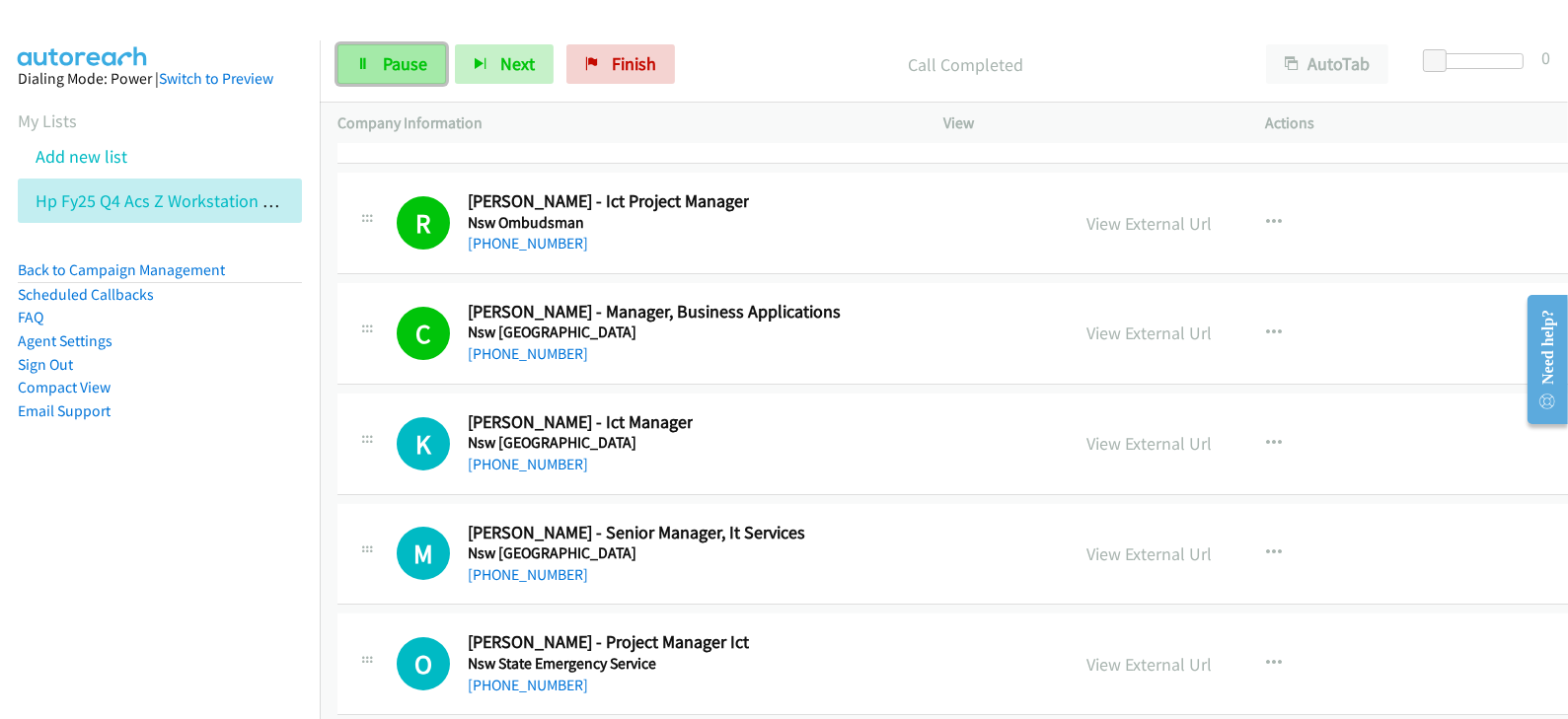
click at [393, 52] on link "Pause" at bounding box center [391, 65] width 108 height 40
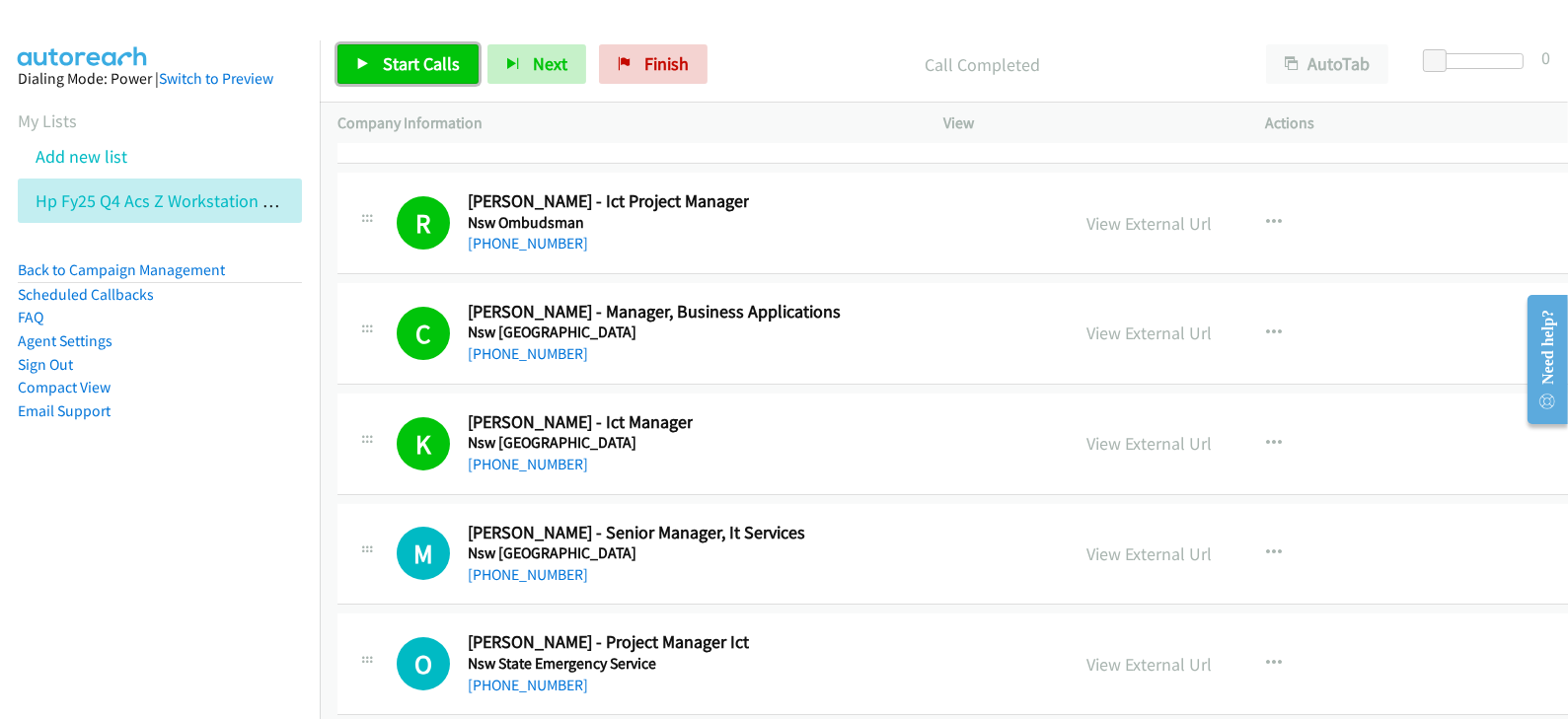
click at [415, 61] on span "Start Calls" at bounding box center [421, 64] width 77 height 23
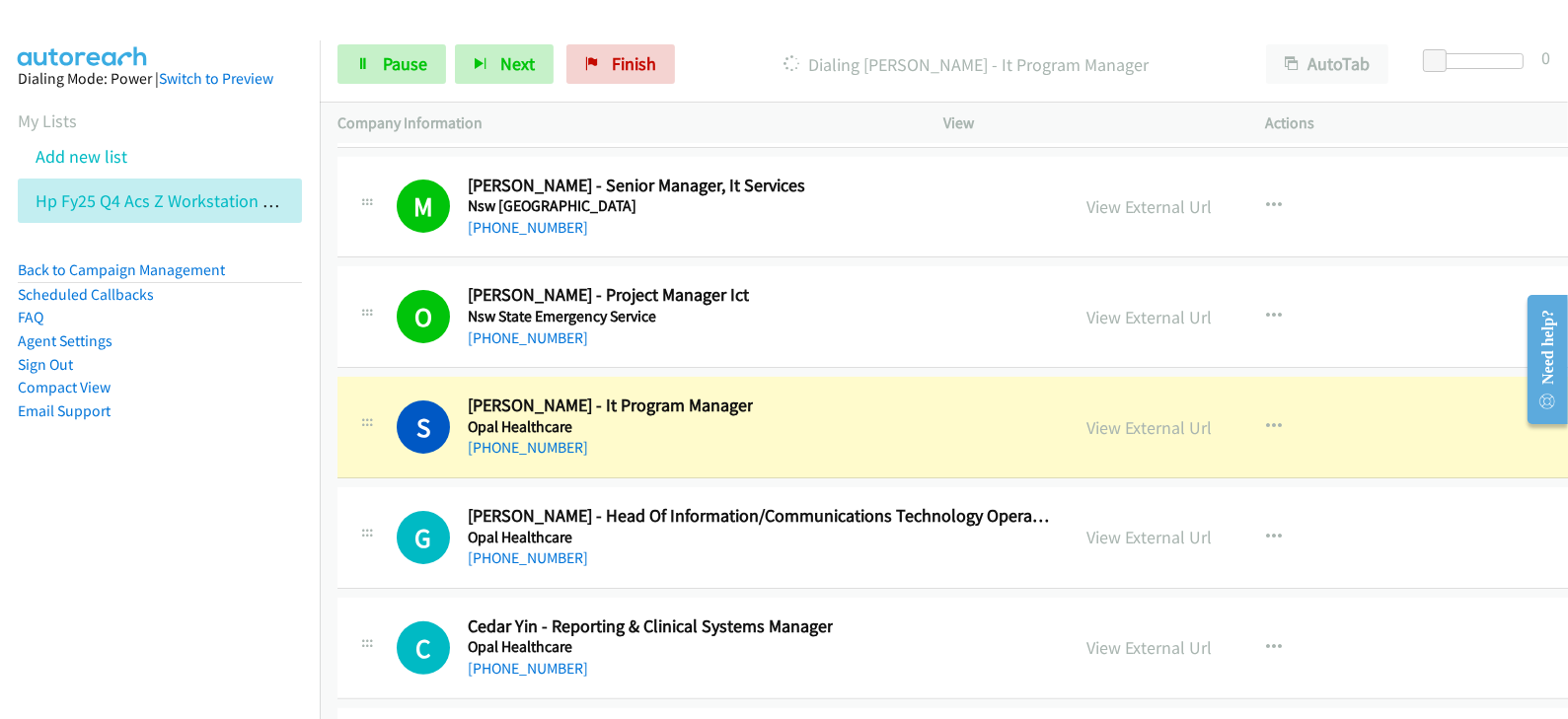
scroll to position [28968, 0]
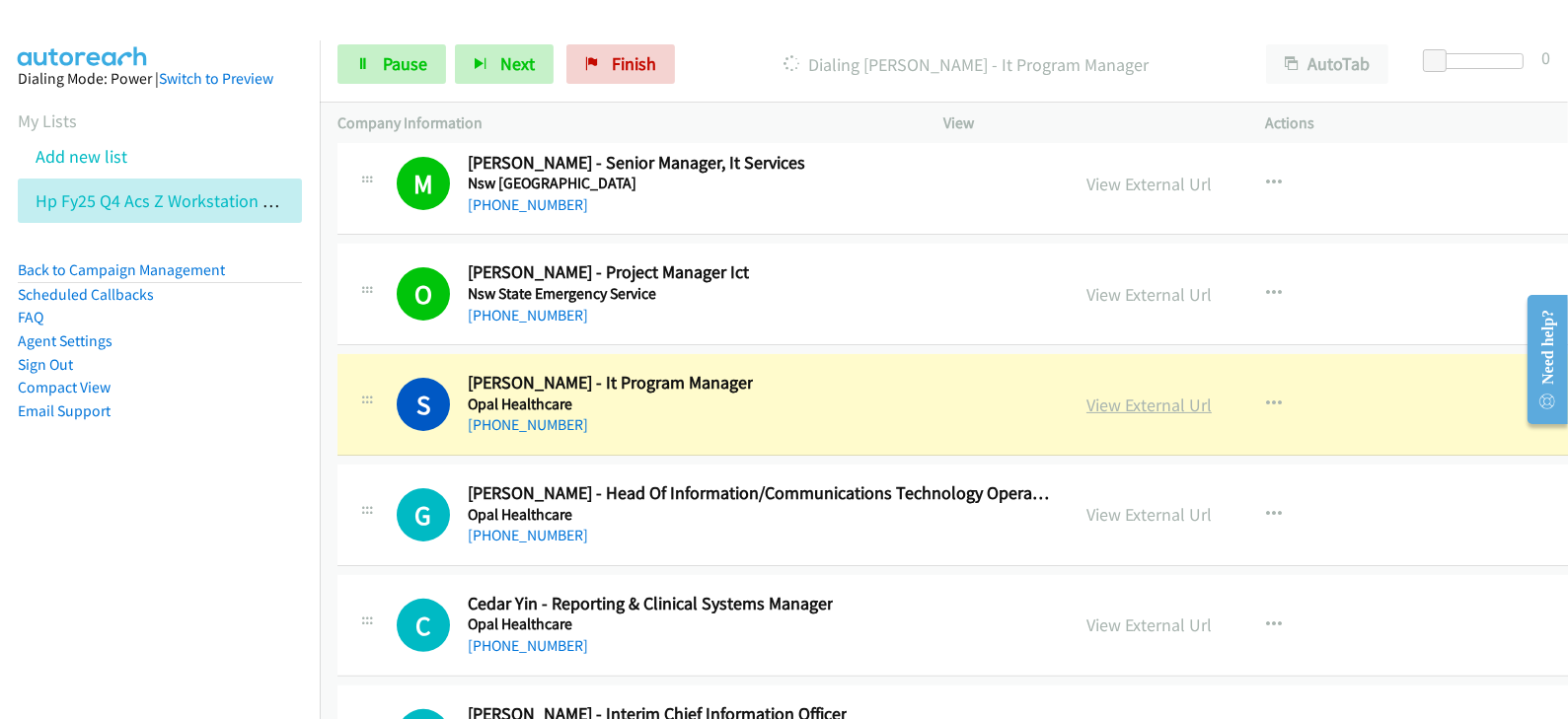
click at [1086, 394] on link "View External Url" at bounding box center [1149, 405] width 125 height 23
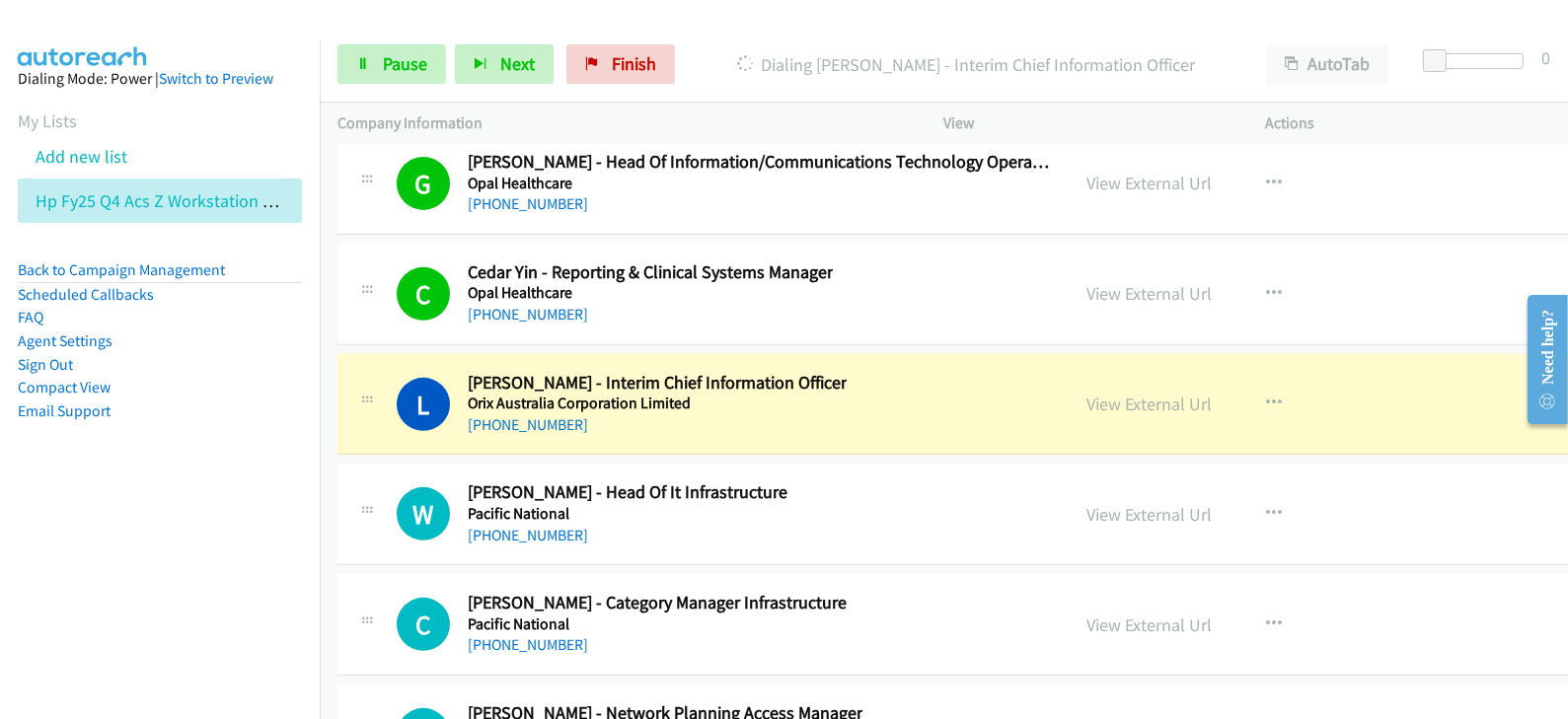
scroll to position [29338, 0]
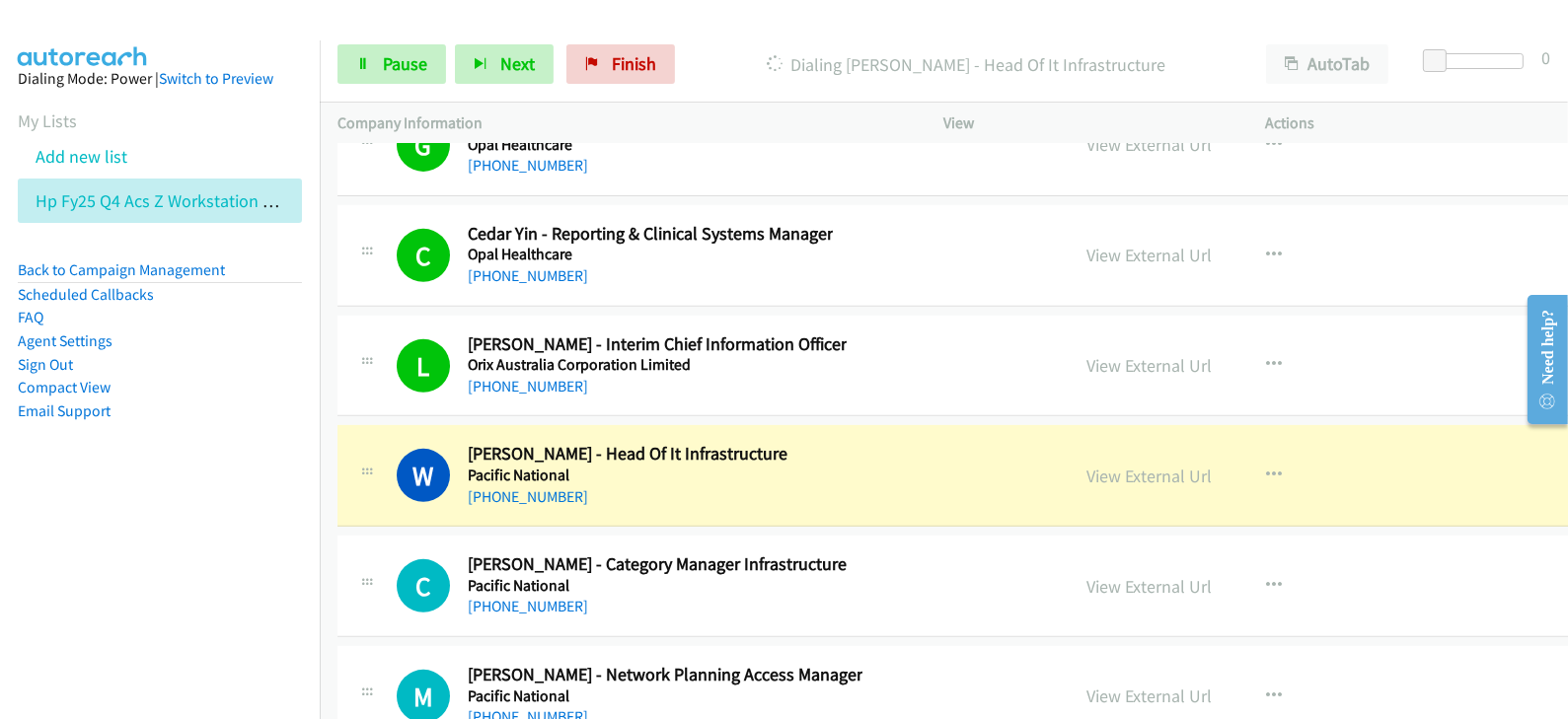
click at [1147, 37] on div "Start Calls Pause Next Finish Dialing [PERSON_NAME] - Head Of It Infrastructure…" at bounding box center [943, 65] width 1248 height 76
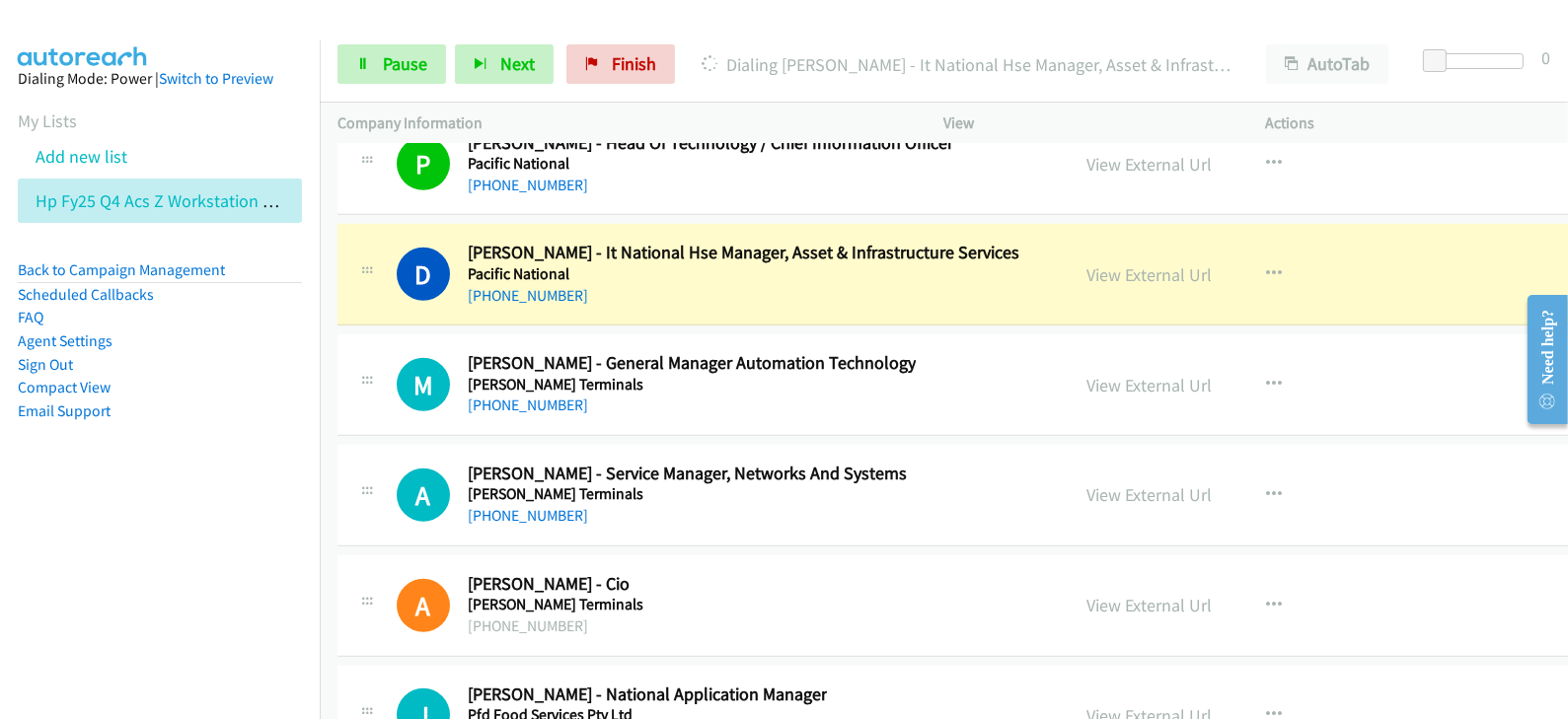
scroll to position [30078, 0]
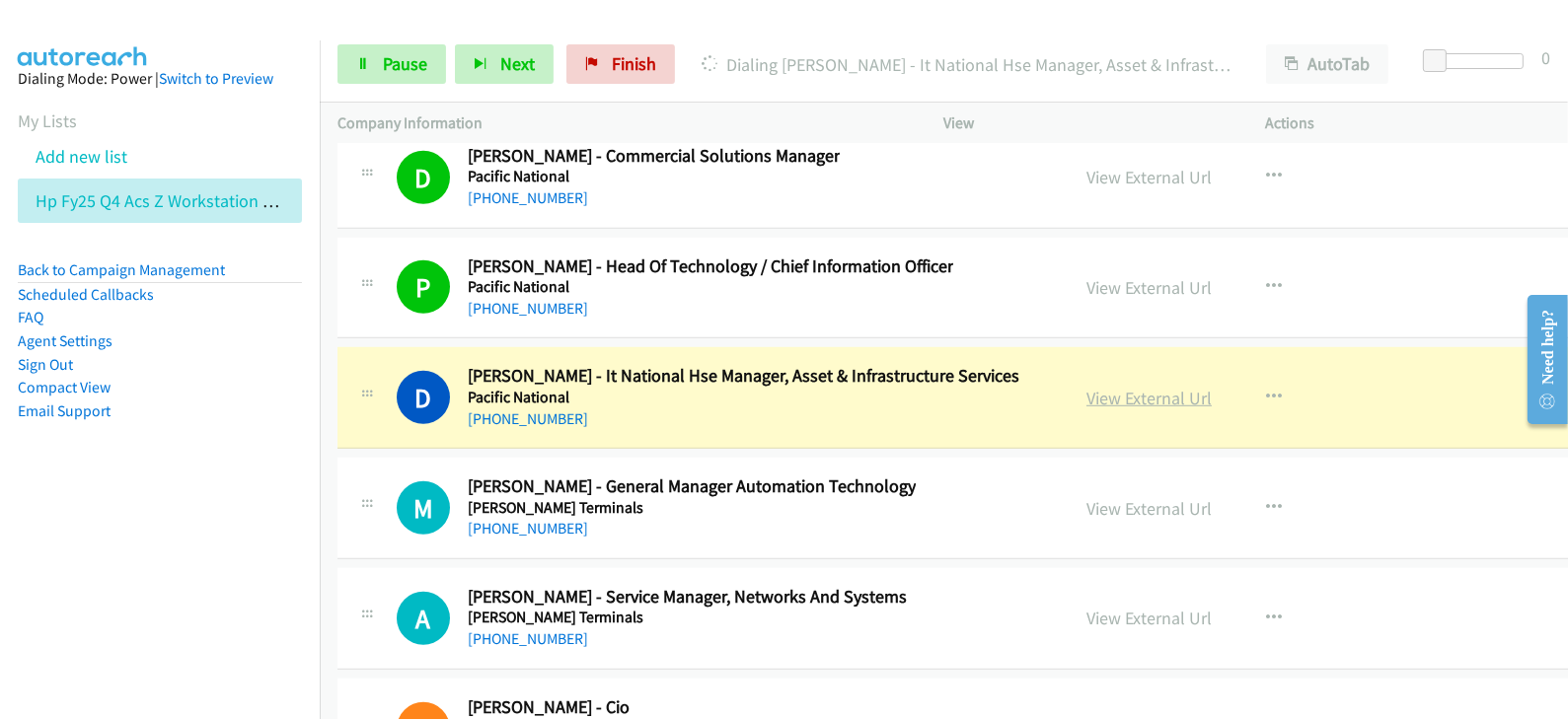
click at [1086, 387] on link "View External Url" at bounding box center [1149, 398] width 125 height 23
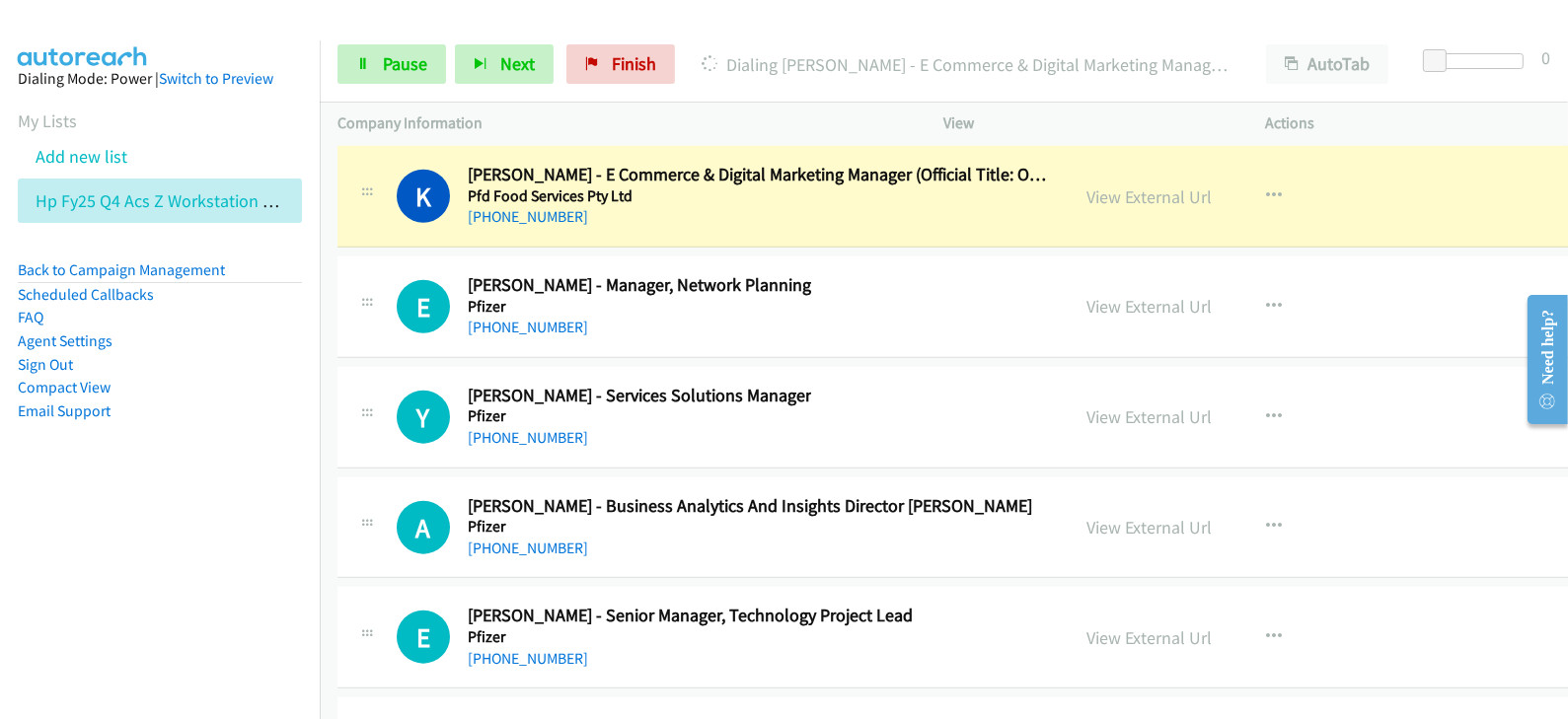
scroll to position [30817, 0]
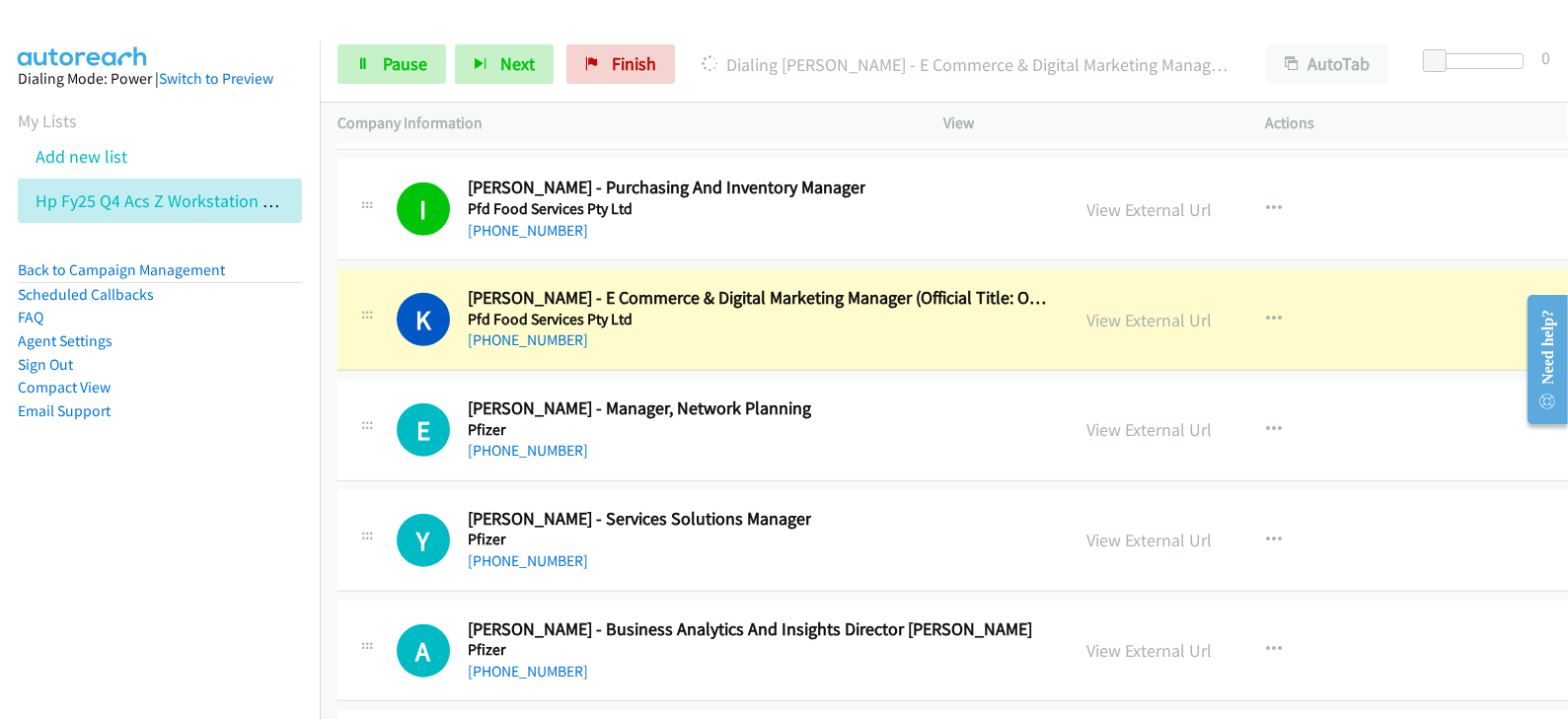
click at [1069, 287] on div "View External Url View External Url Schedule/Manage Callback Start Calls Here R…" at bounding box center [1261, 319] width 384 height 65
click at [1086, 308] on link "View External Url" at bounding box center [1149, 319] width 125 height 23
click at [410, 64] on span "Pause" at bounding box center [405, 64] width 45 height 23
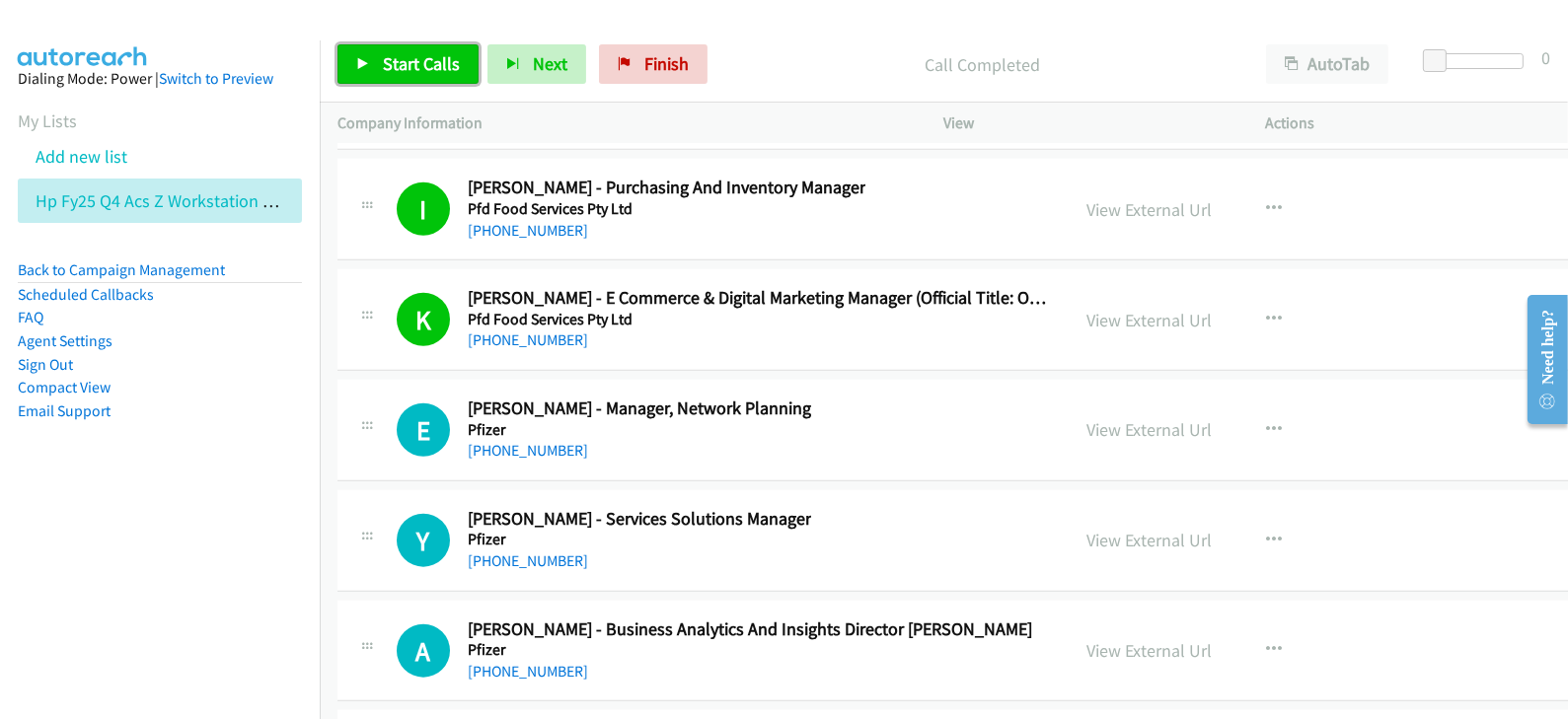
click at [433, 66] on span "Start Calls" at bounding box center [421, 64] width 77 height 23
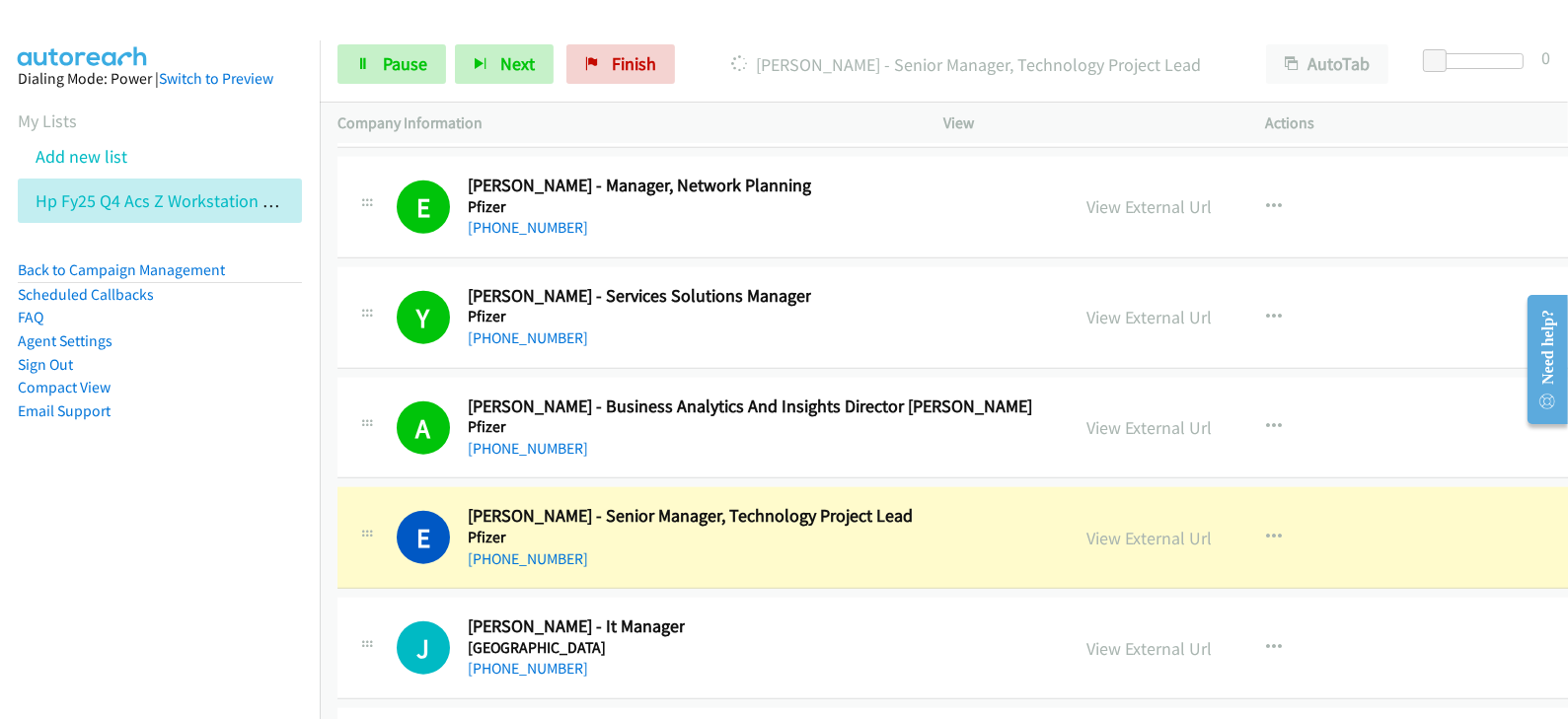
scroll to position [31063, 0]
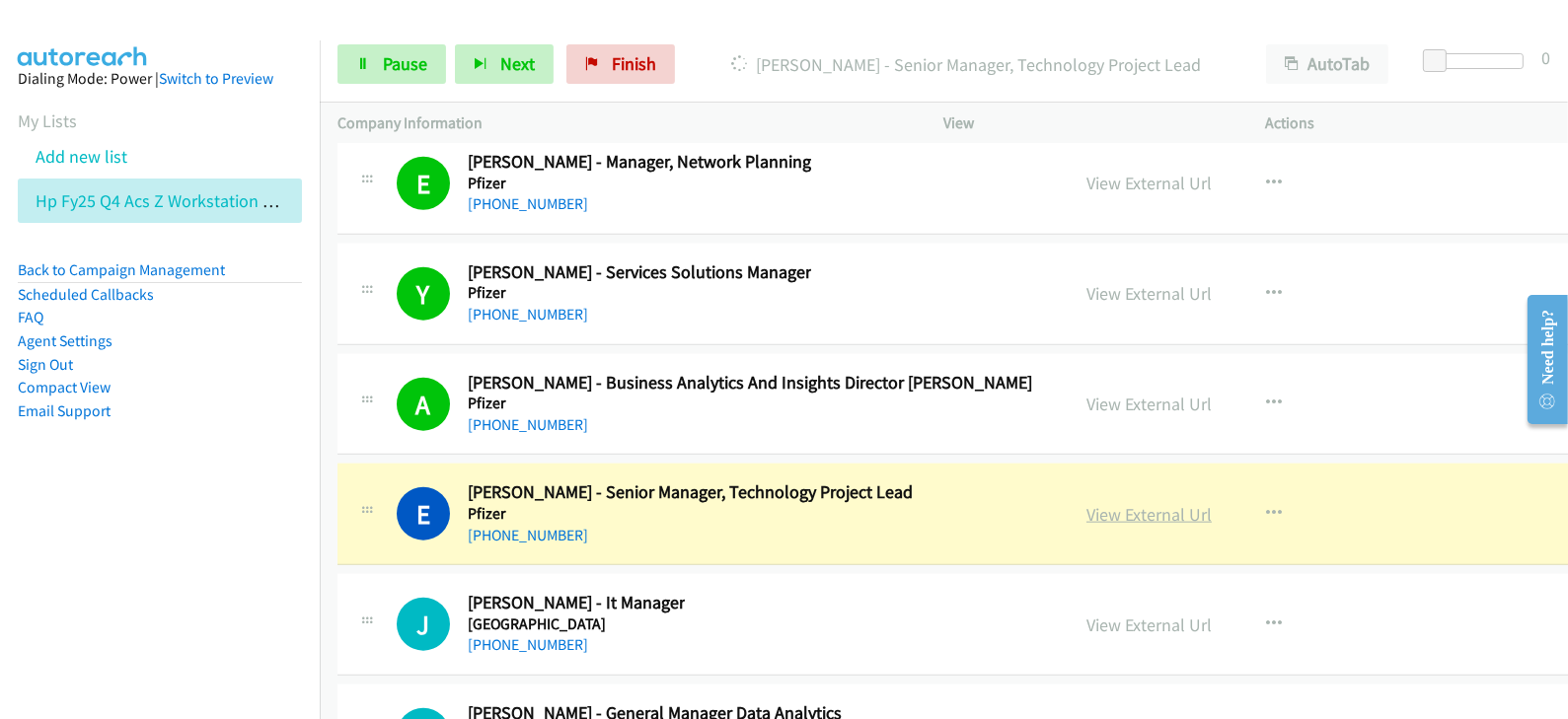
drag, startPoint x: 1065, startPoint y: 459, endPoint x: 1041, endPoint y: 463, distance: 24.3
click at [1086, 503] on link "View External Url" at bounding box center [1149, 514] width 125 height 23
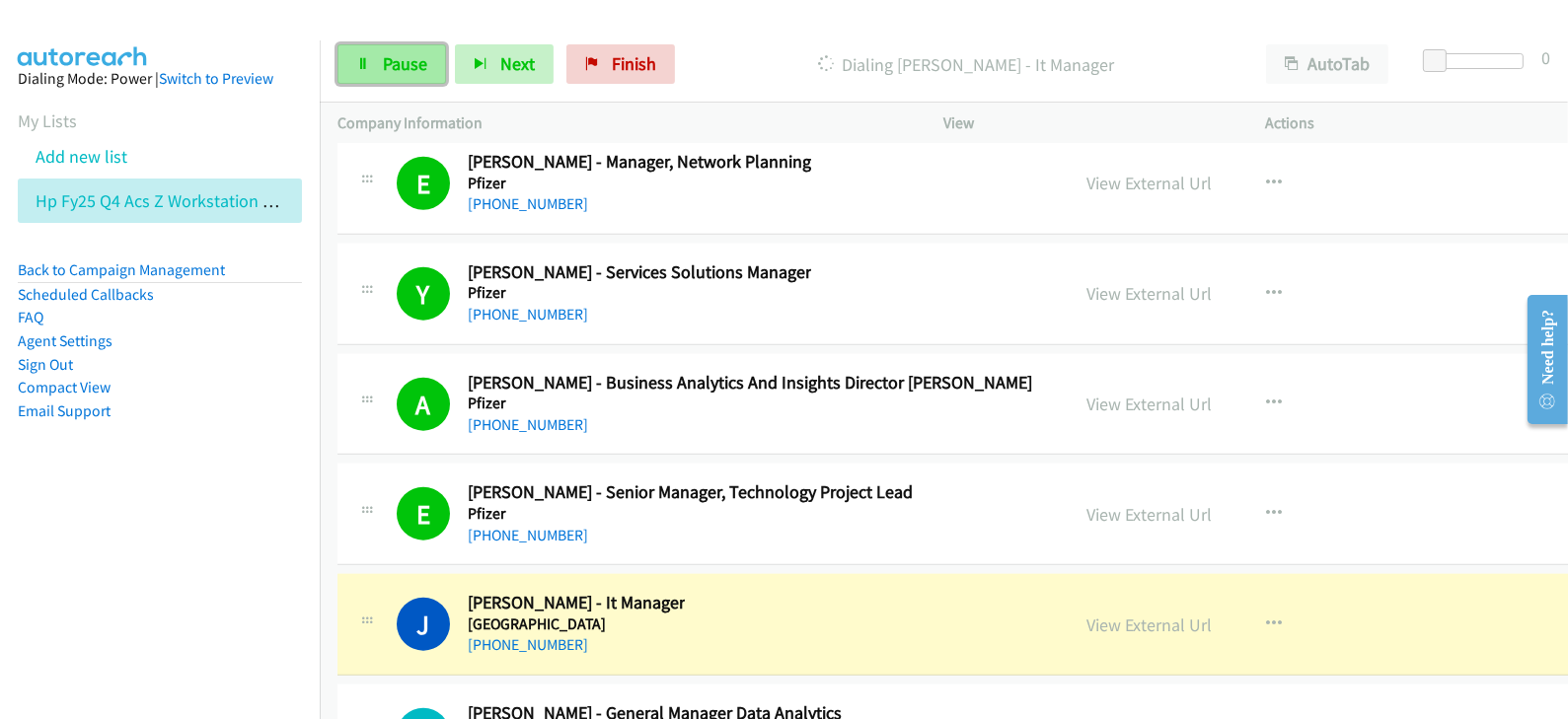
click at [424, 77] on link "Pause" at bounding box center [391, 65] width 108 height 40
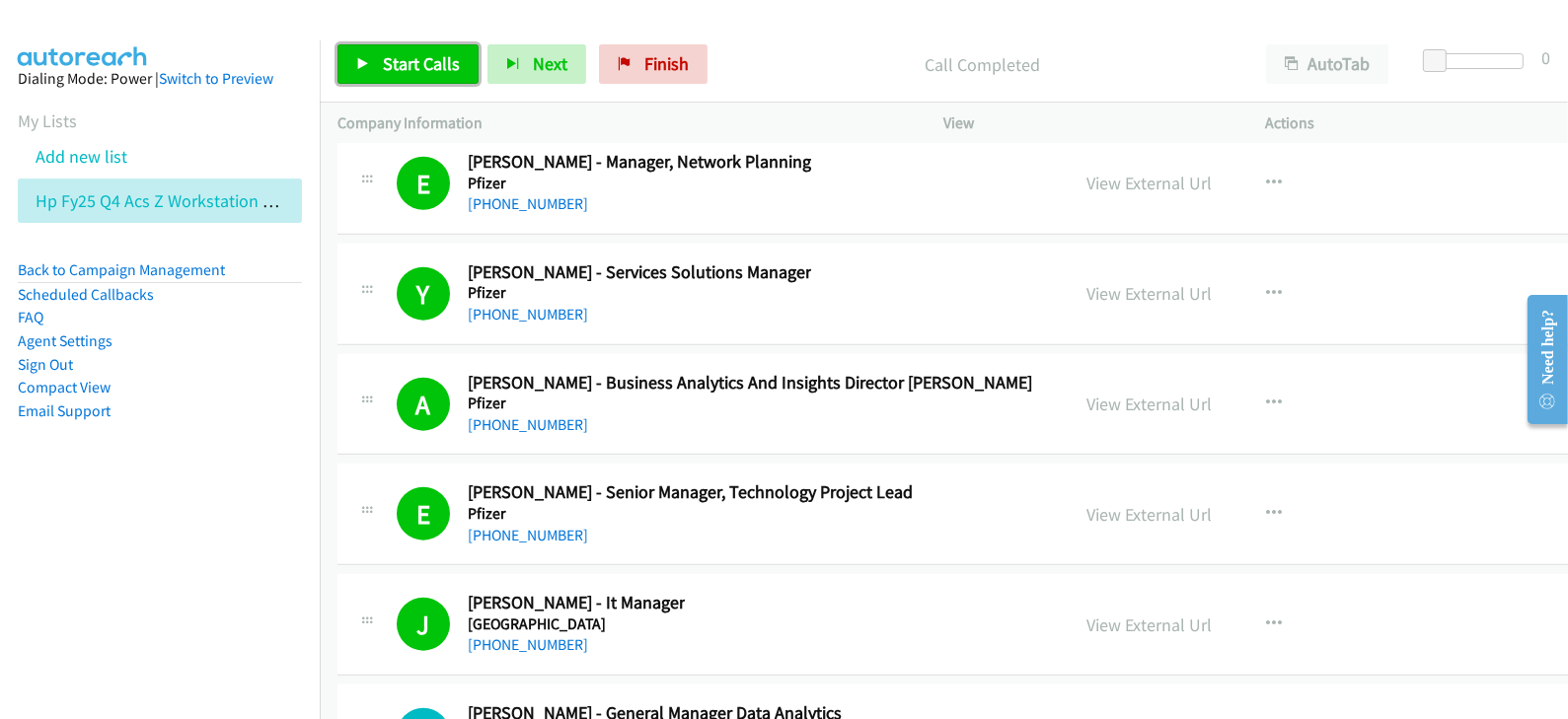
click at [422, 74] on span "Start Calls" at bounding box center [421, 64] width 77 height 23
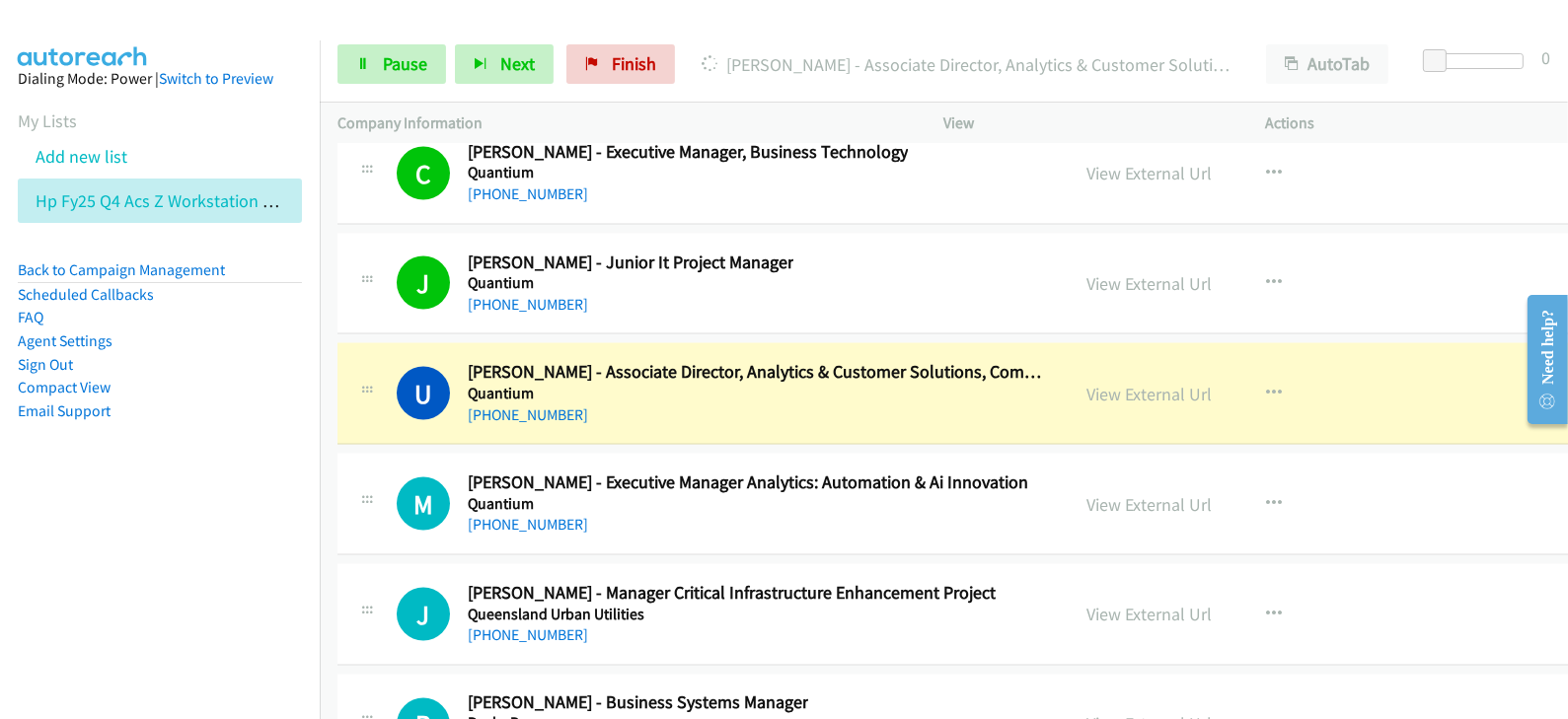
scroll to position [32421, 0]
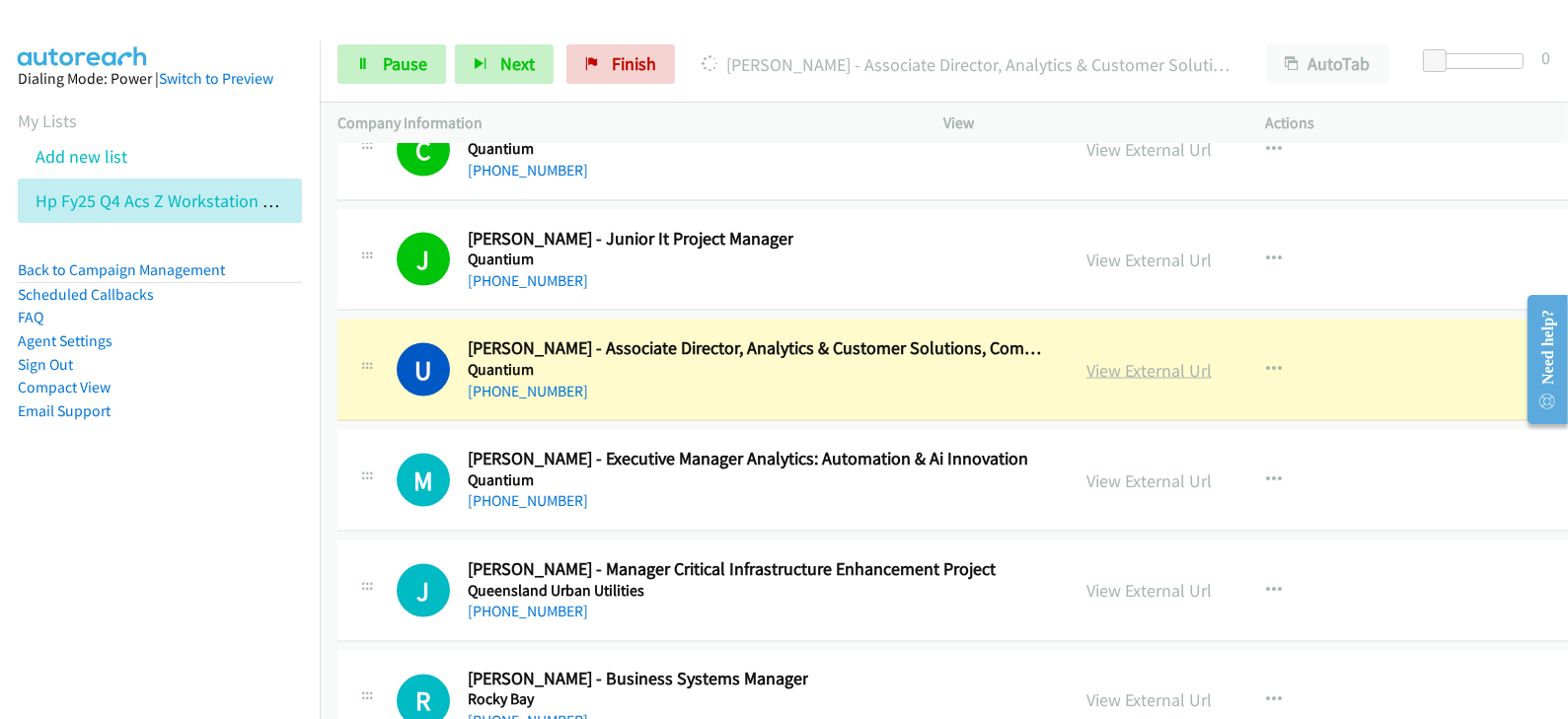
click at [1086, 359] on link "View External Url" at bounding box center [1149, 370] width 125 height 23
click at [401, 60] on span "Pause" at bounding box center [405, 64] width 45 height 23
